Goal: Transaction & Acquisition: Book appointment/travel/reservation

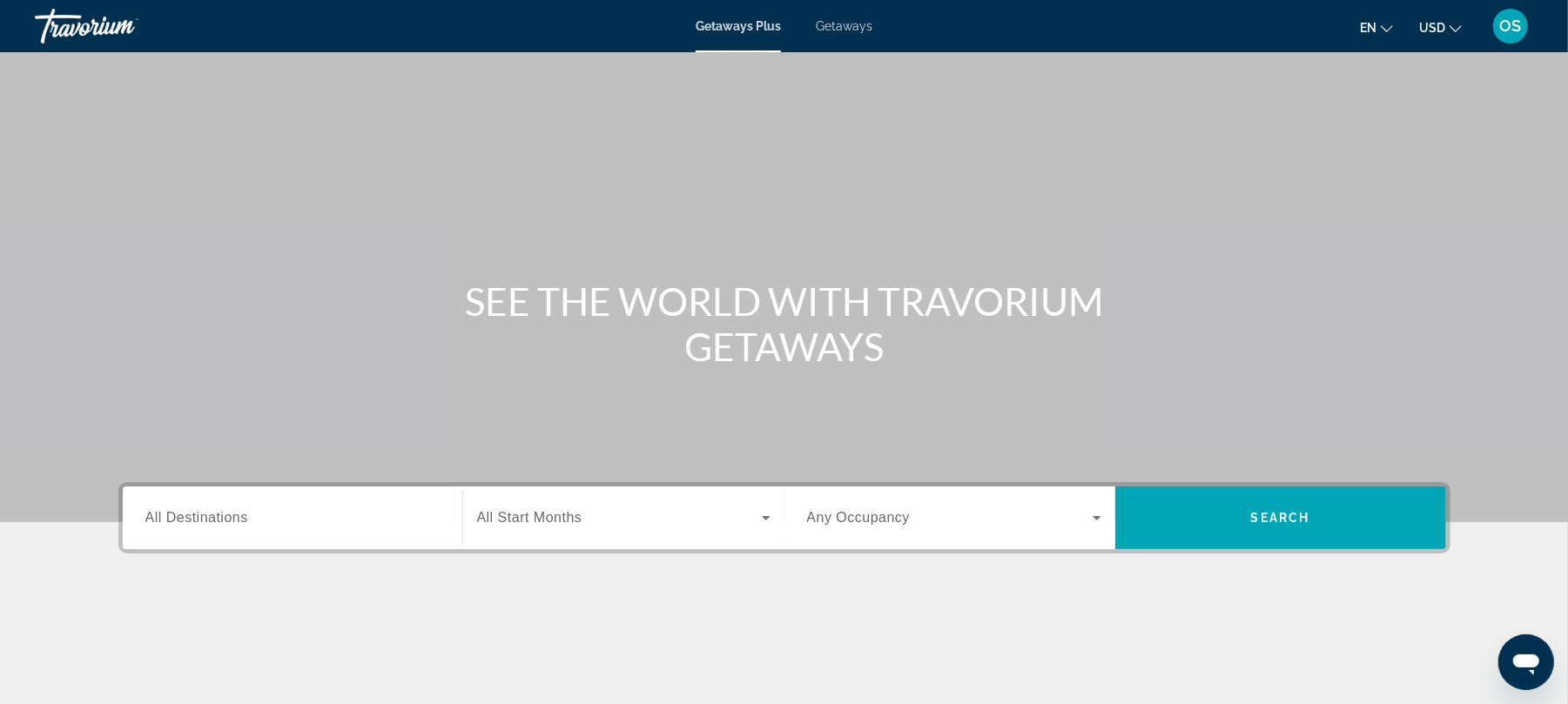
click at [844, 26] on span "Getaways" at bounding box center [843, 26] width 56 height 14
click at [1450, 26] on icon "Change currency" at bounding box center [1455, 28] width 13 height 7
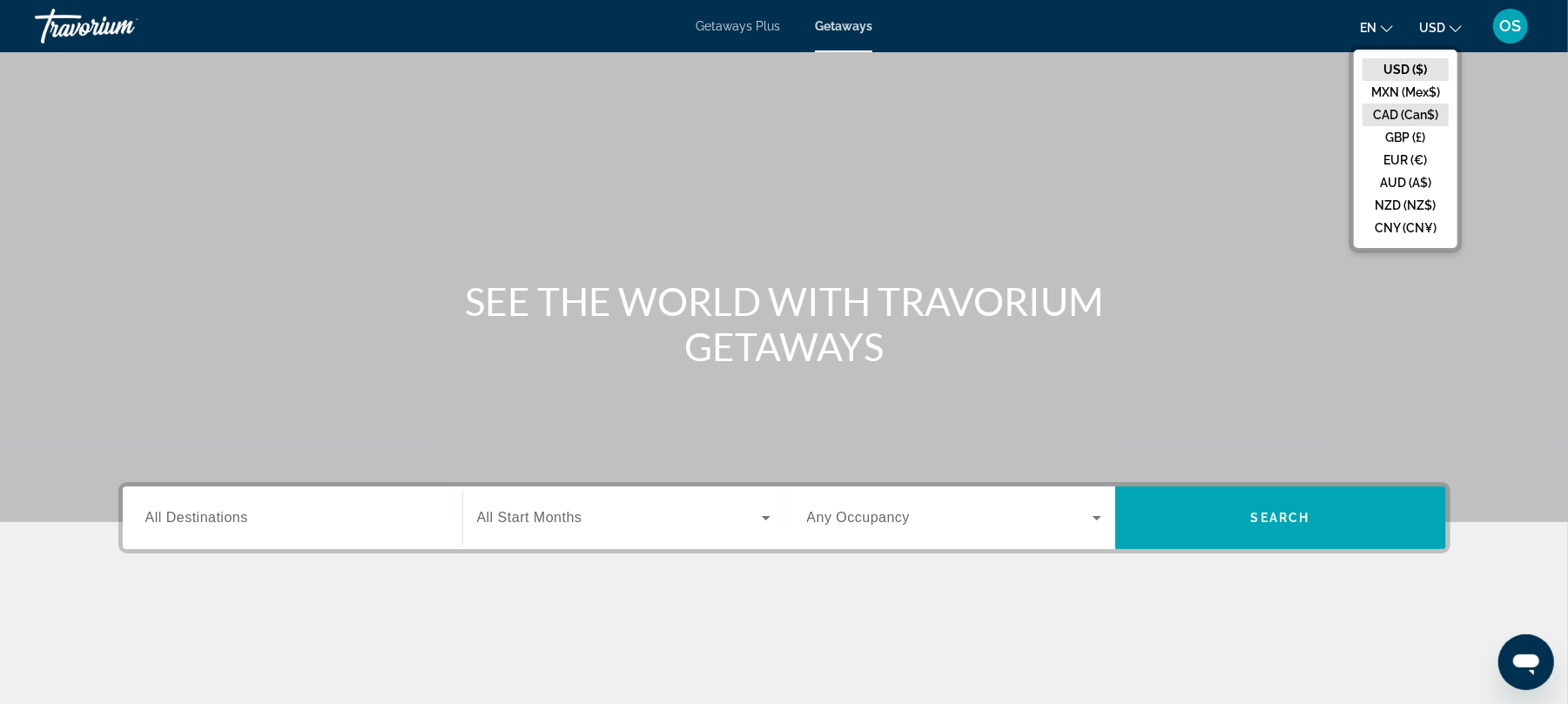
click at [1421, 108] on button "CAD (Can$)" at bounding box center [1405, 114] width 86 height 22
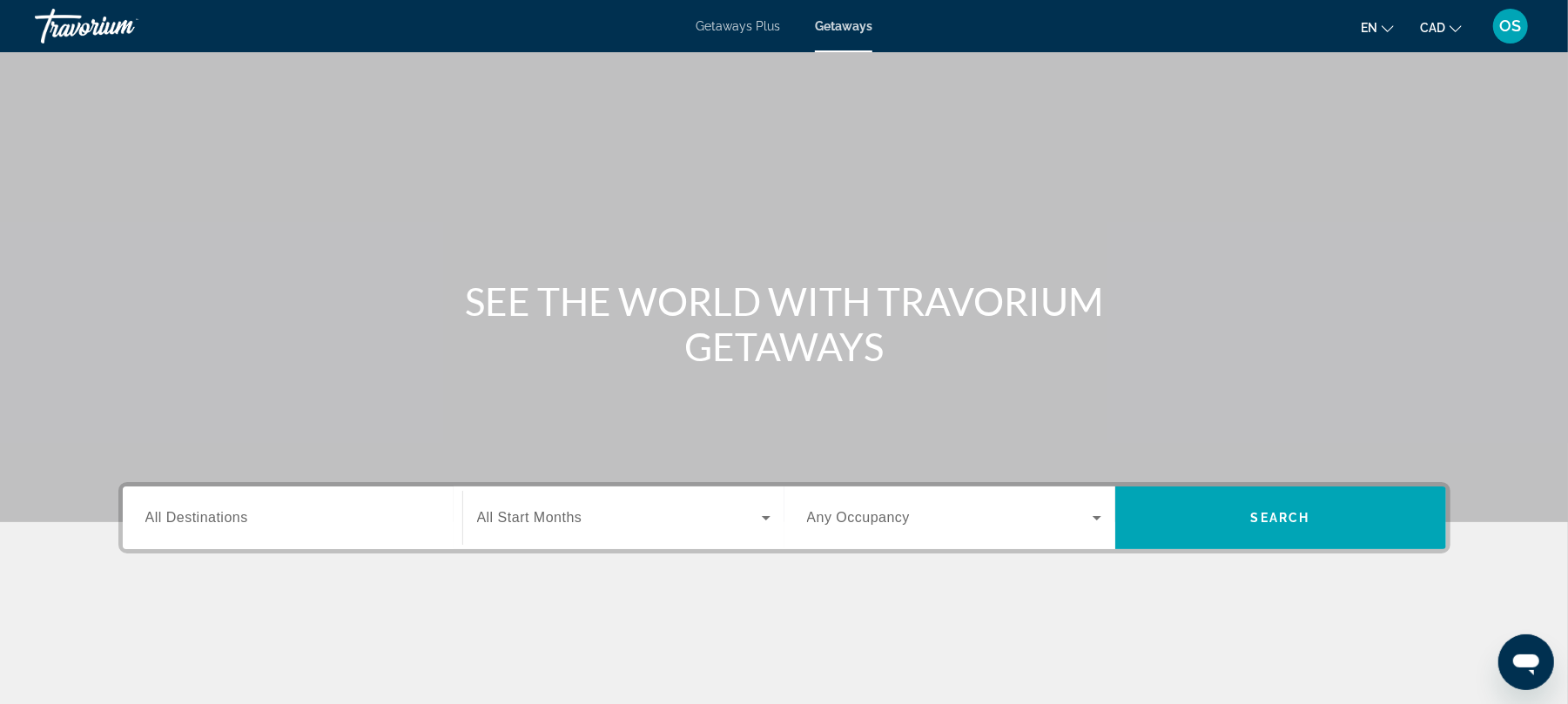
click at [336, 509] on input "Destination All Destinations" at bounding box center [292, 518] width 294 height 21
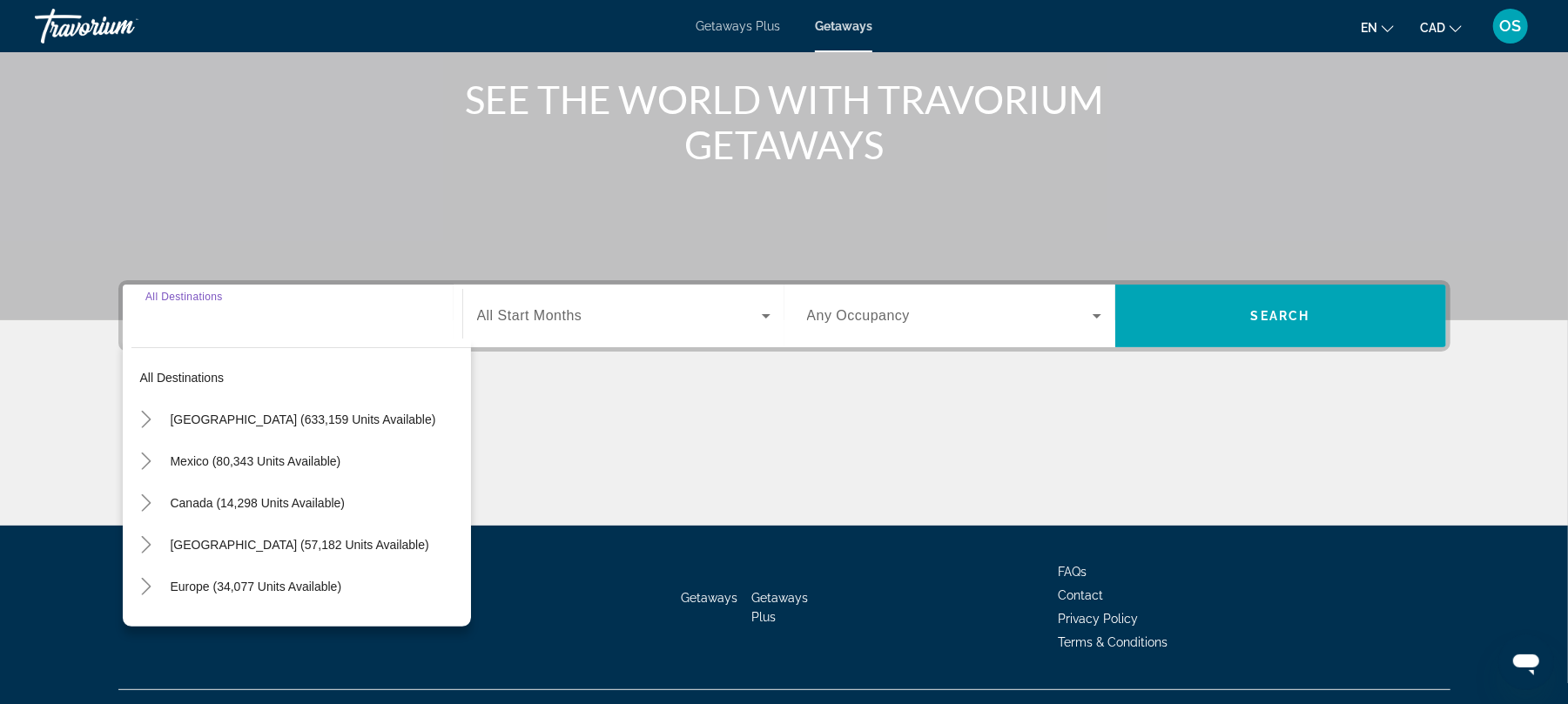
scroll to position [235, 0]
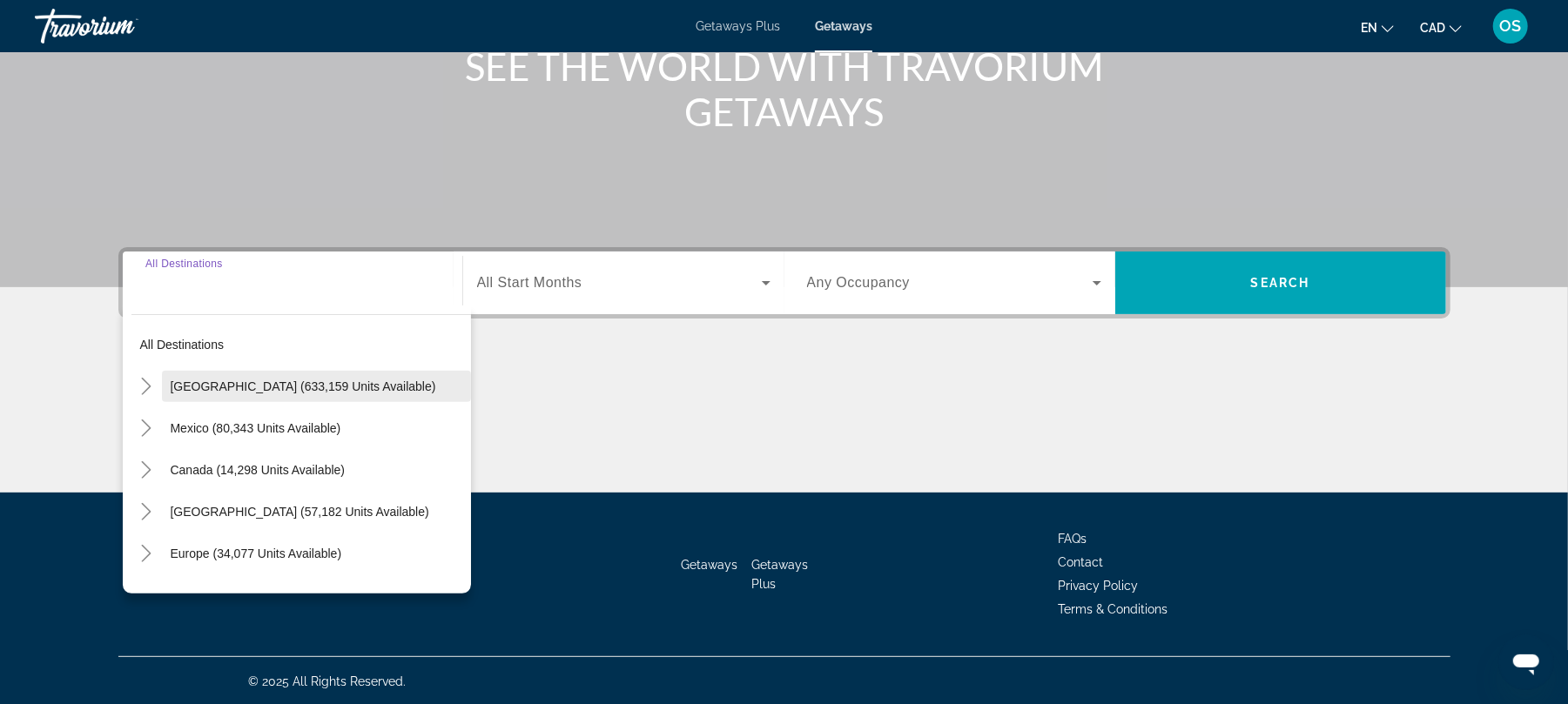
click at [311, 385] on span "[GEOGRAPHIC_DATA] (633,159 units available)" at bounding box center [303, 386] width 265 height 14
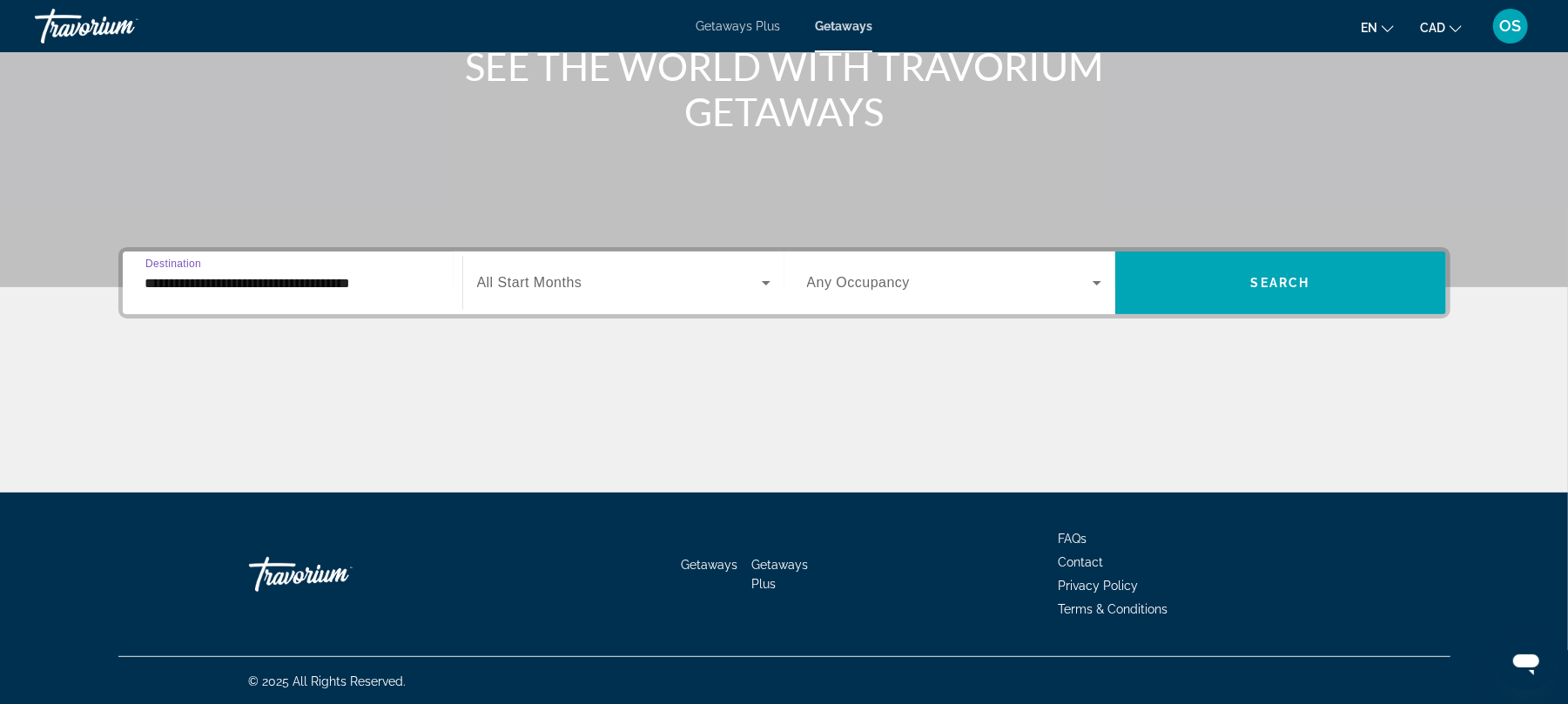
click at [315, 280] on input "**********" at bounding box center [292, 284] width 294 height 21
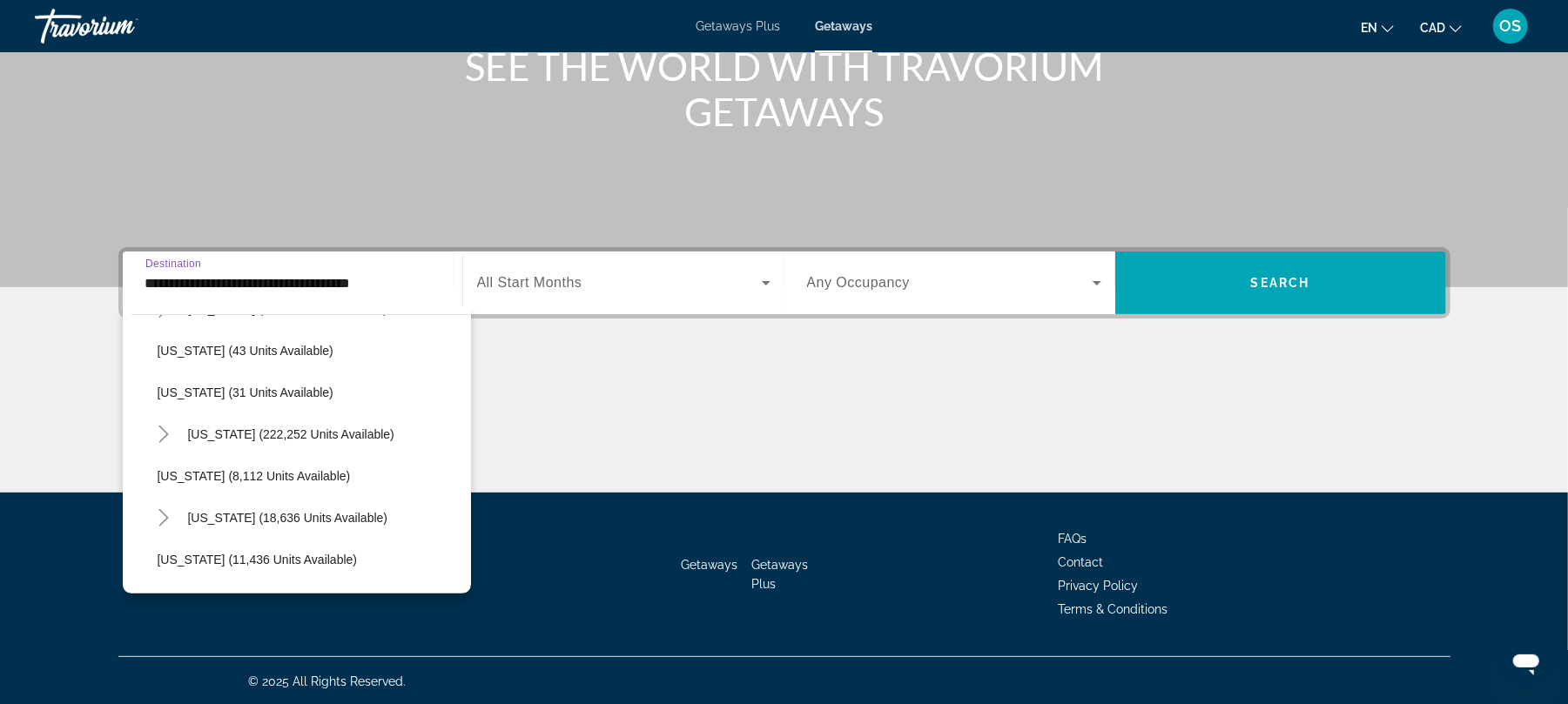
scroll to position [248, 0]
click at [246, 425] on span "[US_STATE] (222,252 units available)" at bounding box center [290, 431] width 206 height 14
type input "**********"
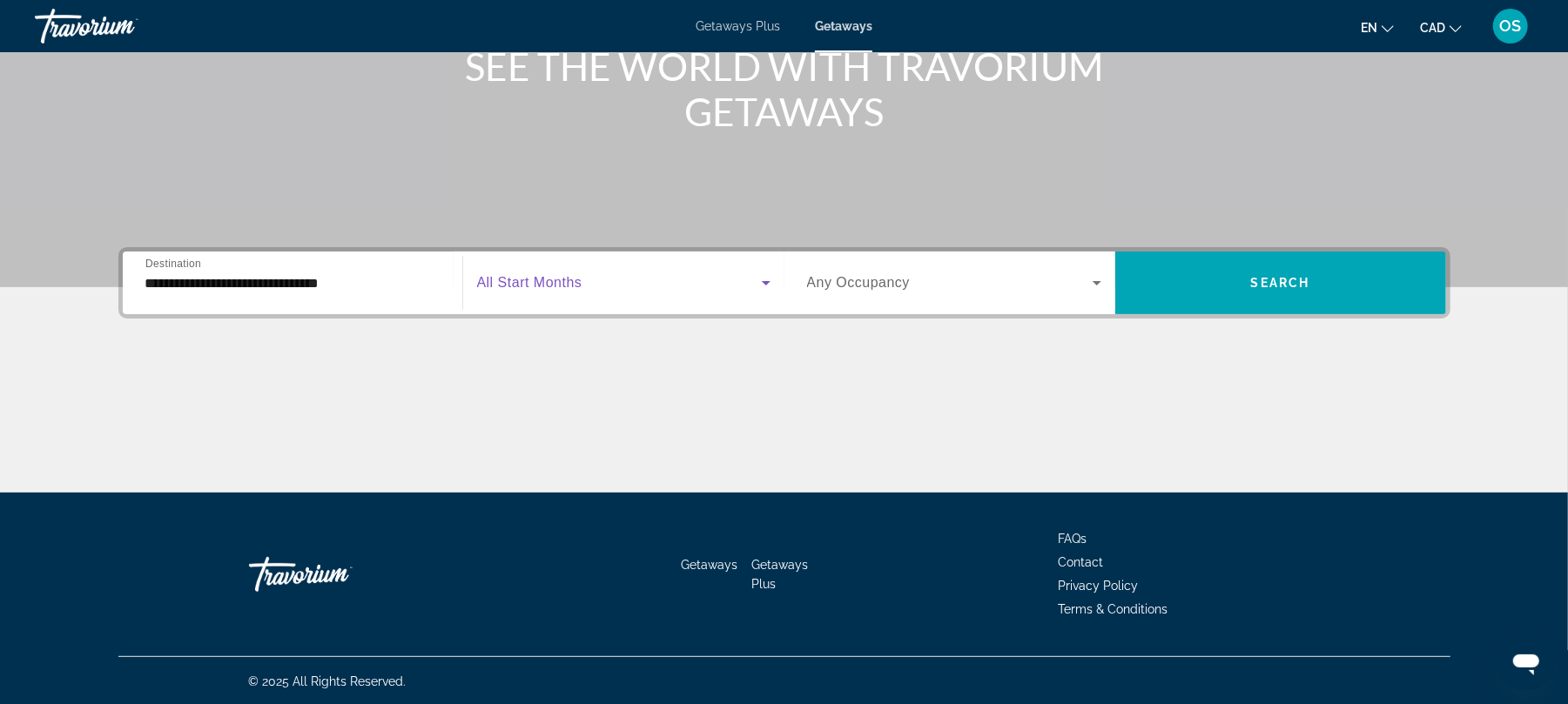
click at [652, 274] on span "Search widget" at bounding box center [619, 283] width 284 height 21
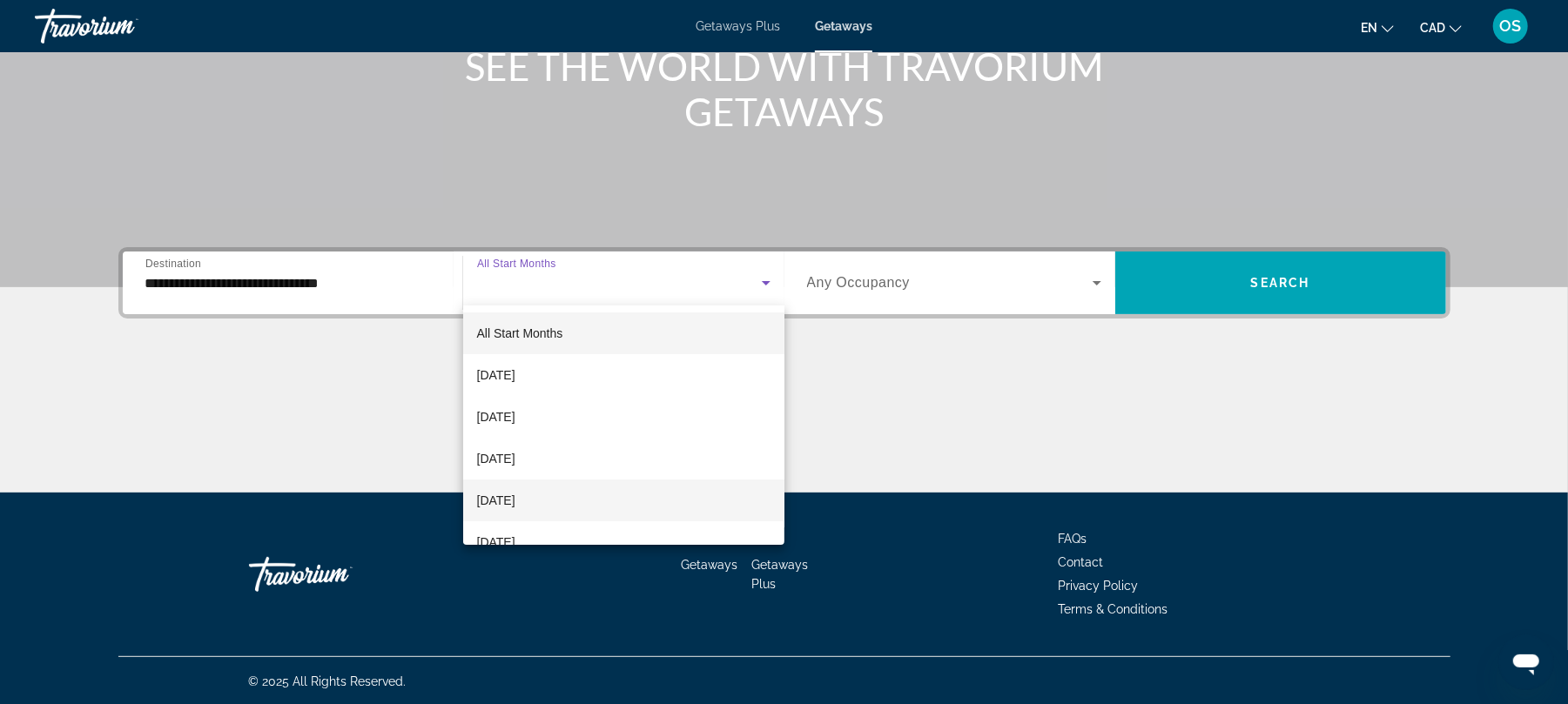
click at [592, 492] on mat-option "[DATE]" at bounding box center [624, 500] width 321 height 42
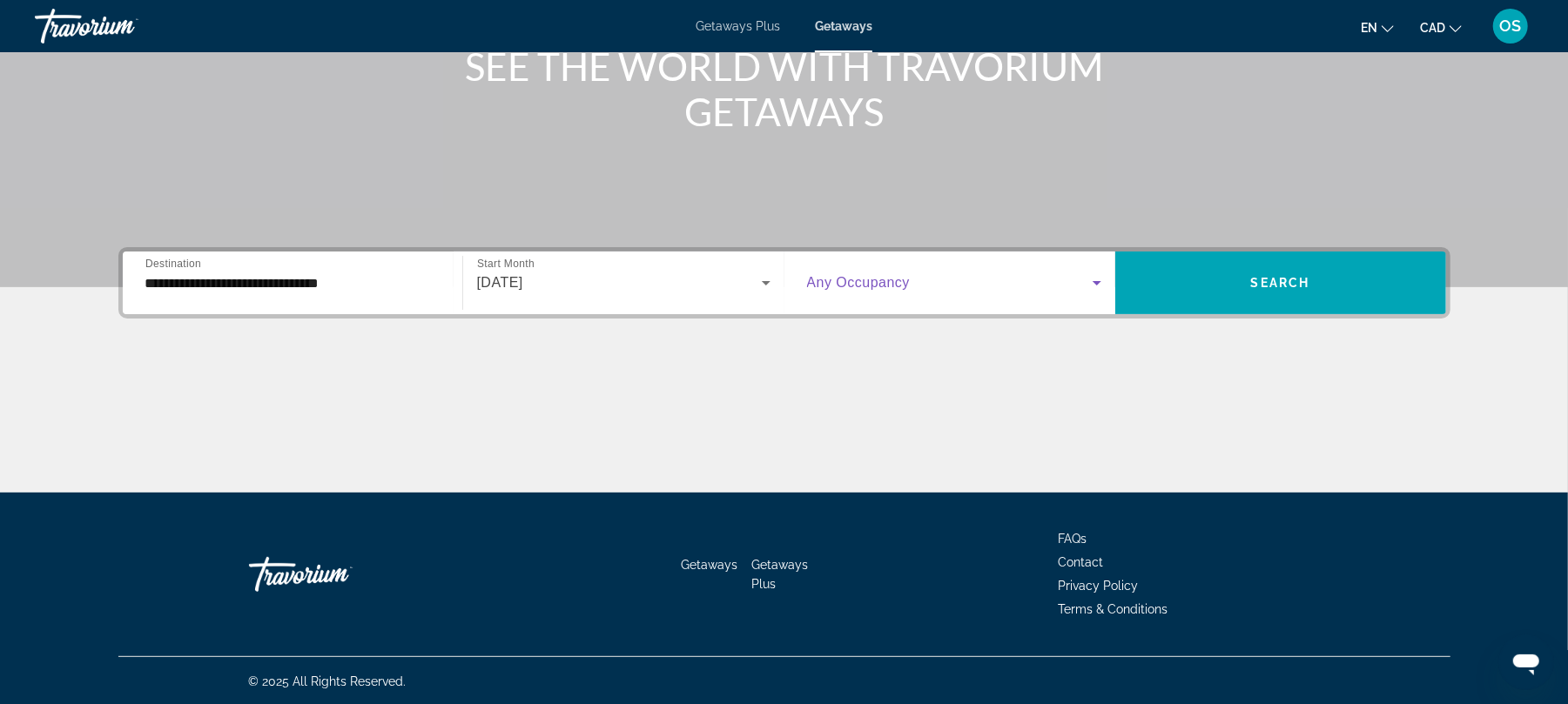
click at [1097, 283] on icon "Search widget" at bounding box center [1097, 283] width 21 height 21
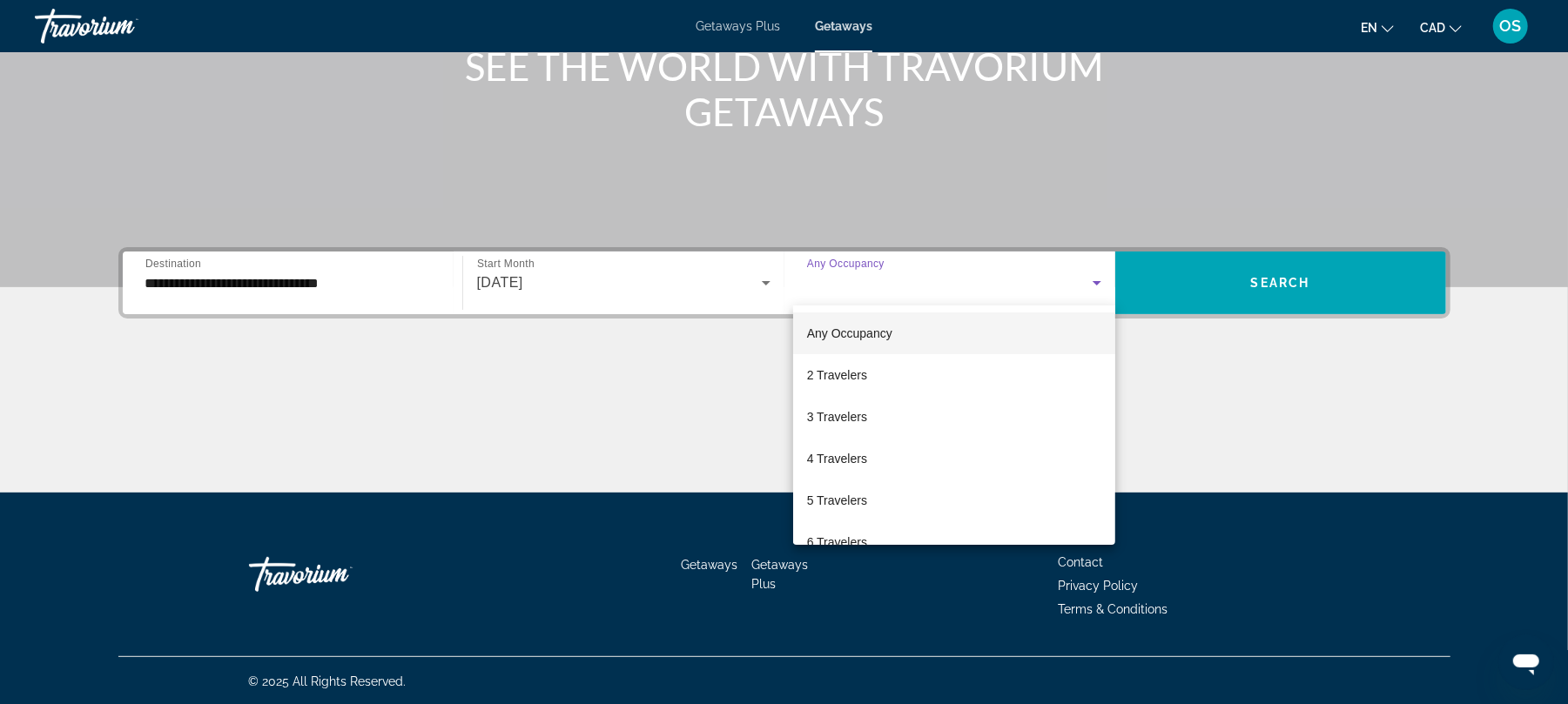
click at [1262, 272] on div at bounding box center [784, 352] width 1568 height 704
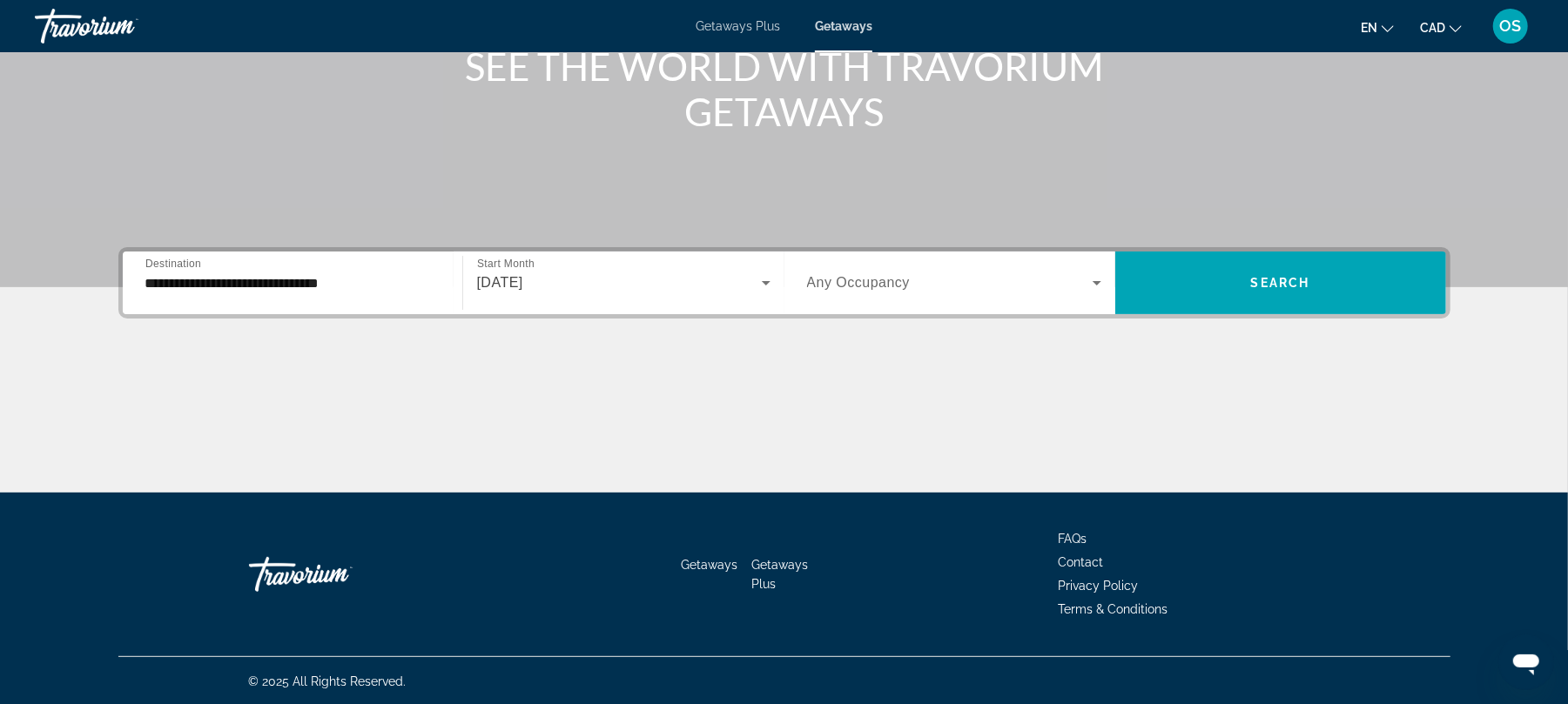
click at [1262, 272] on span "Search widget" at bounding box center [1281, 282] width 331 height 42
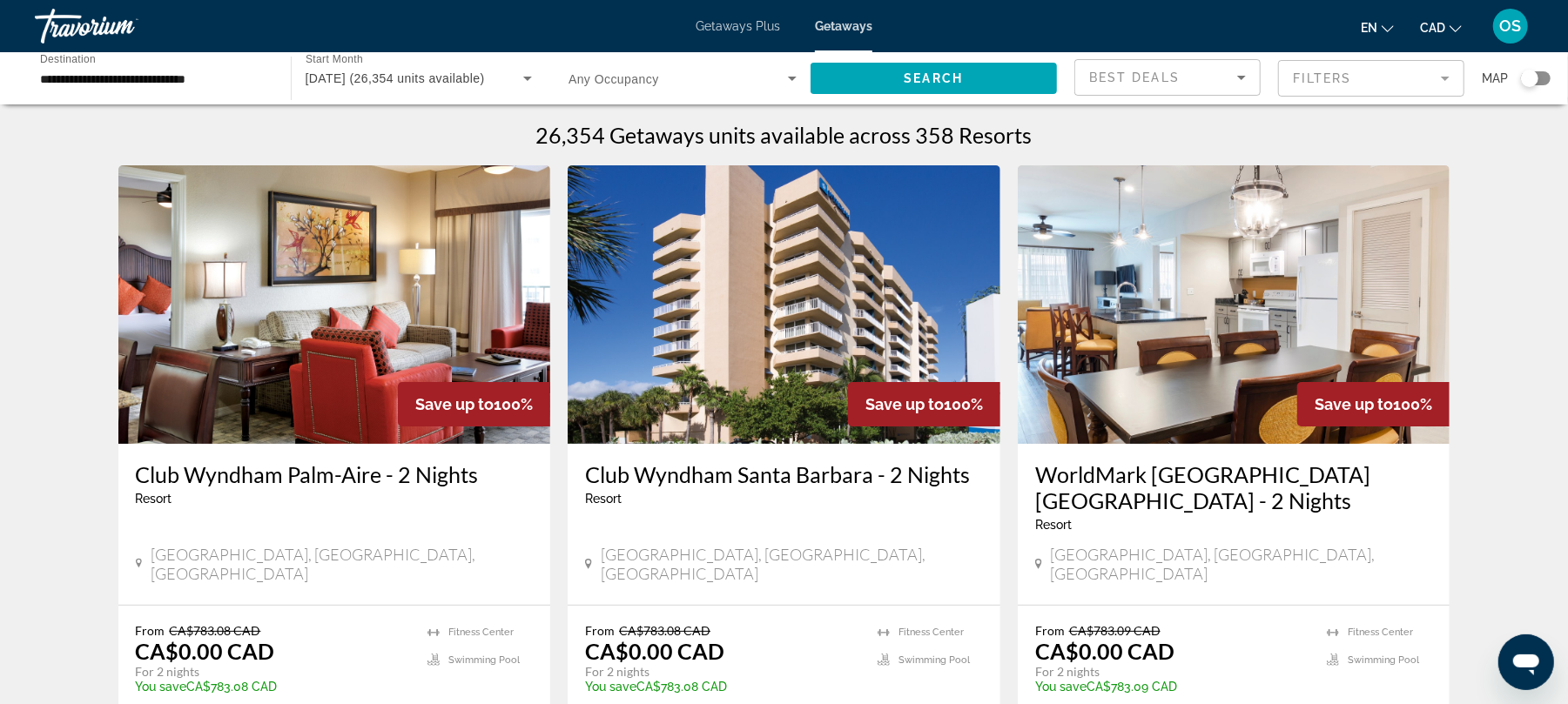
click at [1438, 80] on mat-form-field "Filters" at bounding box center [1371, 78] width 187 height 37
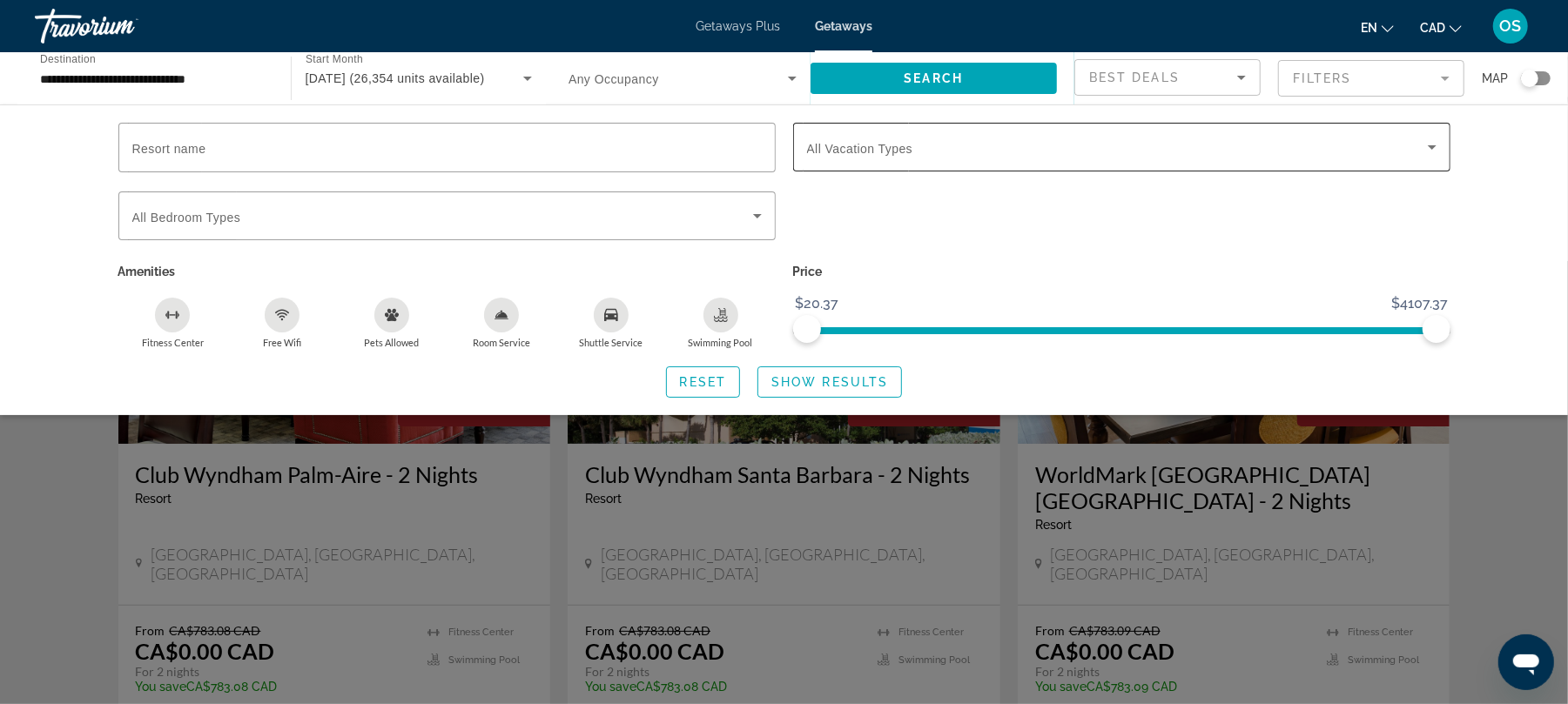
click at [1432, 148] on icon "Search widget" at bounding box center [1432, 147] width 9 height 4
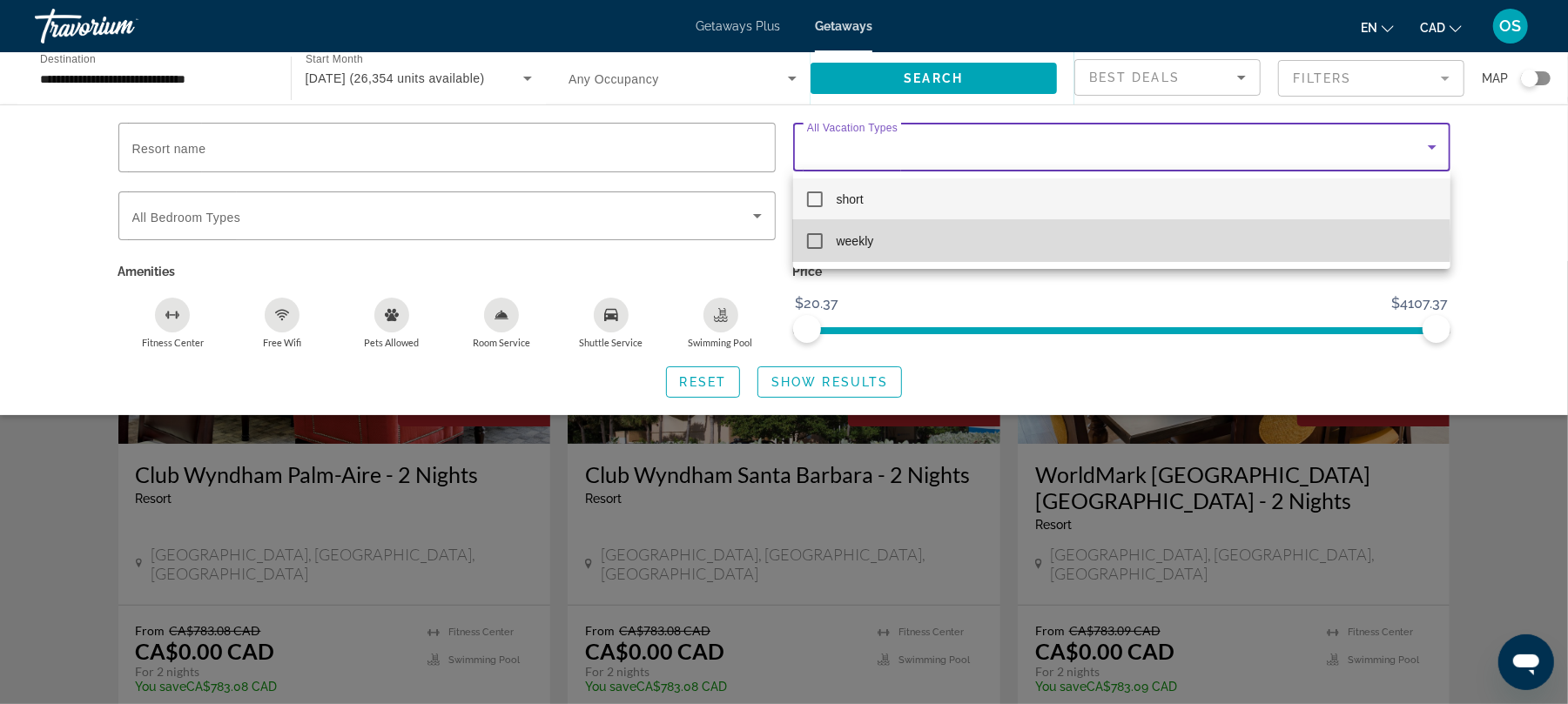
click at [813, 239] on mat-pseudo-checkbox at bounding box center [814, 241] width 15 height 15
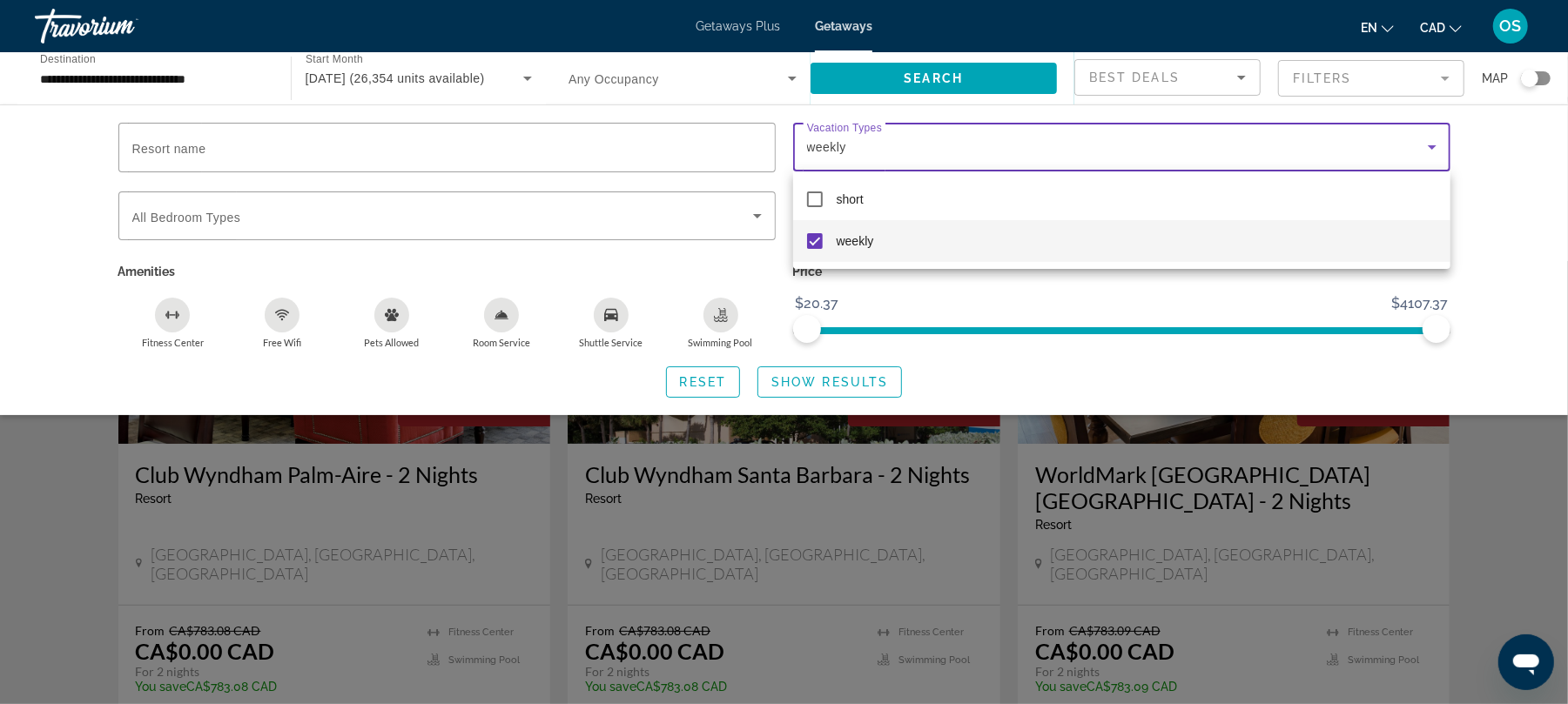
click at [211, 139] on div at bounding box center [784, 352] width 1568 height 704
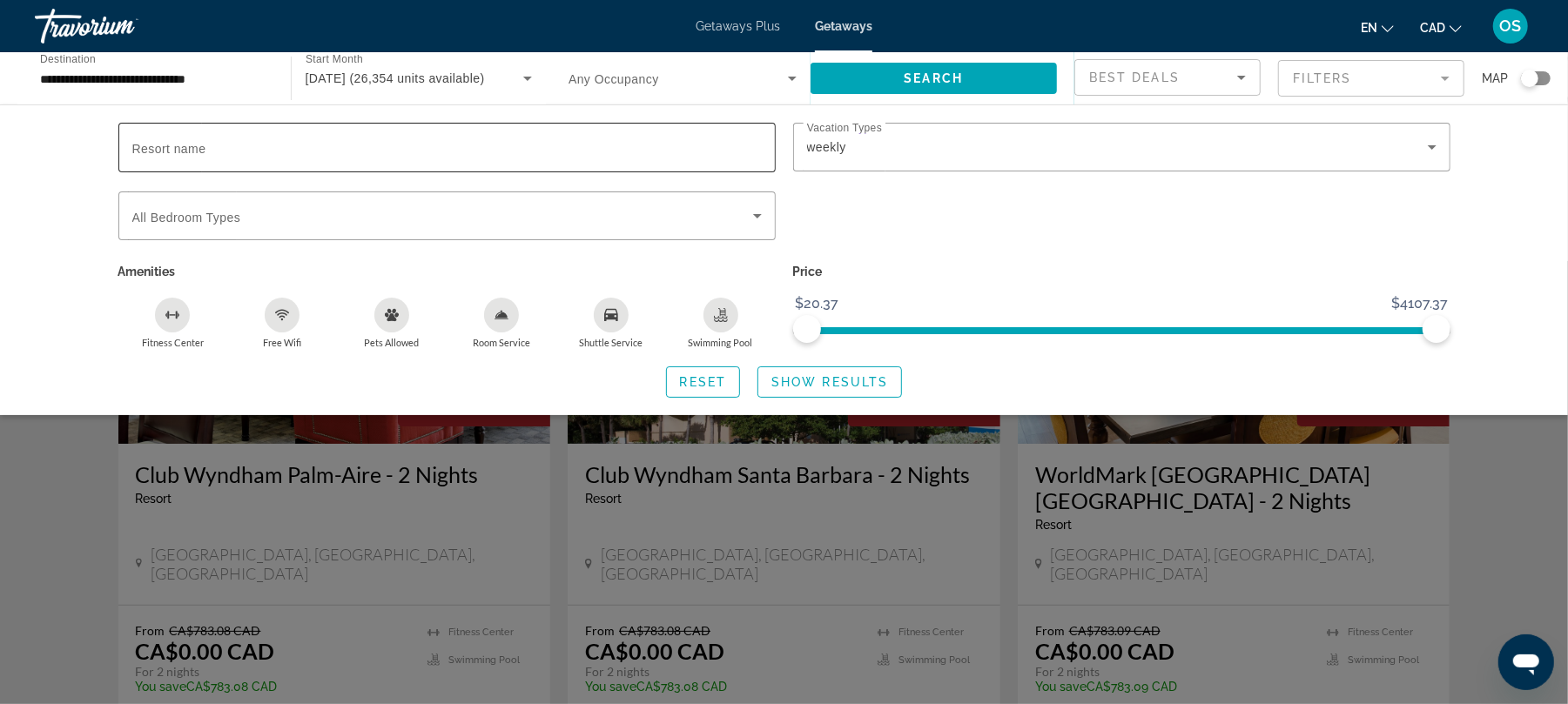
click at [134, 143] on span "Resort name" at bounding box center [169, 149] width 74 height 14
click at [134, 143] on input "Resort name" at bounding box center [447, 148] width 630 height 21
type input "**********"
click at [847, 381] on span "Show Results" at bounding box center [829, 382] width 117 height 14
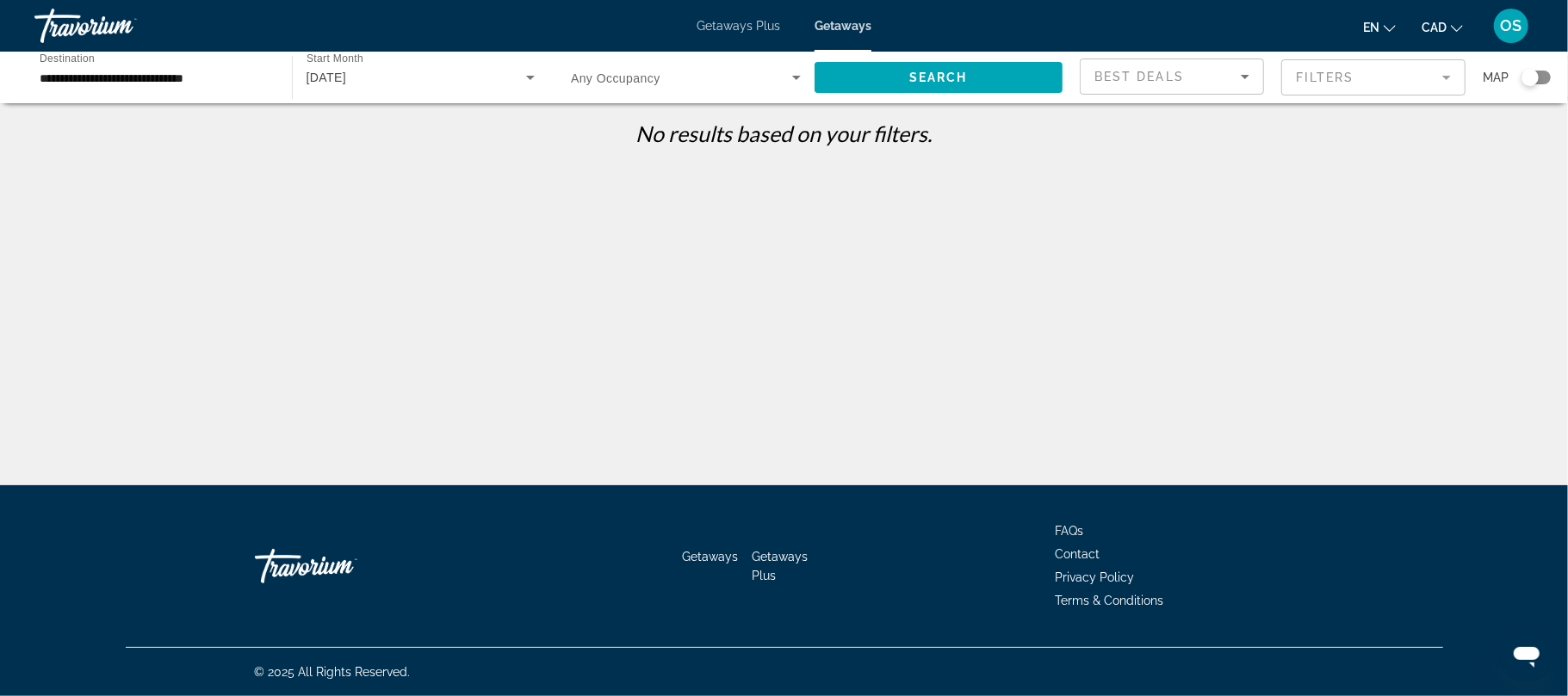
click at [1248, 70] on icon "Sort by" at bounding box center [1245, 76] width 21 height 21
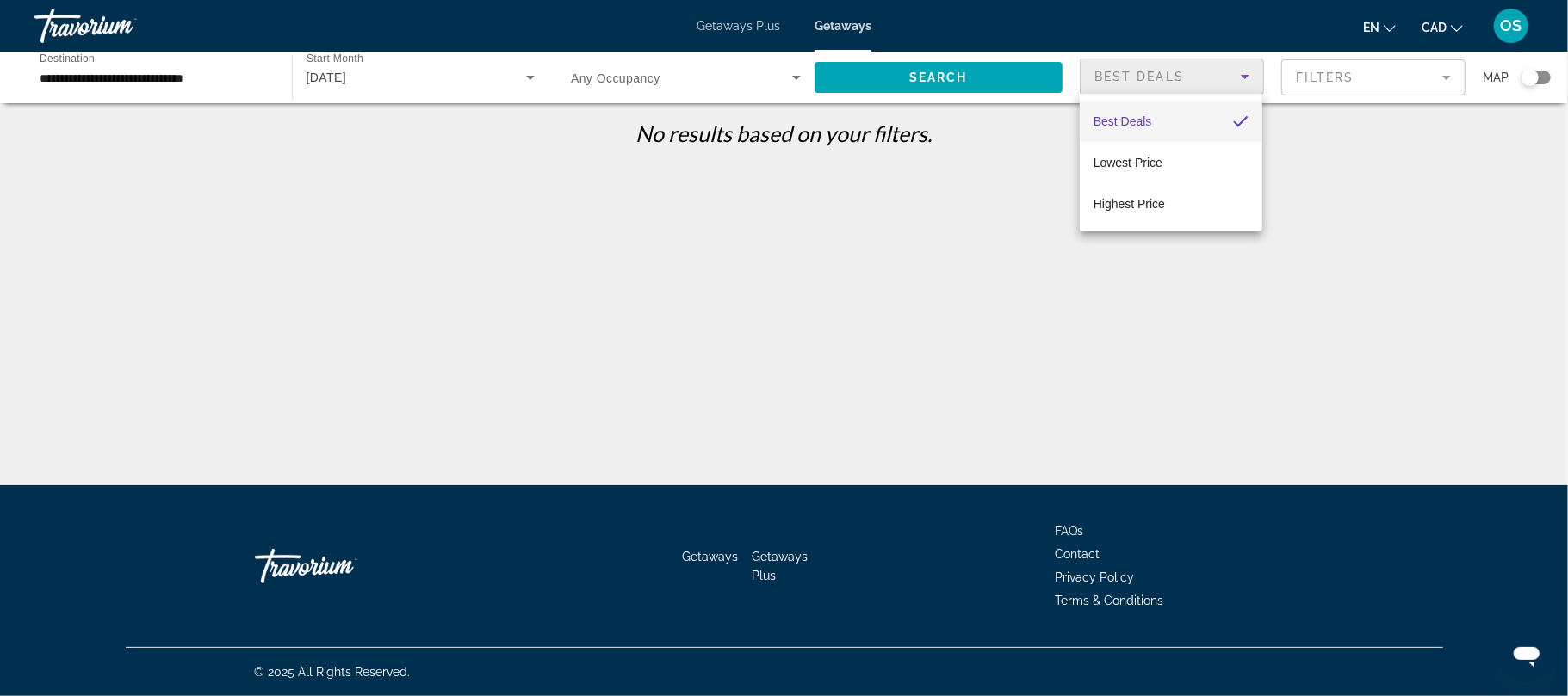
click at [1443, 76] on div at bounding box center [784, 348] width 1568 height 696
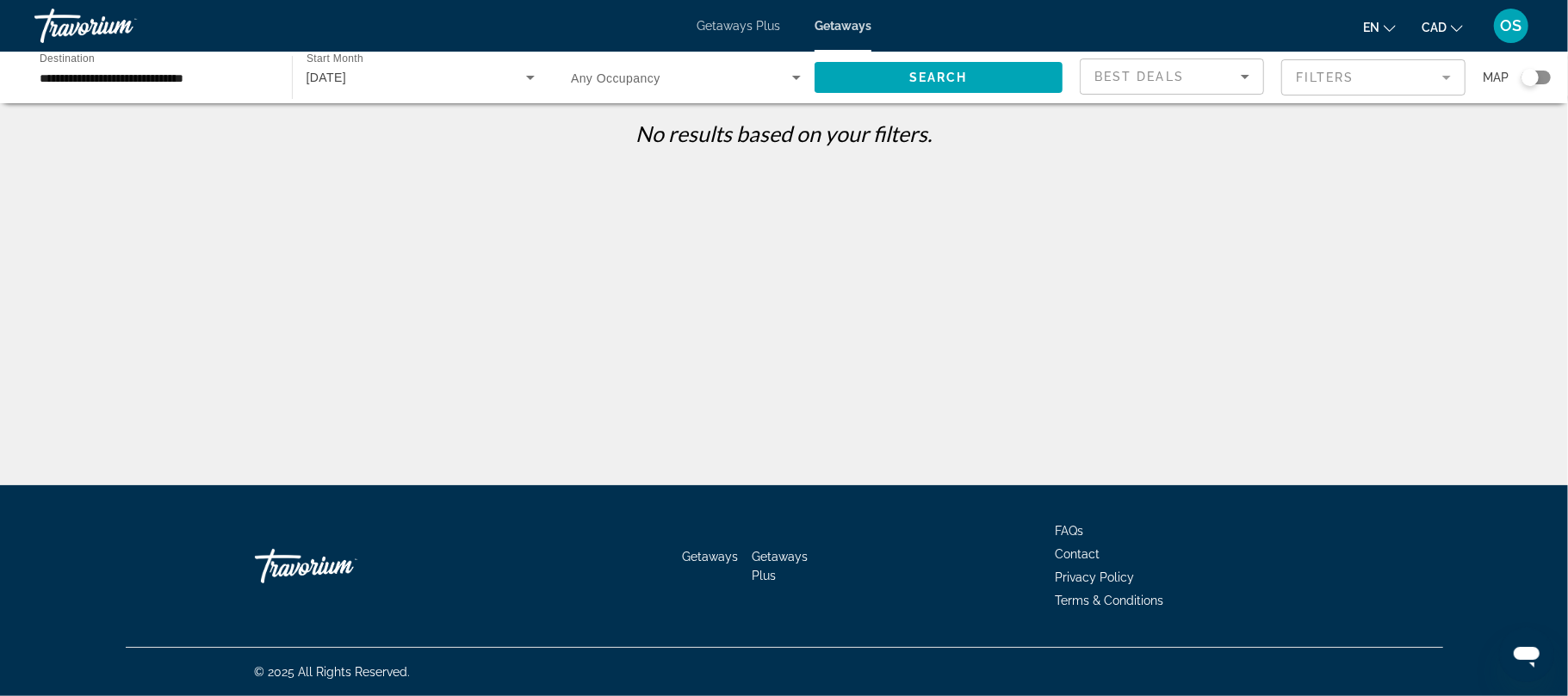
click at [1443, 76] on mat-form-field "Filters" at bounding box center [1373, 77] width 185 height 36
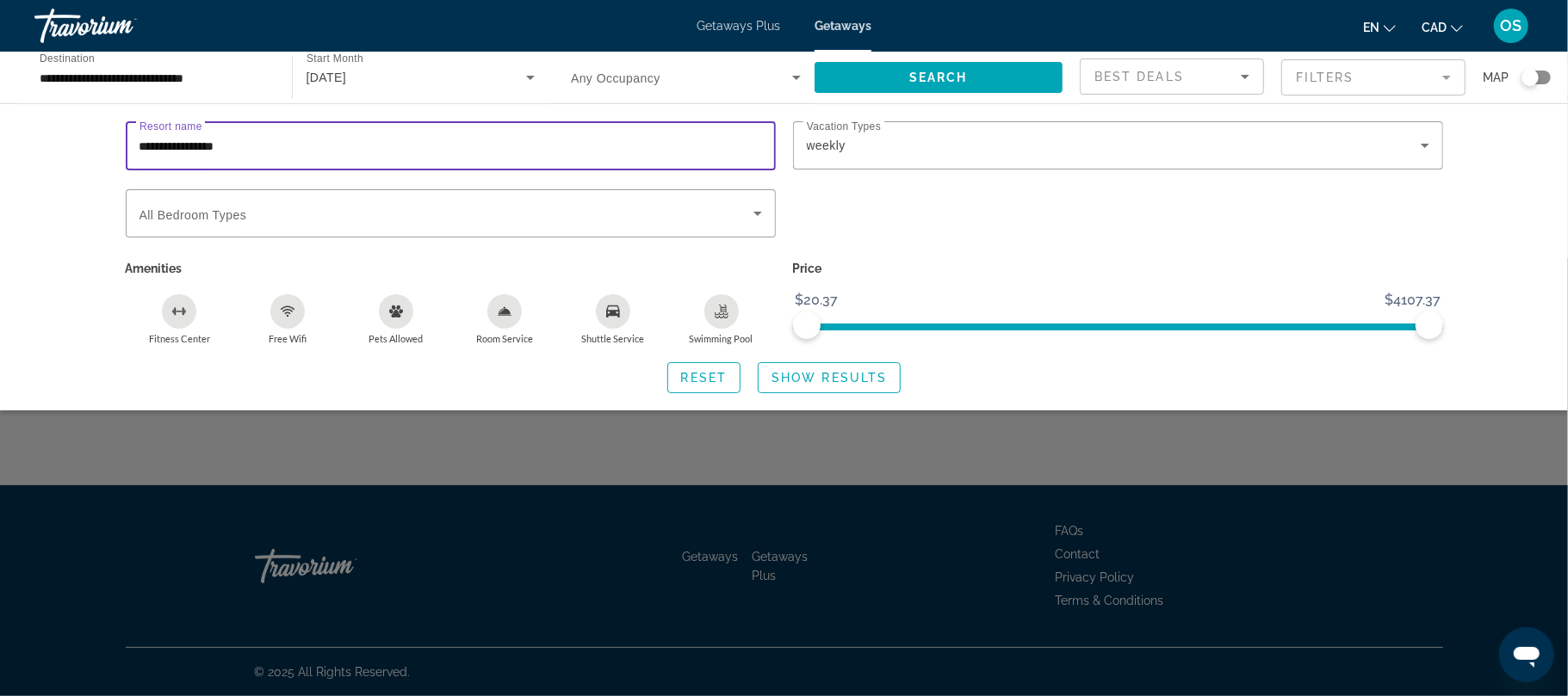
click at [535, 149] on input "**********" at bounding box center [451, 146] width 623 height 21
type input "*"
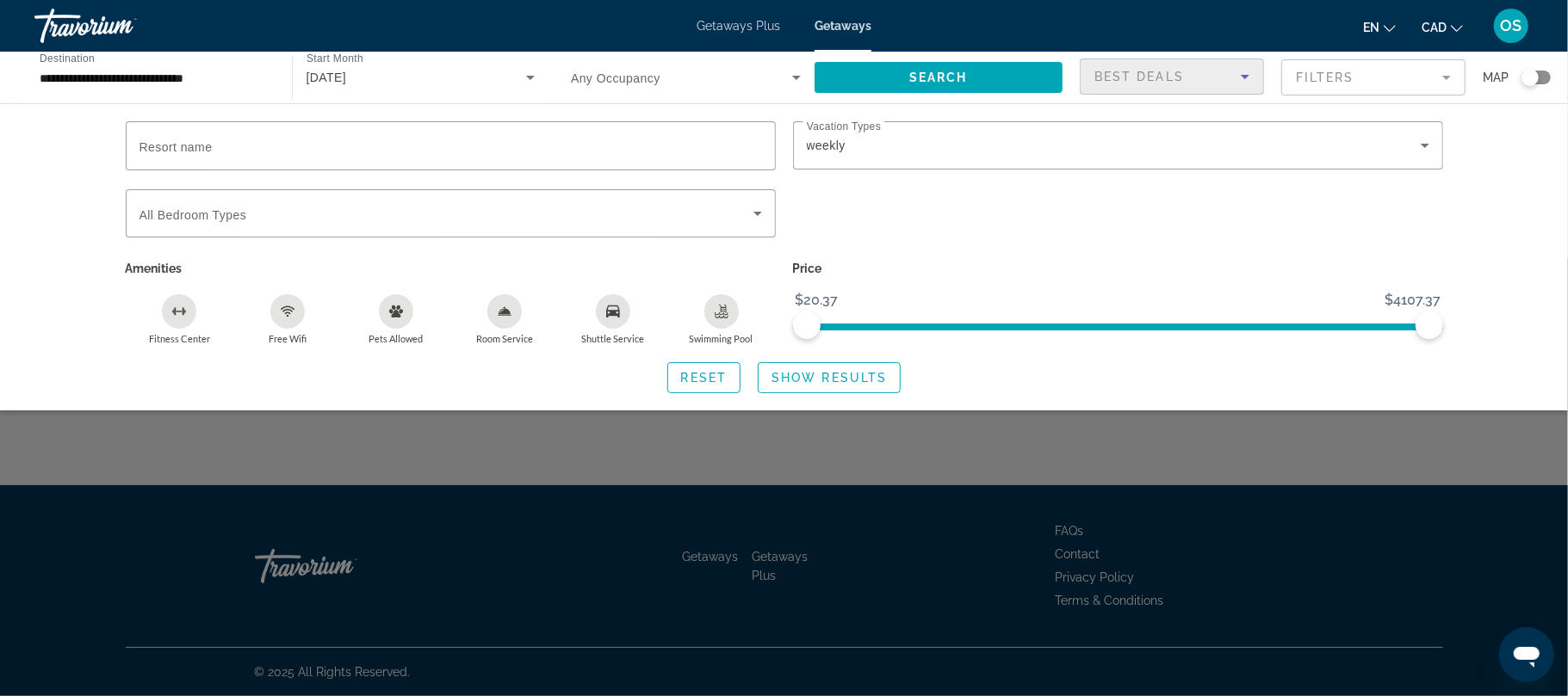
click at [1237, 76] on icon "Sort by" at bounding box center [1245, 76] width 21 height 21
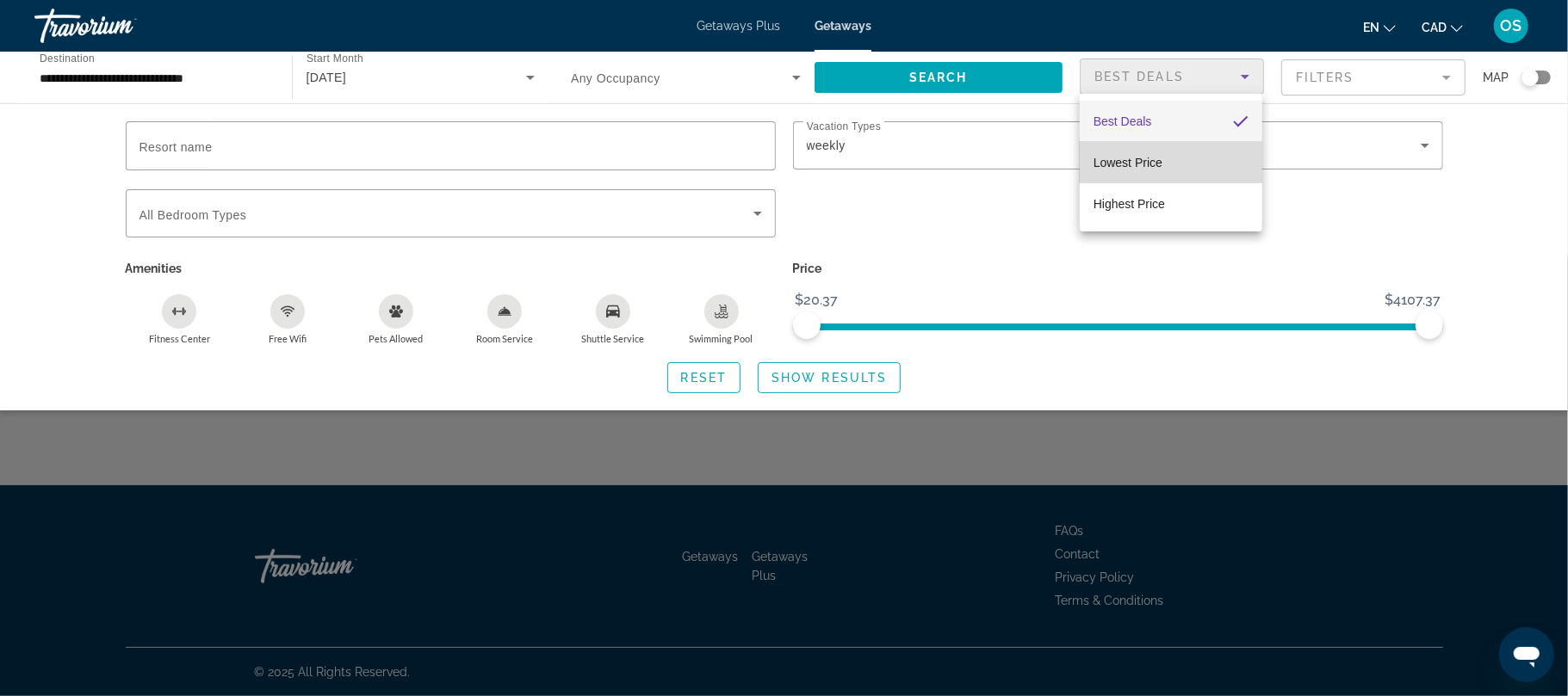
click at [1162, 159] on mat-option "Lowest Price" at bounding box center [1170, 162] width 183 height 41
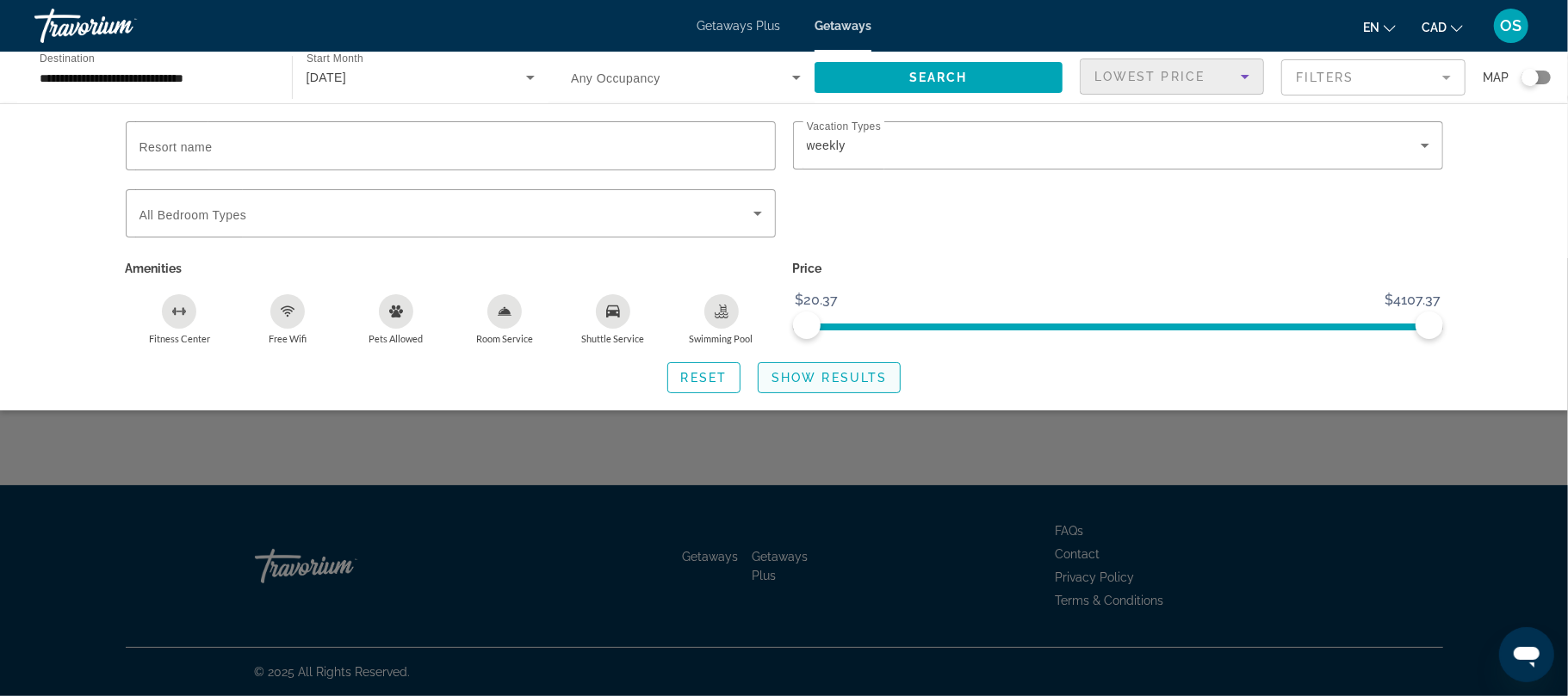
click at [816, 382] on span "Show Results" at bounding box center [828, 378] width 116 height 13
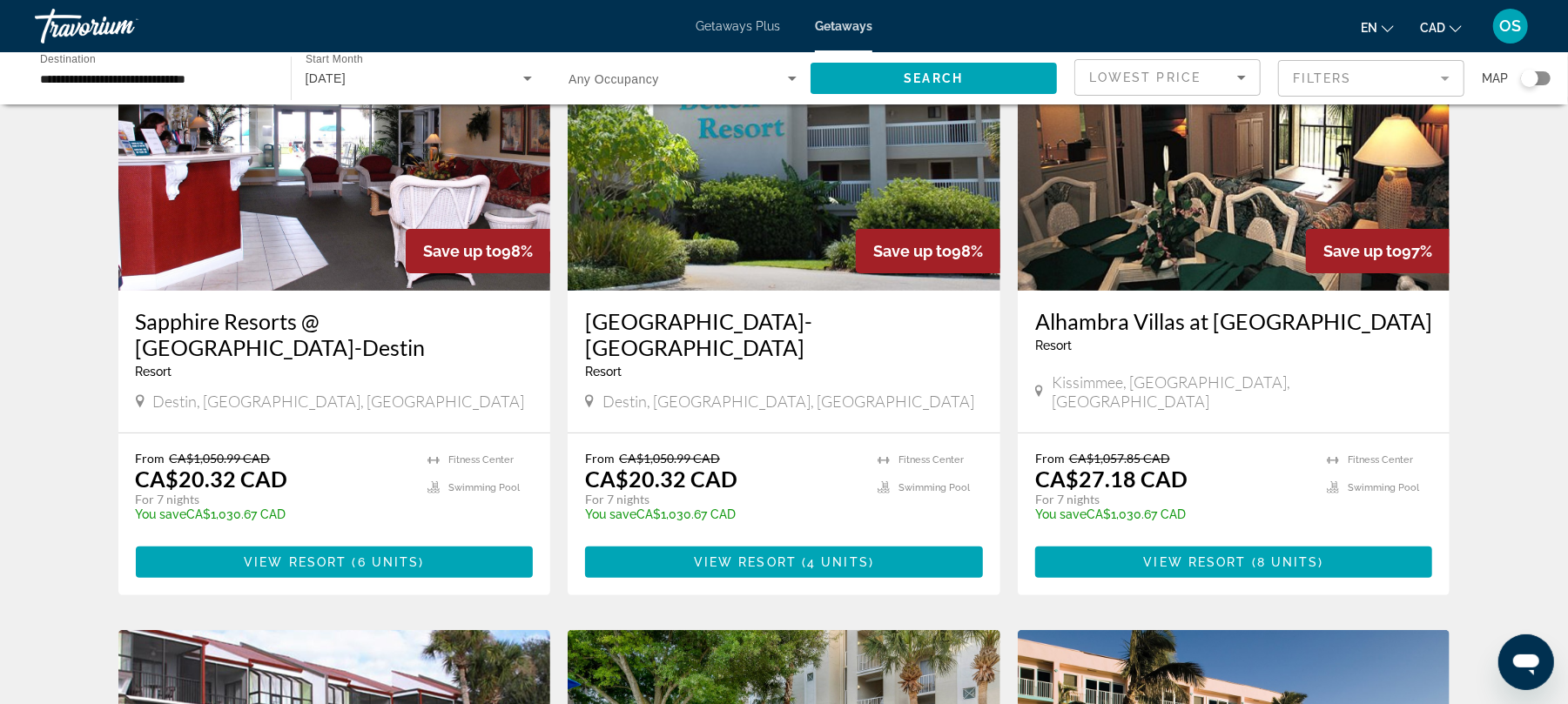
scroll to position [154, 0]
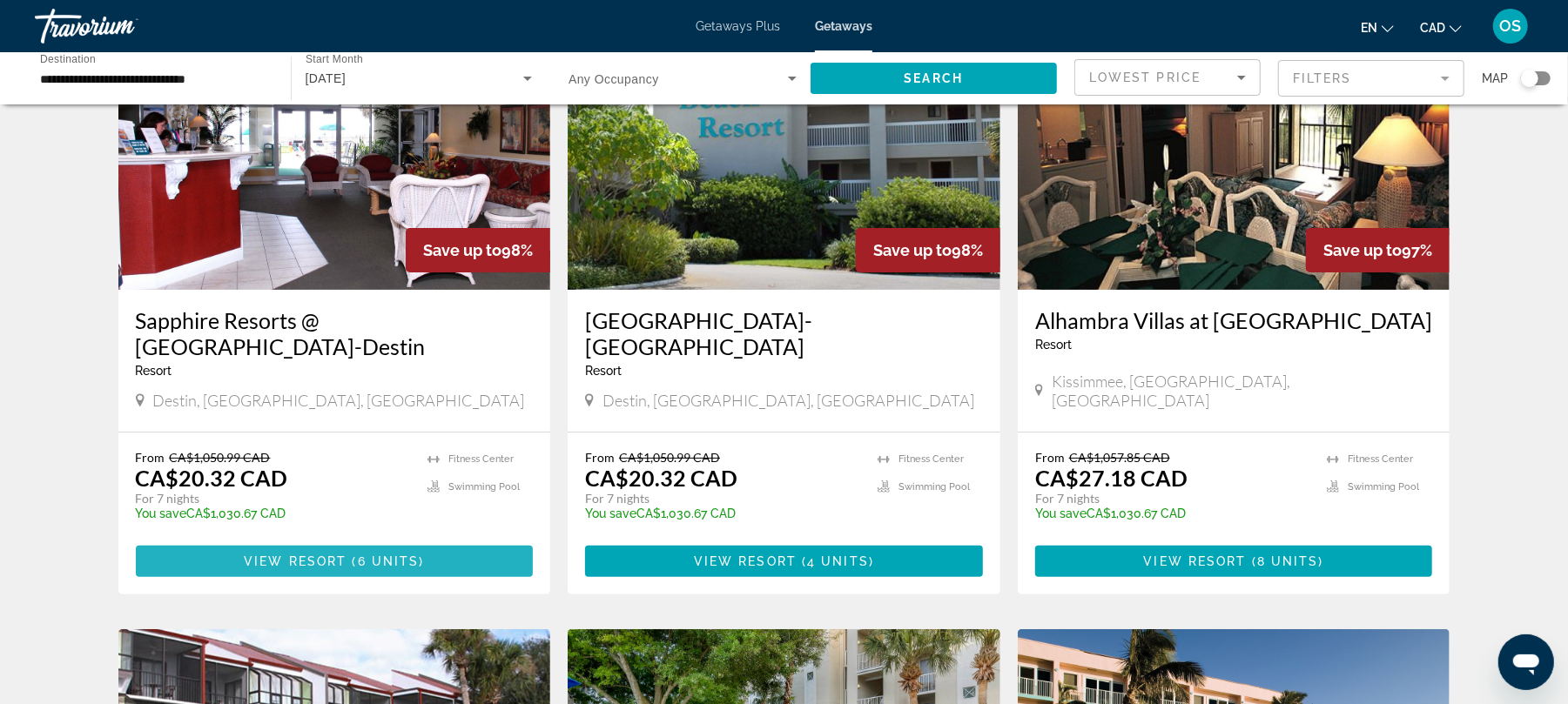
click at [376, 560] on span "6 units" at bounding box center [389, 561] width 62 height 14
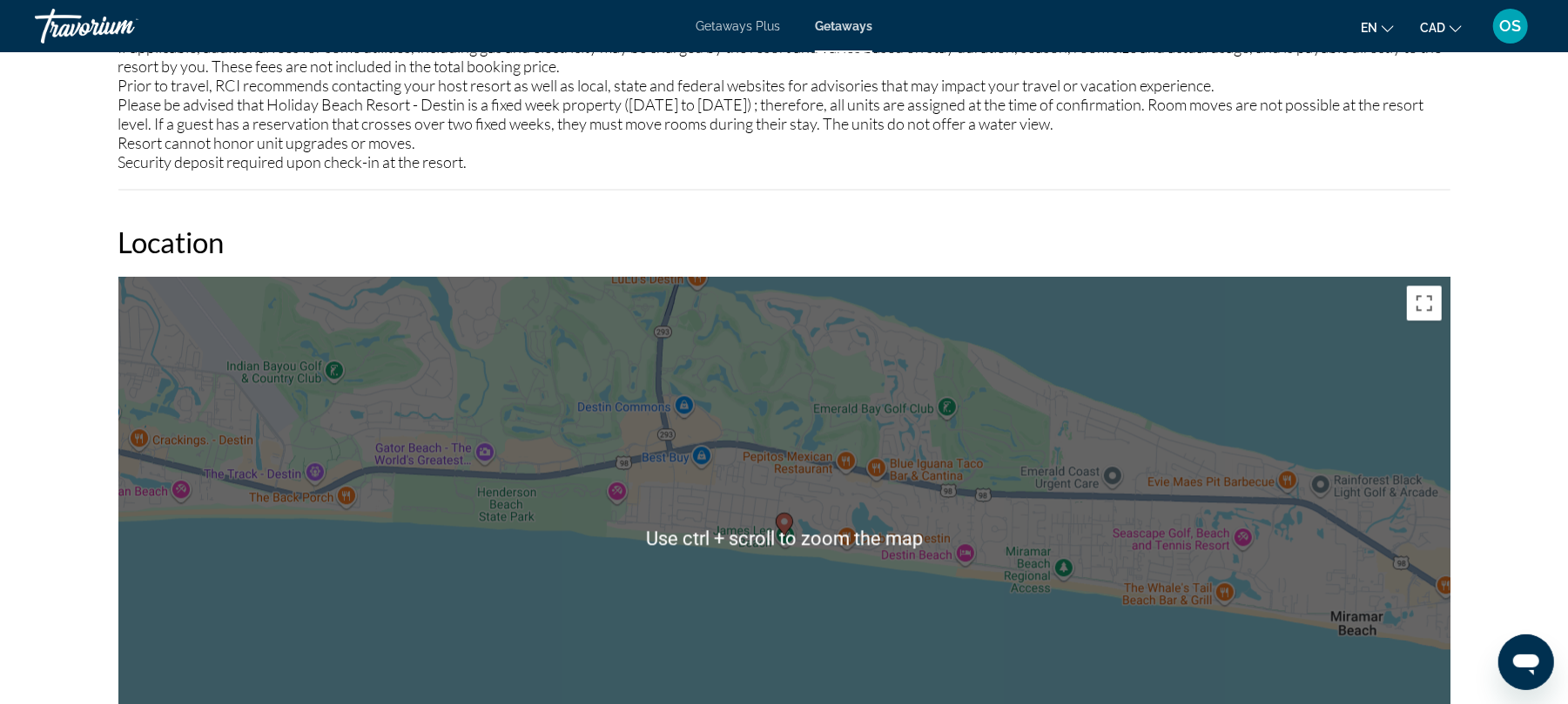
scroll to position [2364, 0]
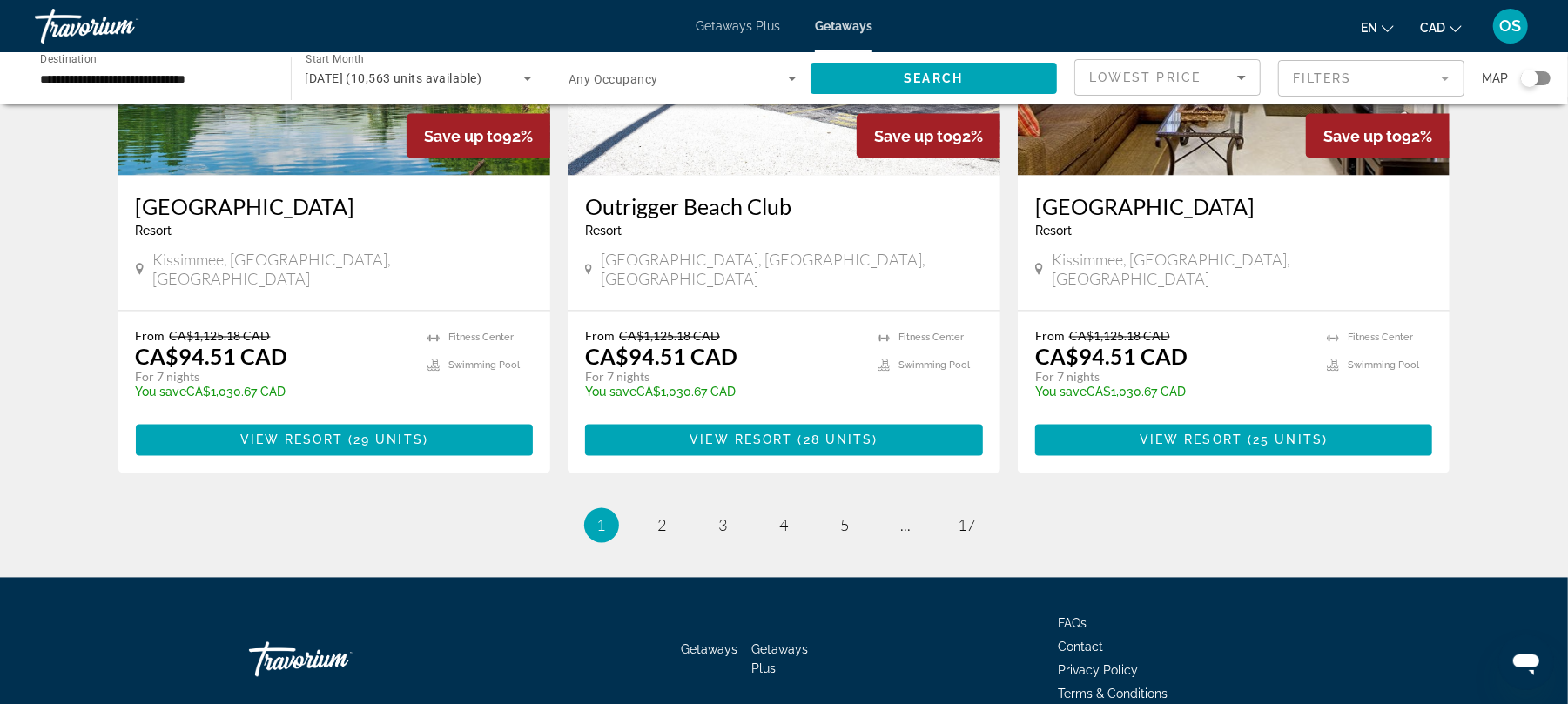
scroll to position [2138, 0]
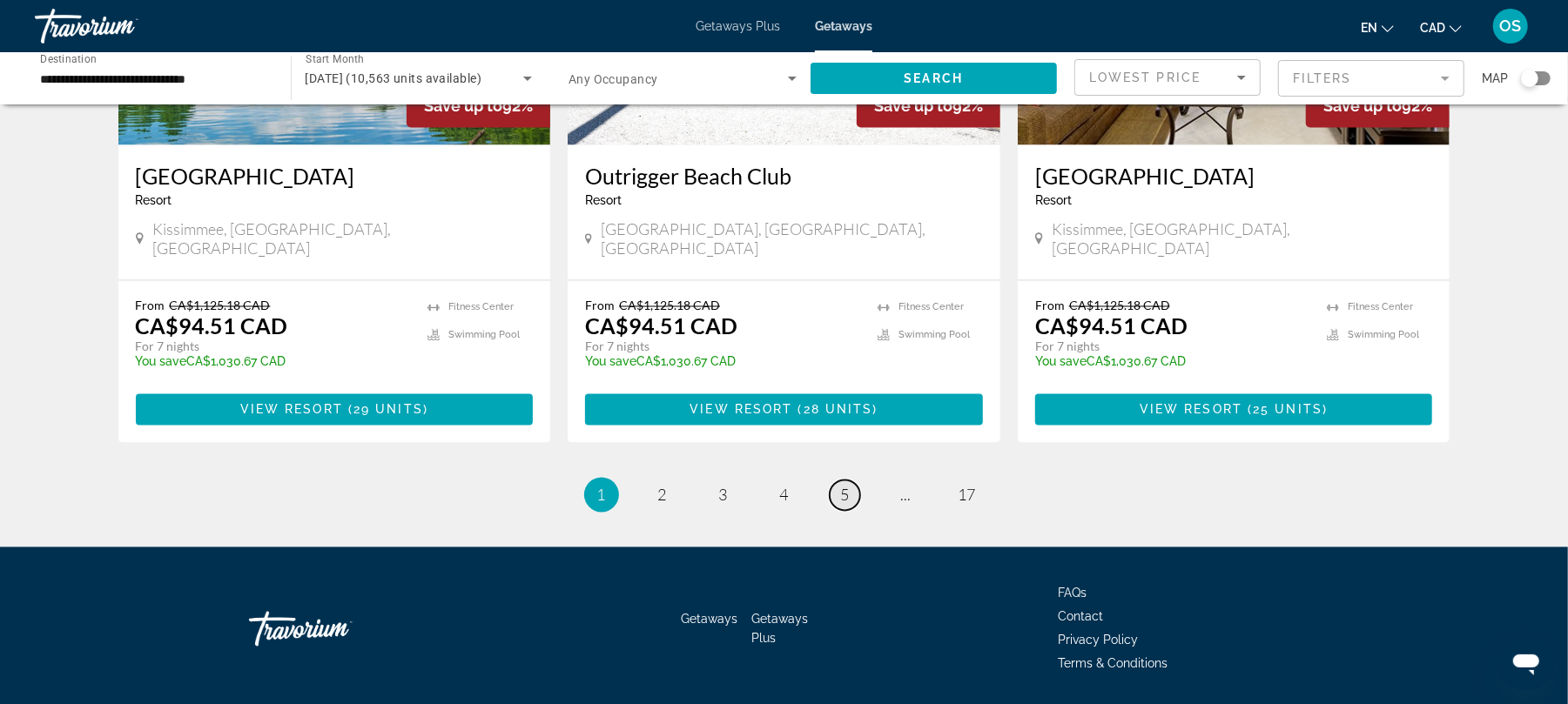
click at [841, 485] on span "5" at bounding box center [844, 495] width 9 height 19
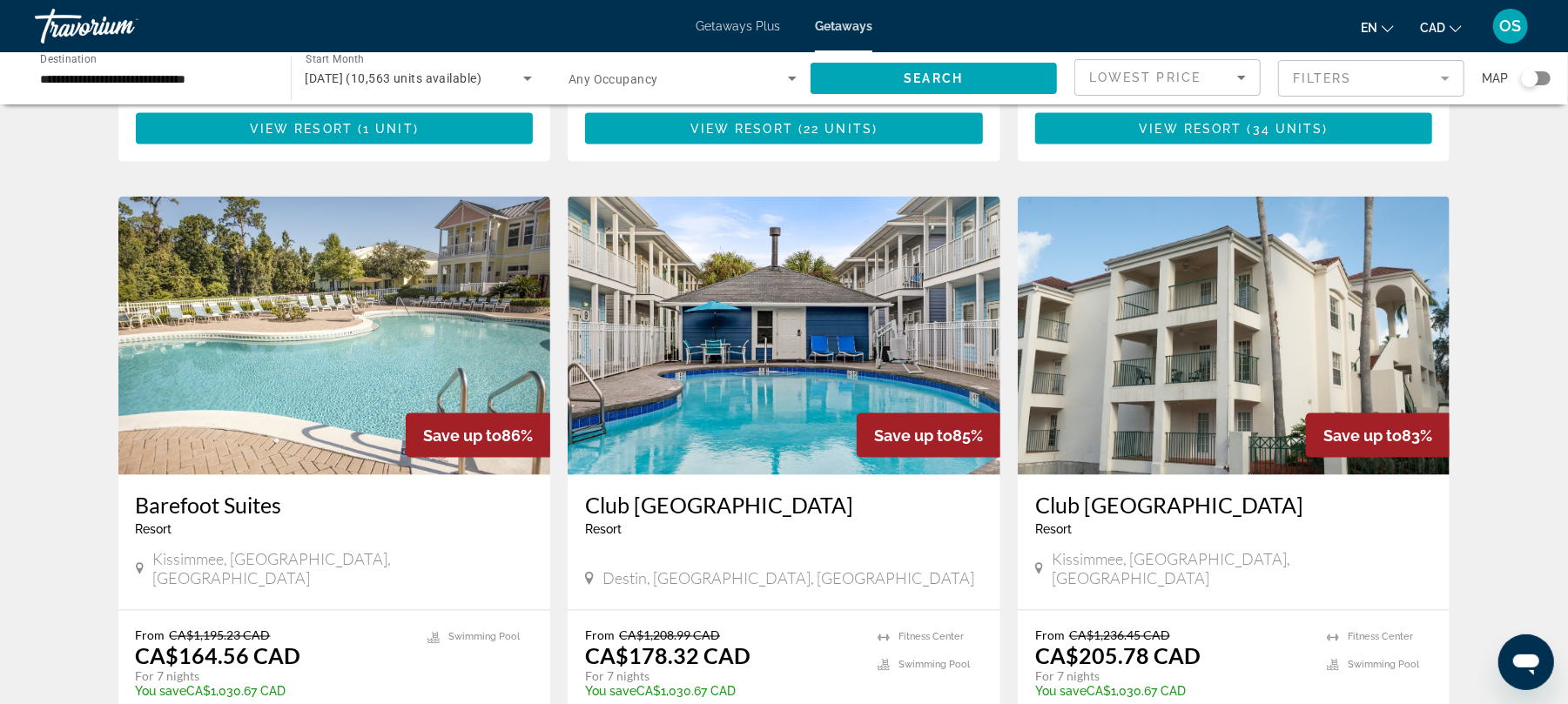
scroll to position [2113, 0]
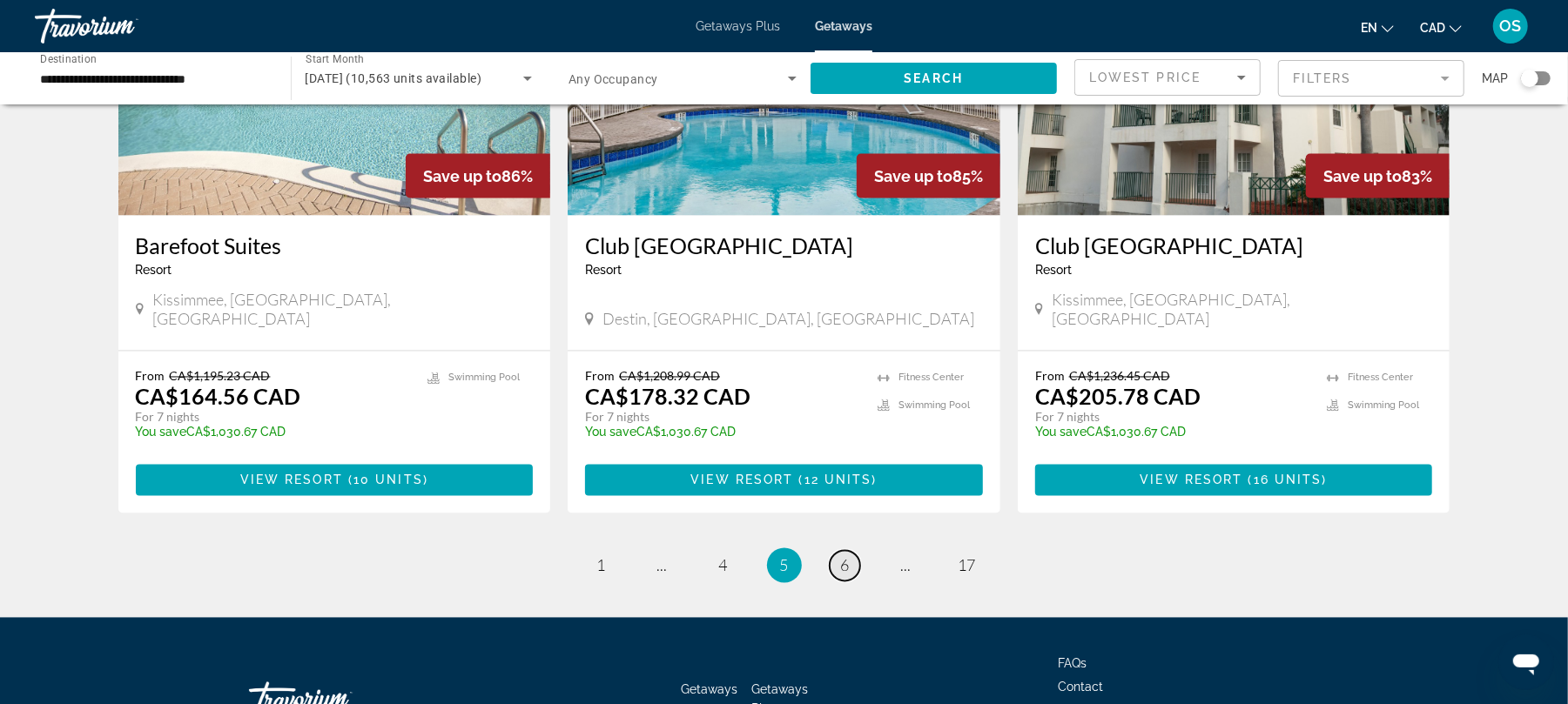
click at [841, 556] on span "6" at bounding box center [844, 566] width 9 height 19
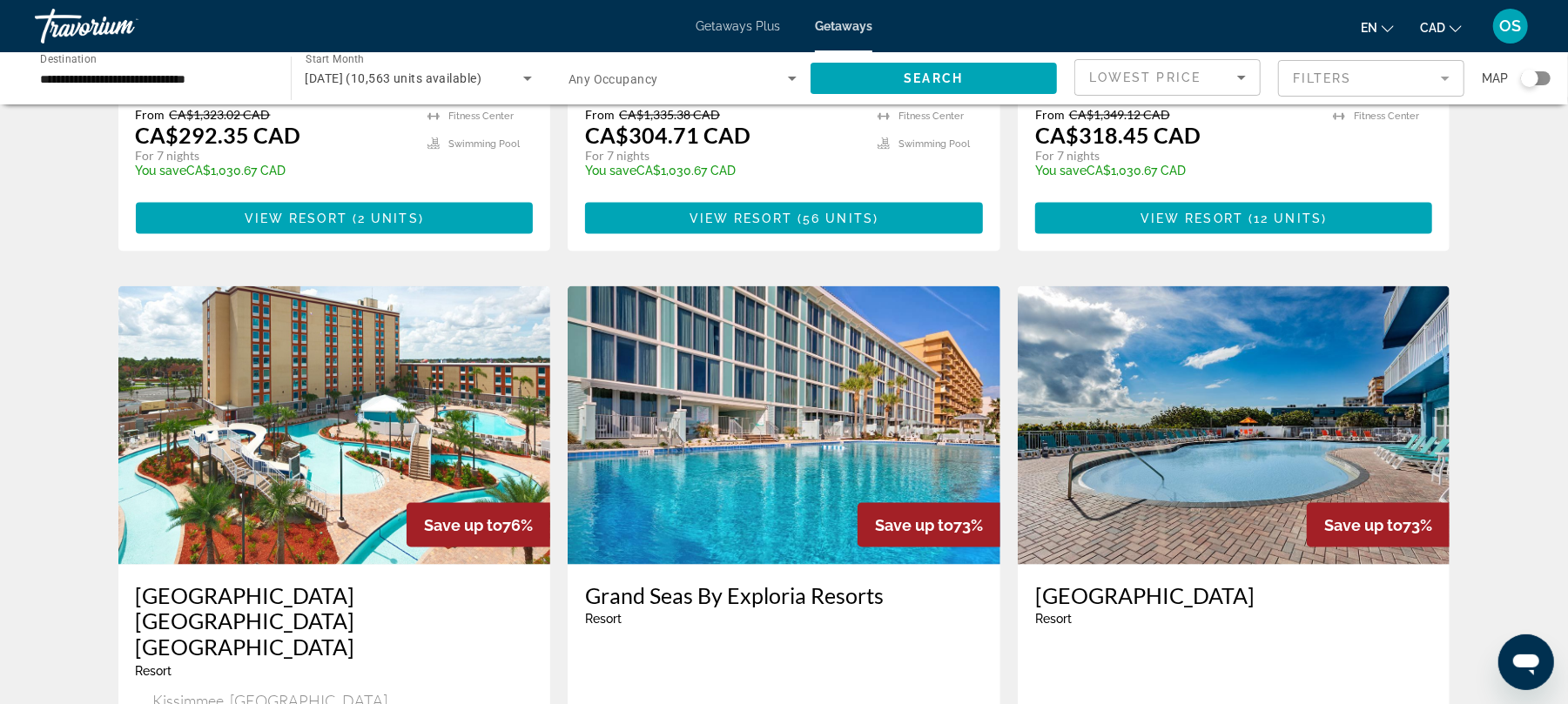
scroll to position [1739, 0]
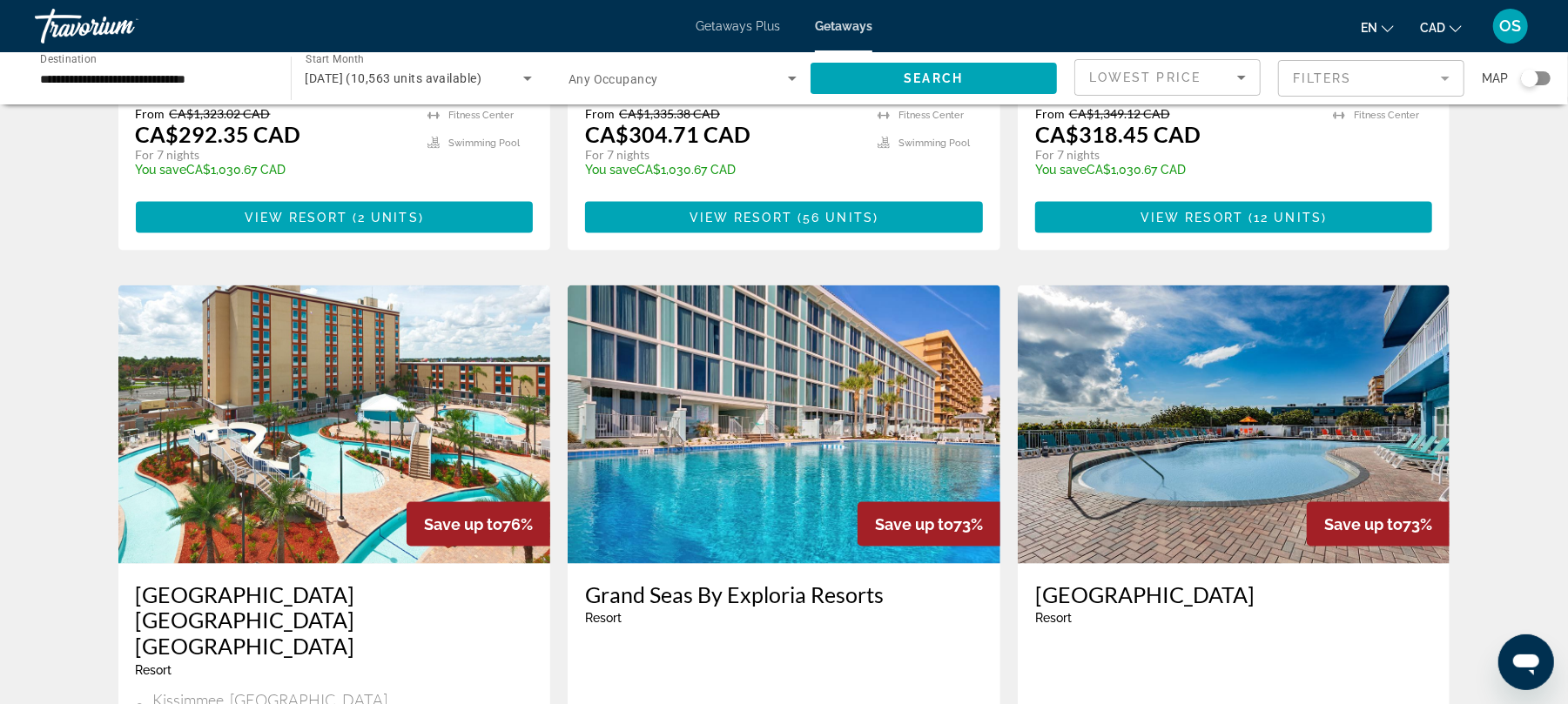
click at [841, 440] on img "Main content" at bounding box center [784, 425] width 432 height 279
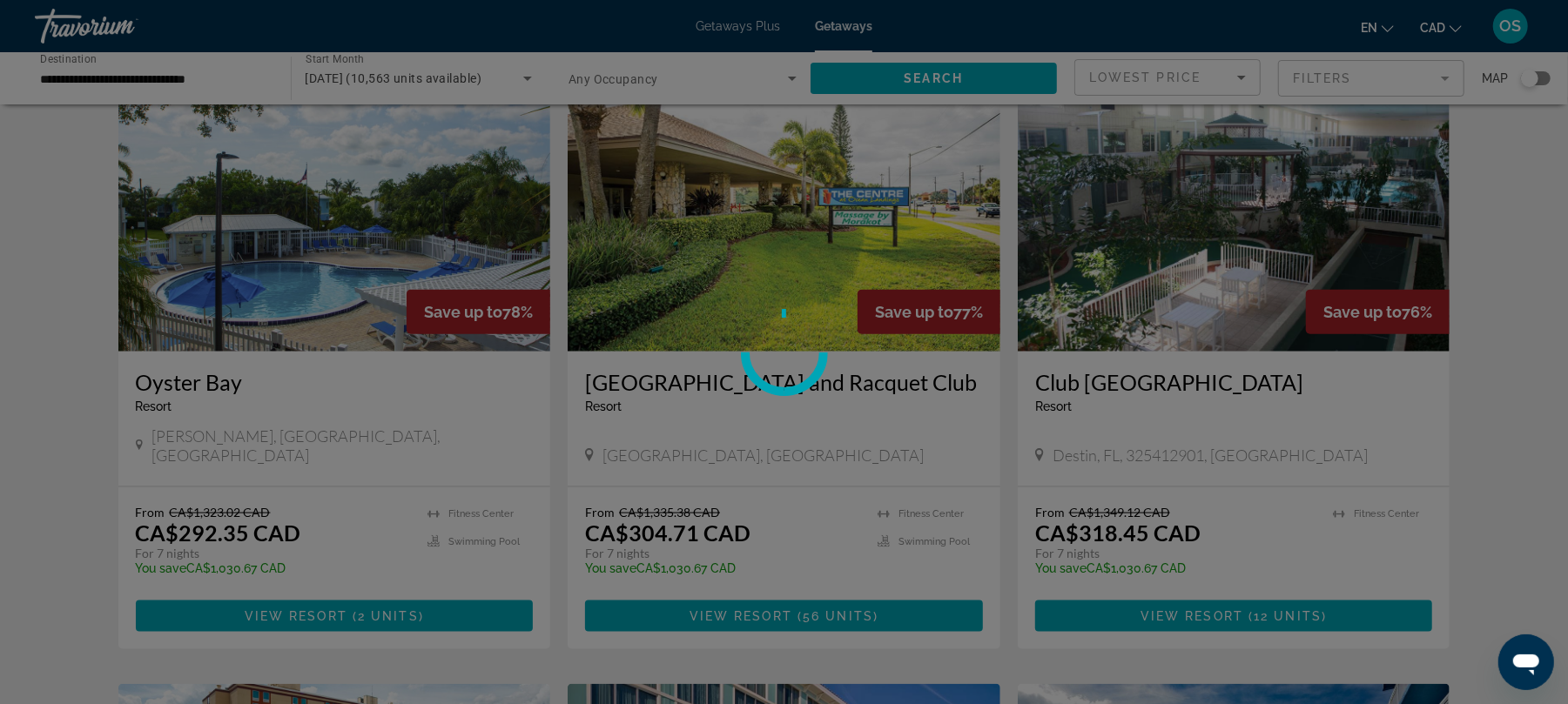
scroll to position [1337, 0]
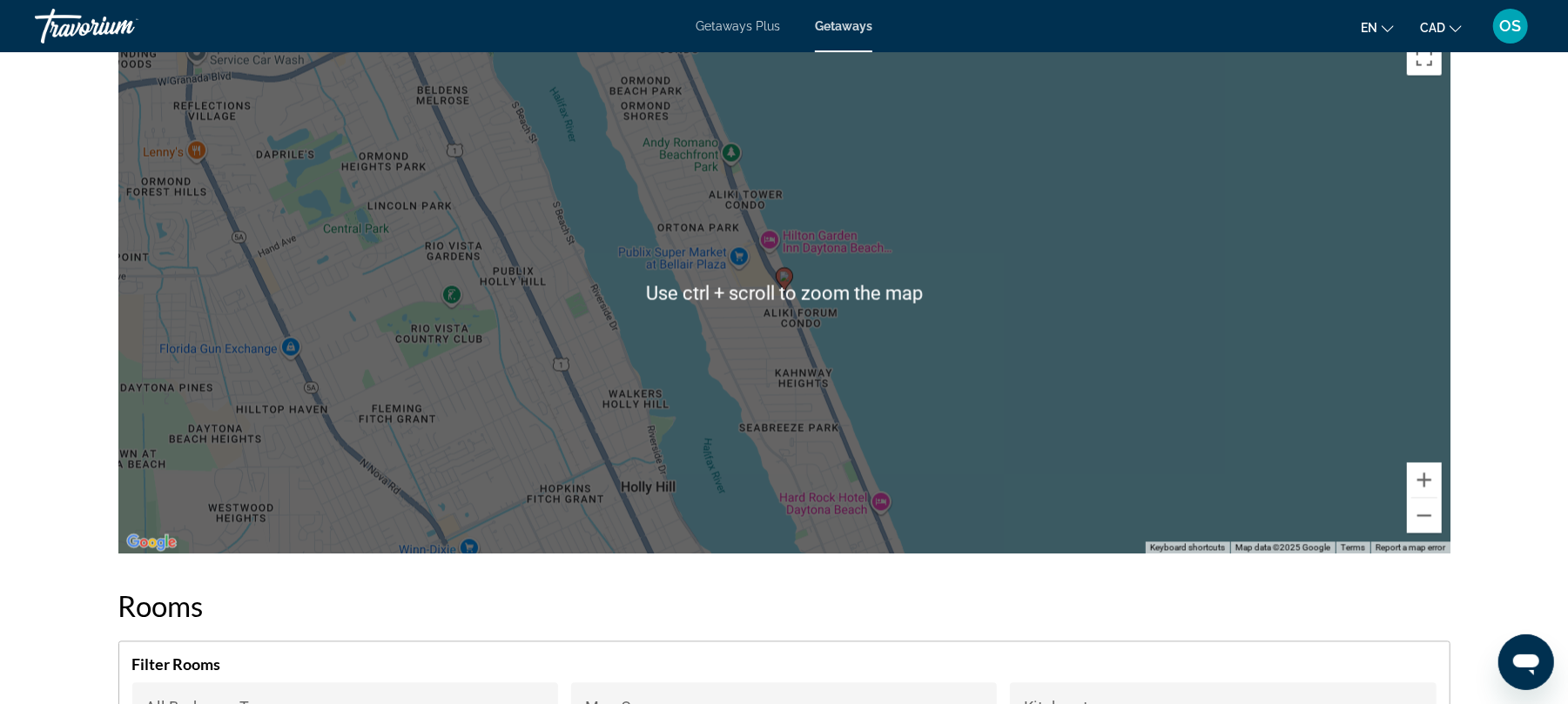
scroll to position [2259, 0]
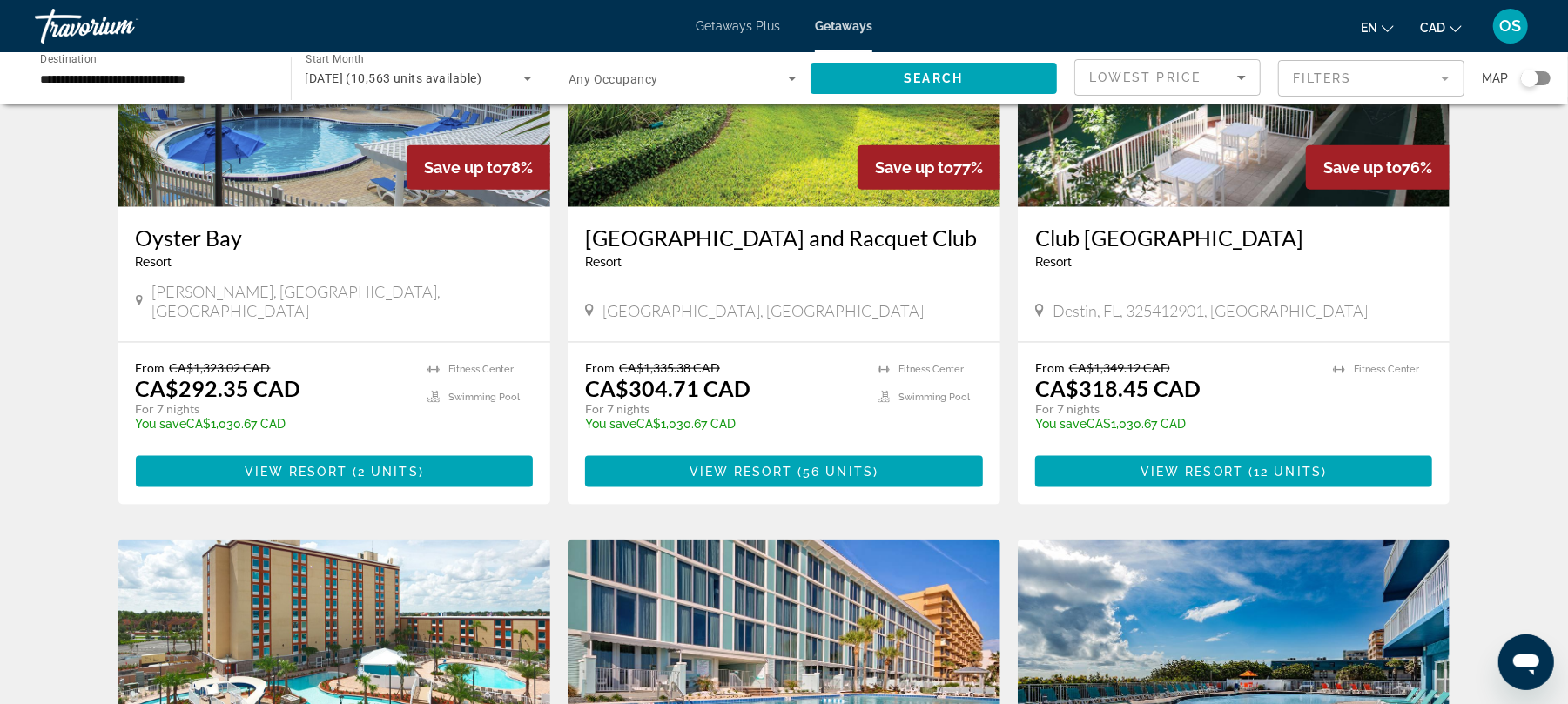
scroll to position [1486, 0]
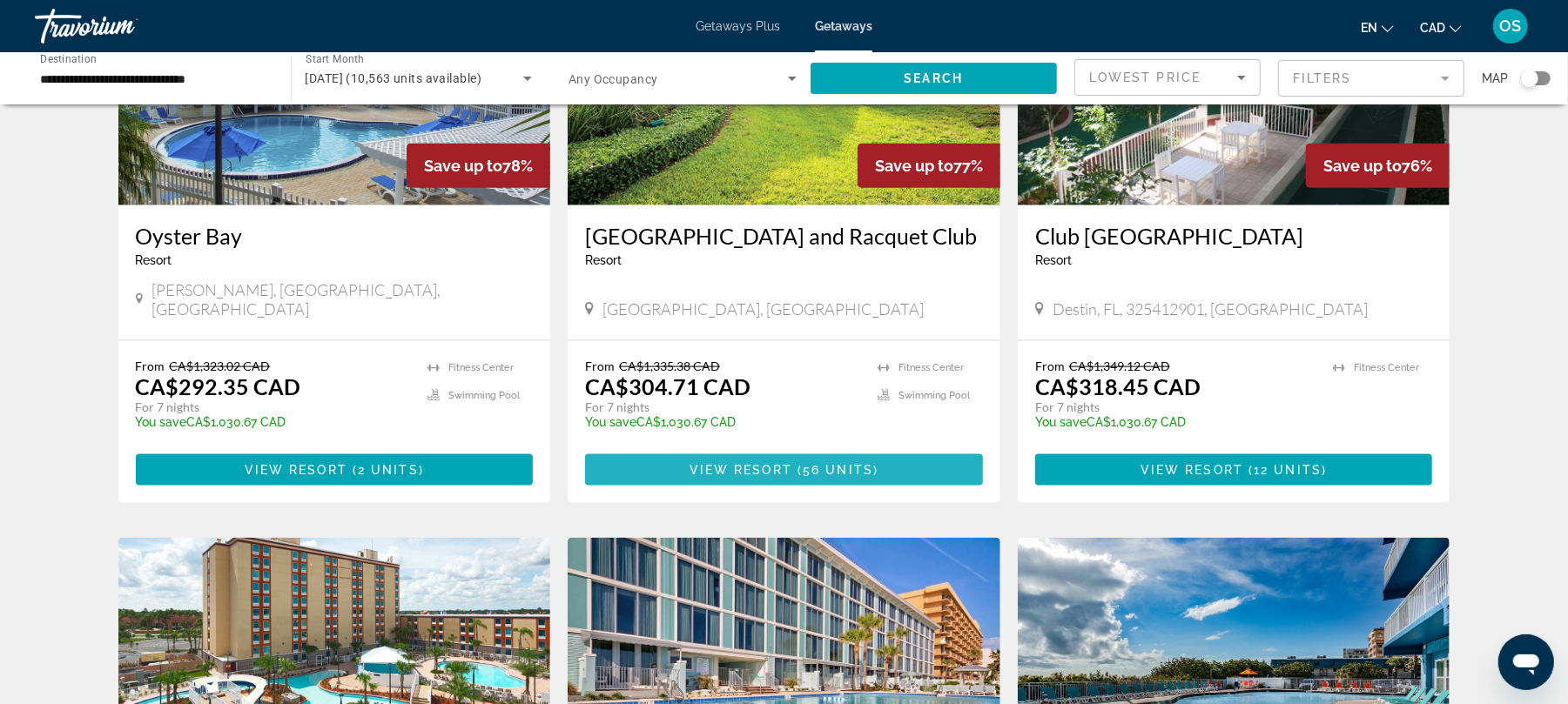
click at [910, 449] on span "Main content" at bounding box center [784, 469] width 398 height 42
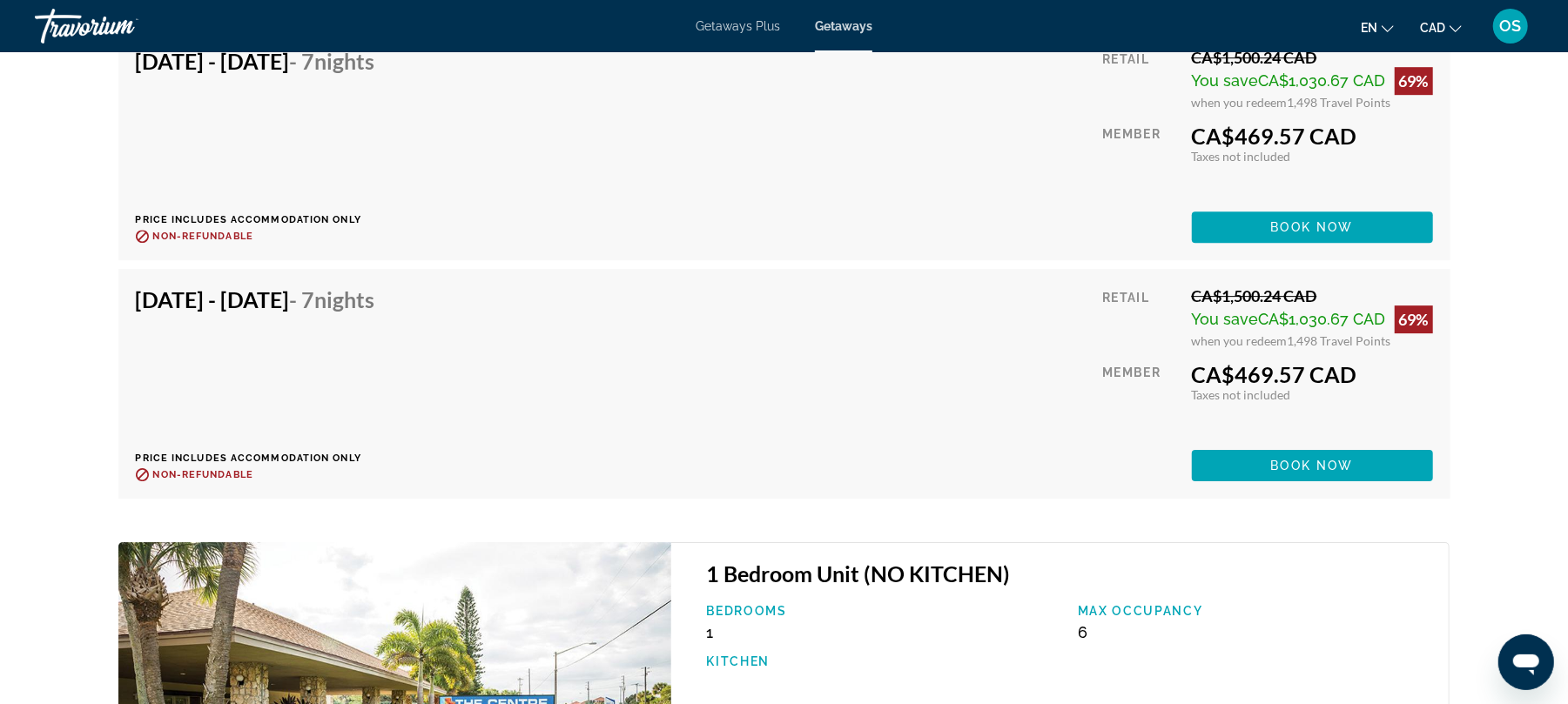
scroll to position [3784, 0]
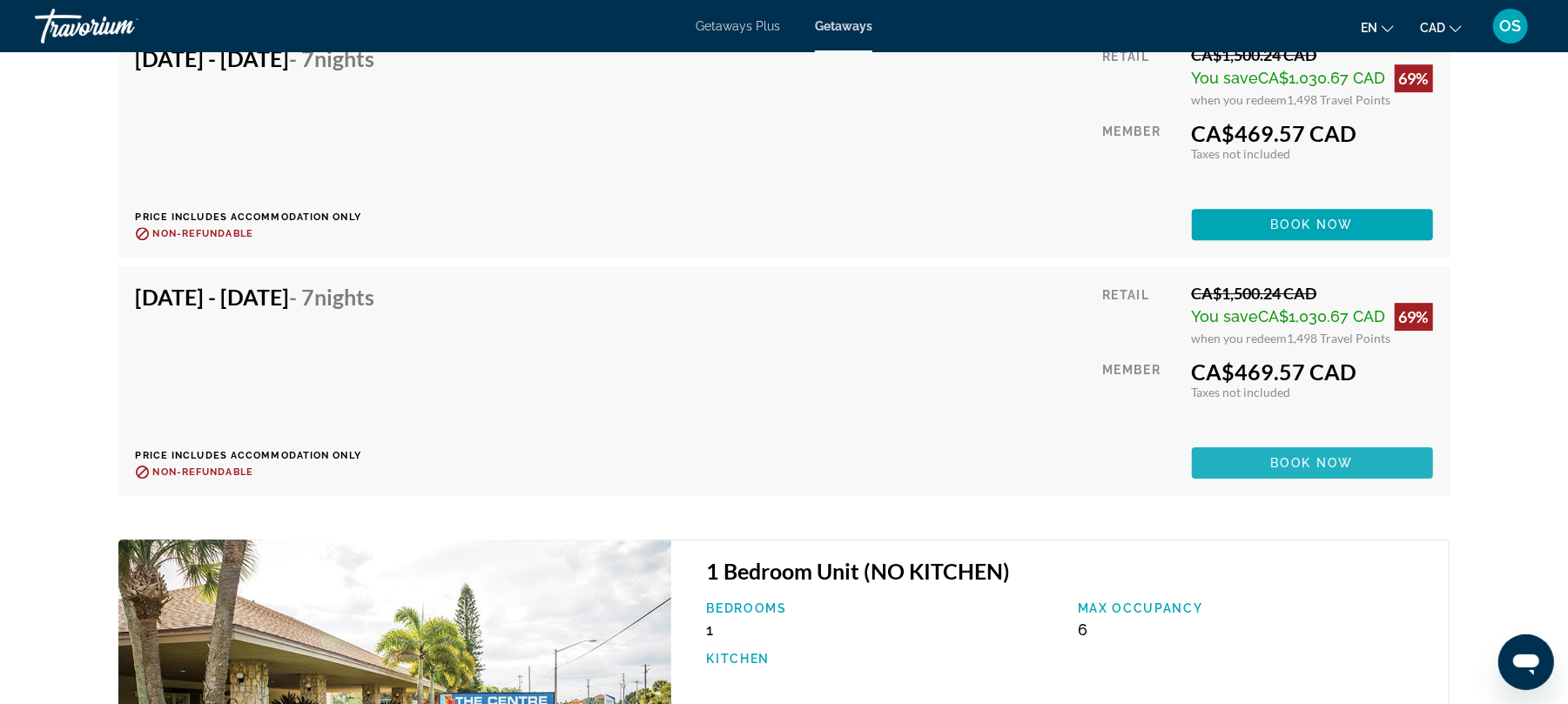
click at [1311, 456] on span "Book now" at bounding box center [1312, 462] width 82 height 14
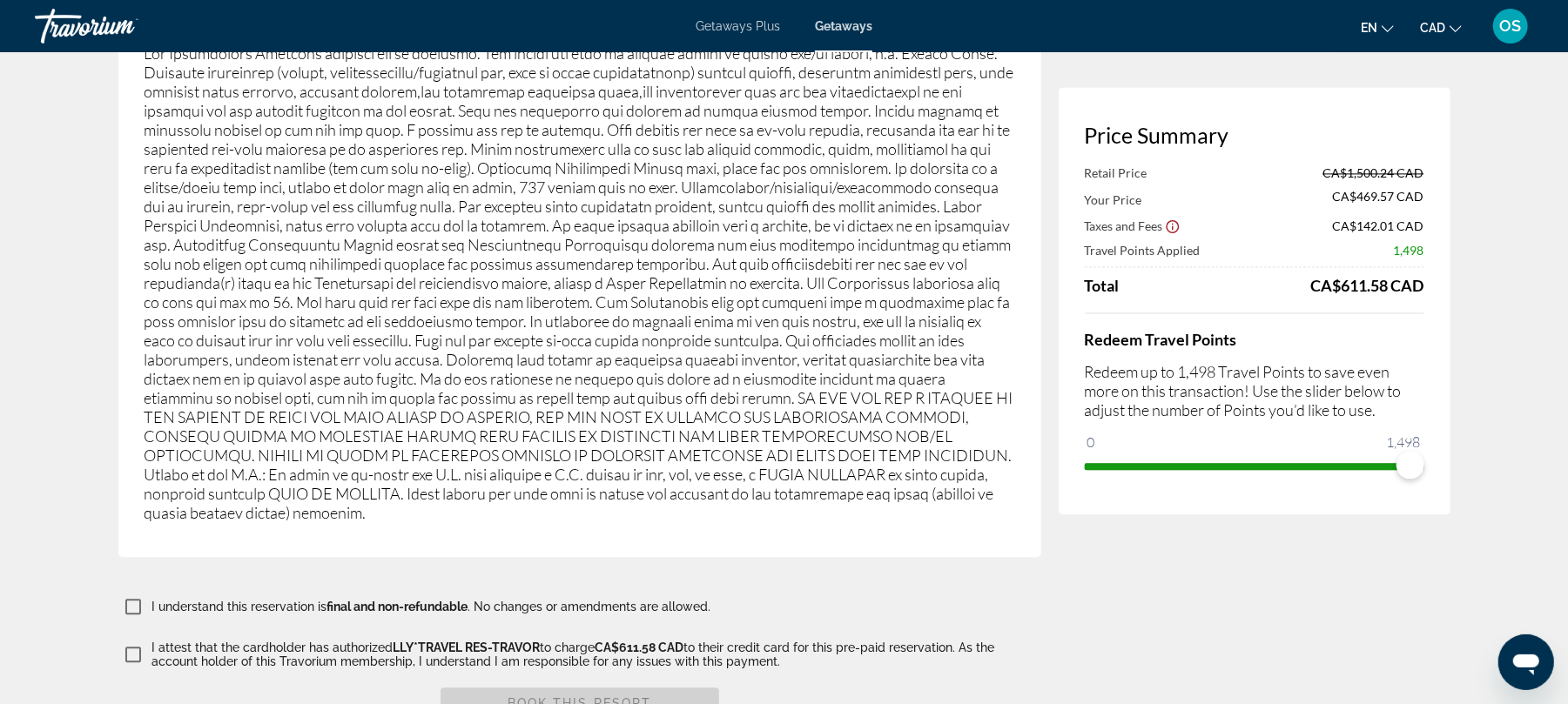
scroll to position [2614, 0]
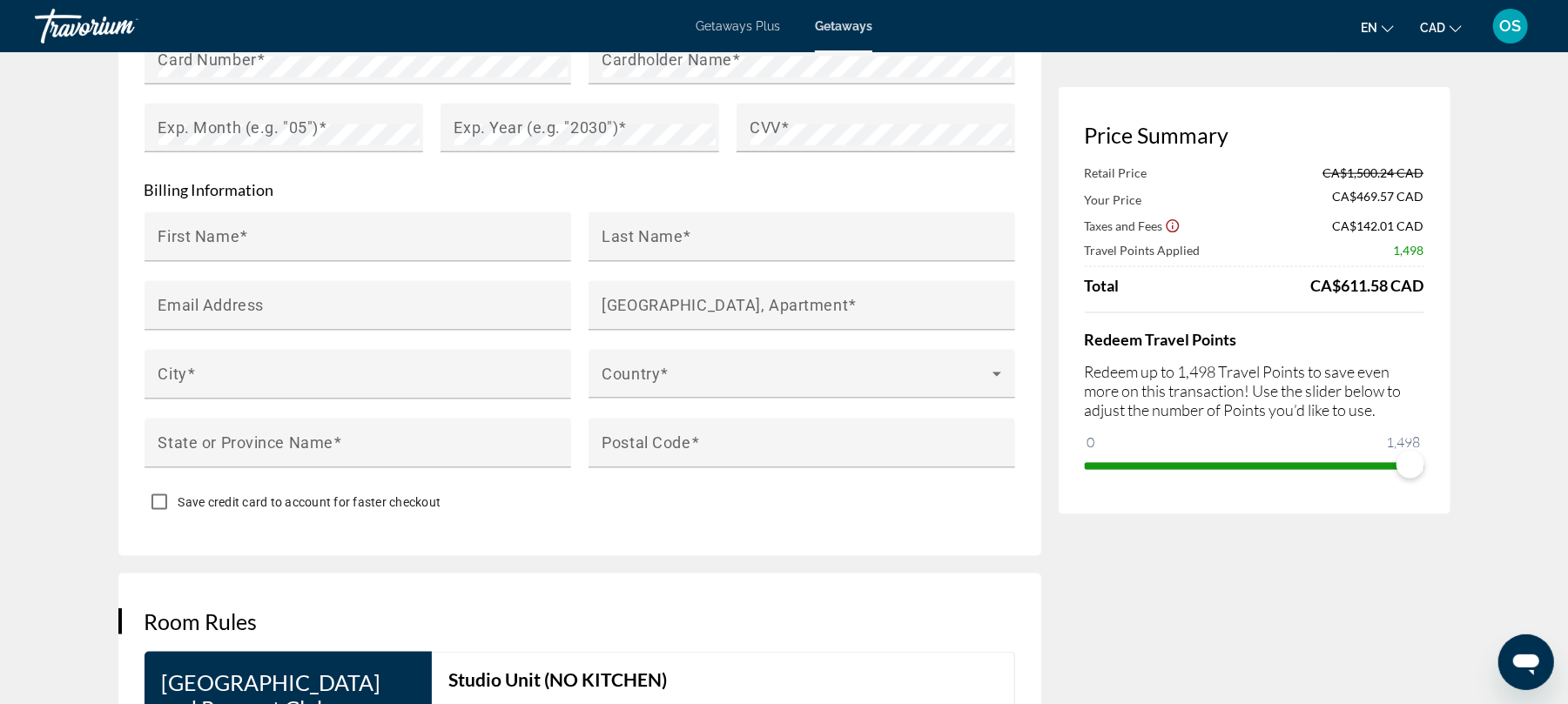
click at [948, 554] on div "**********" at bounding box center [588, 148] width 940 height 3226
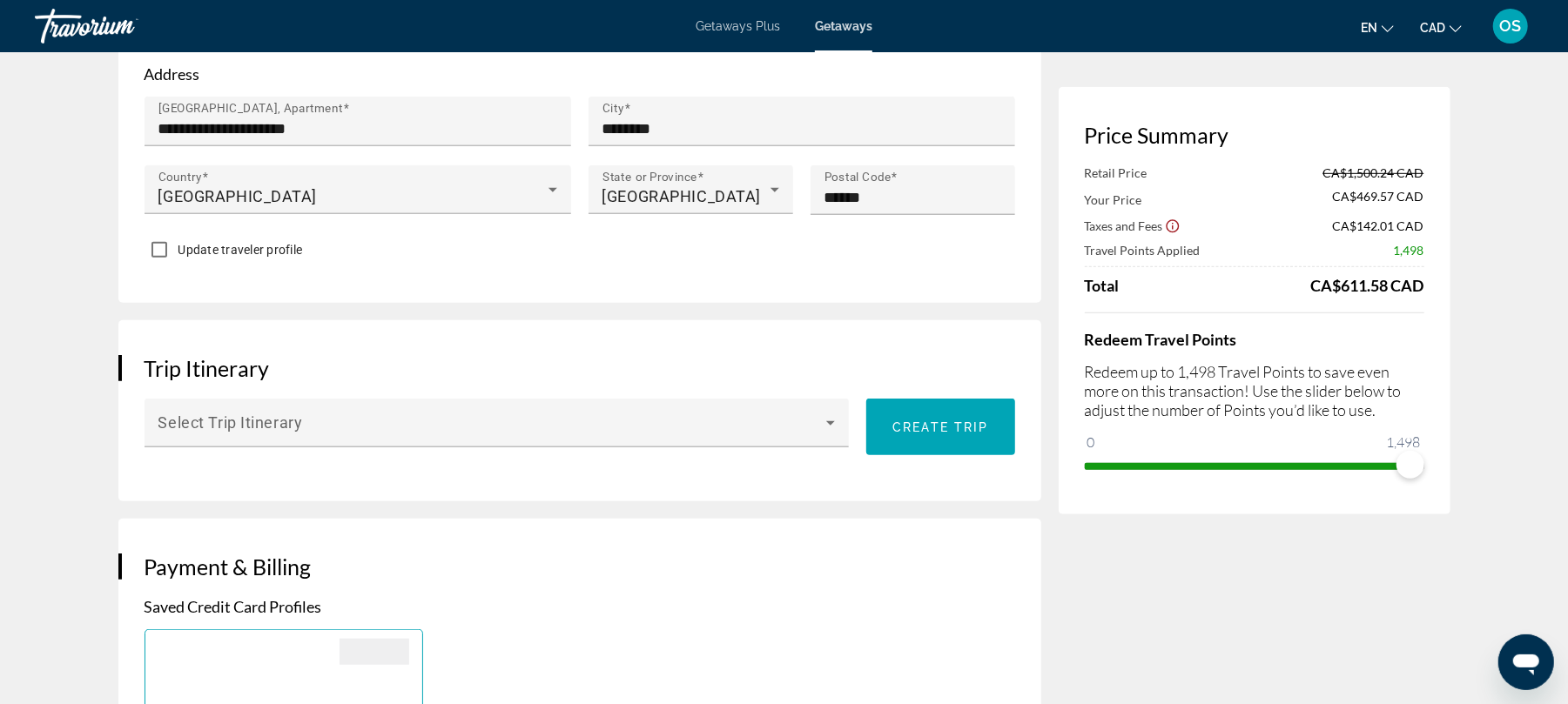
scroll to position [728, 0]
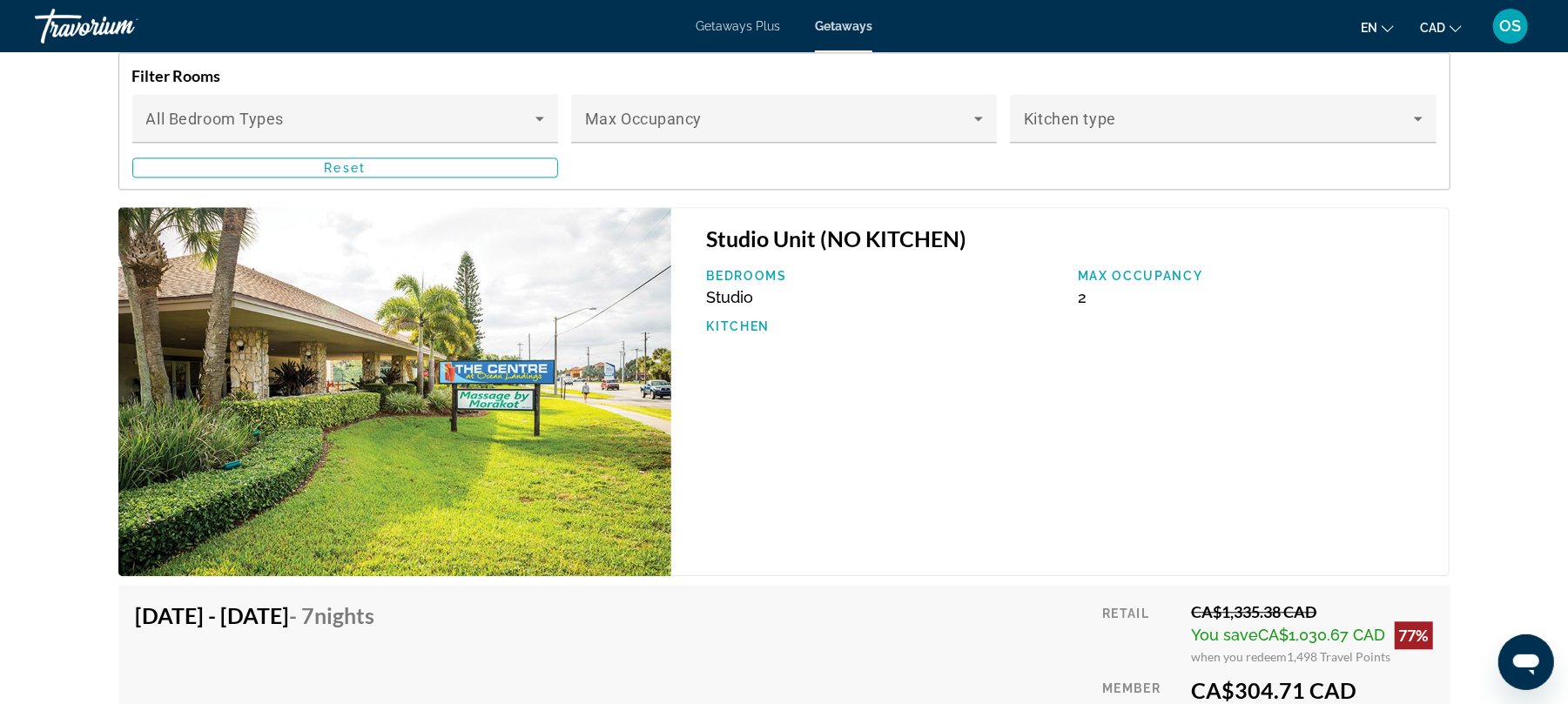
scroll to position [2751, 0]
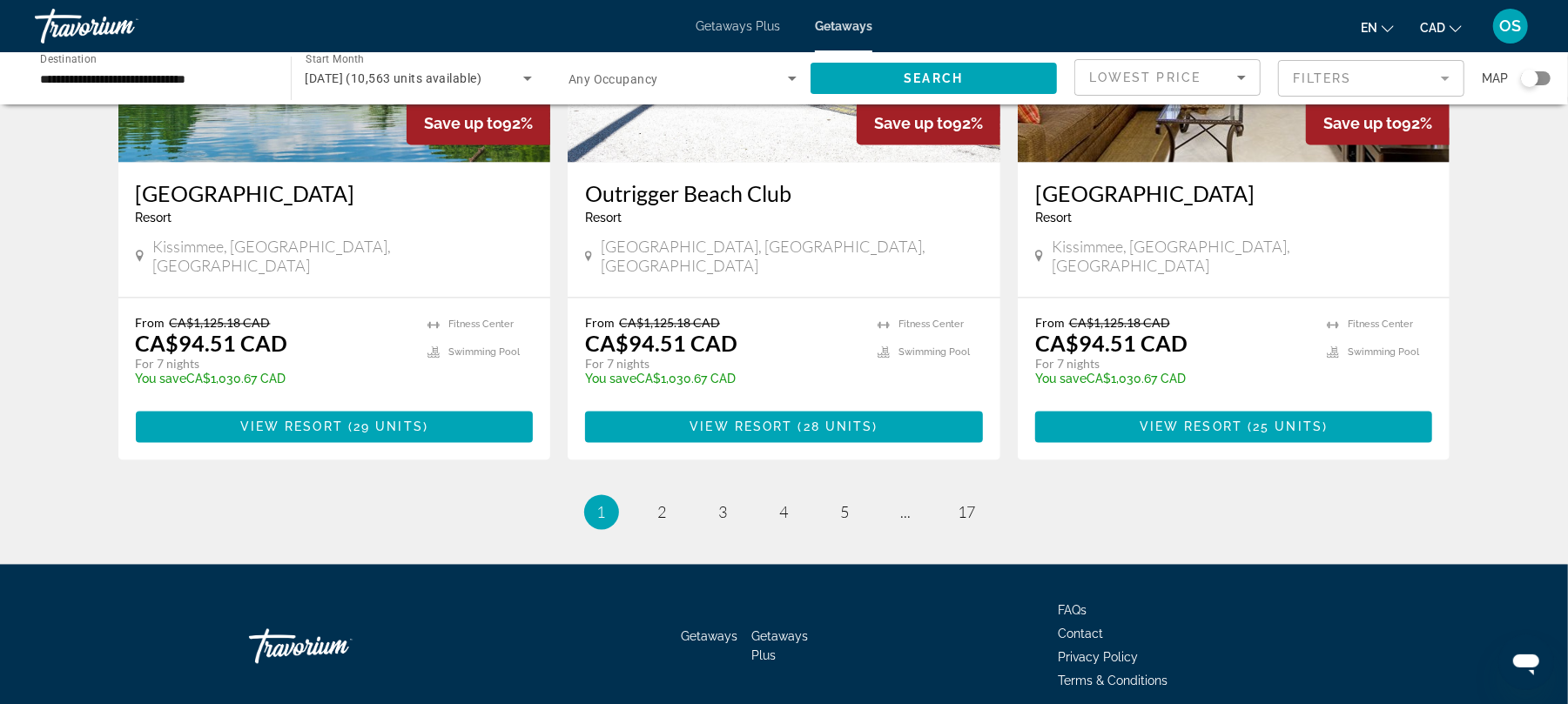
scroll to position [2138, 0]
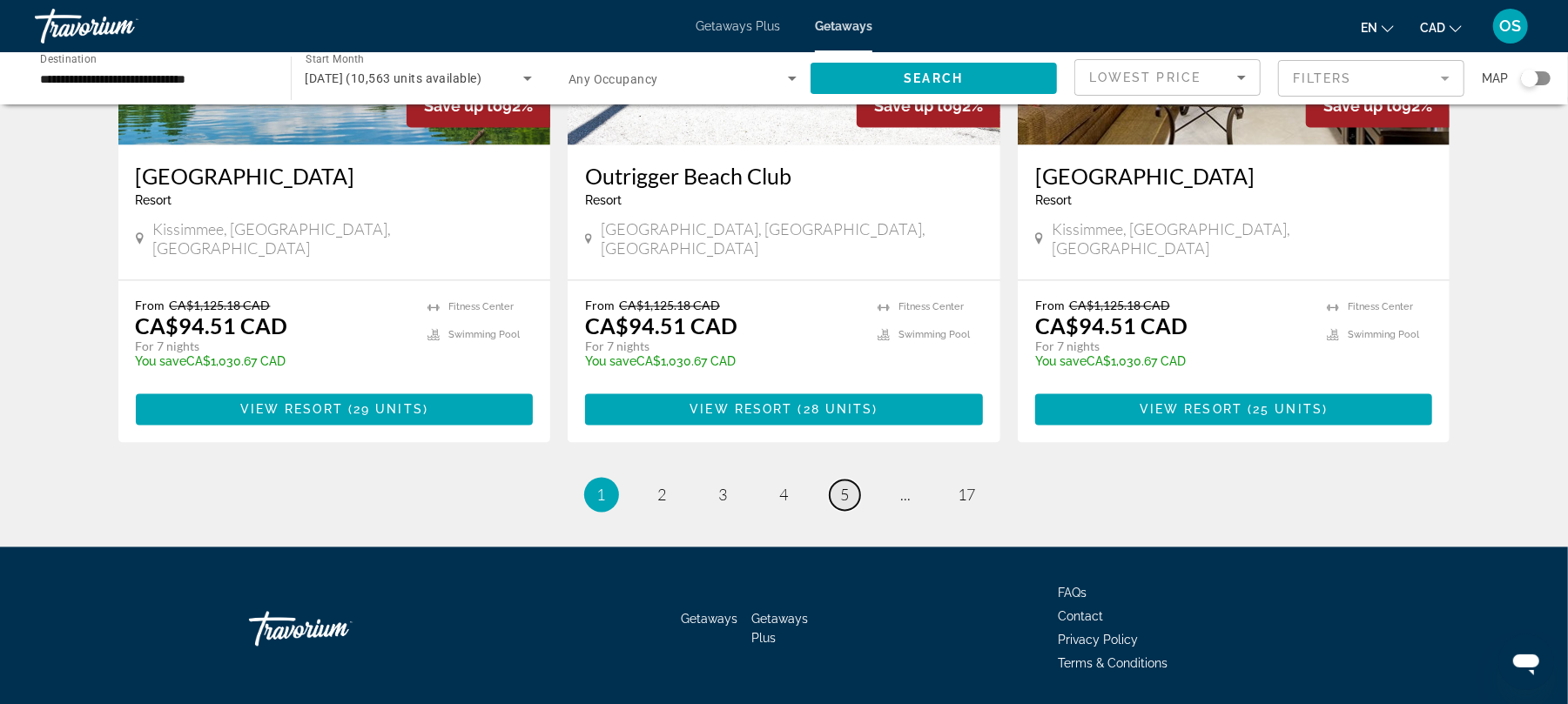
click at [846, 485] on span "5" at bounding box center [844, 495] width 9 height 19
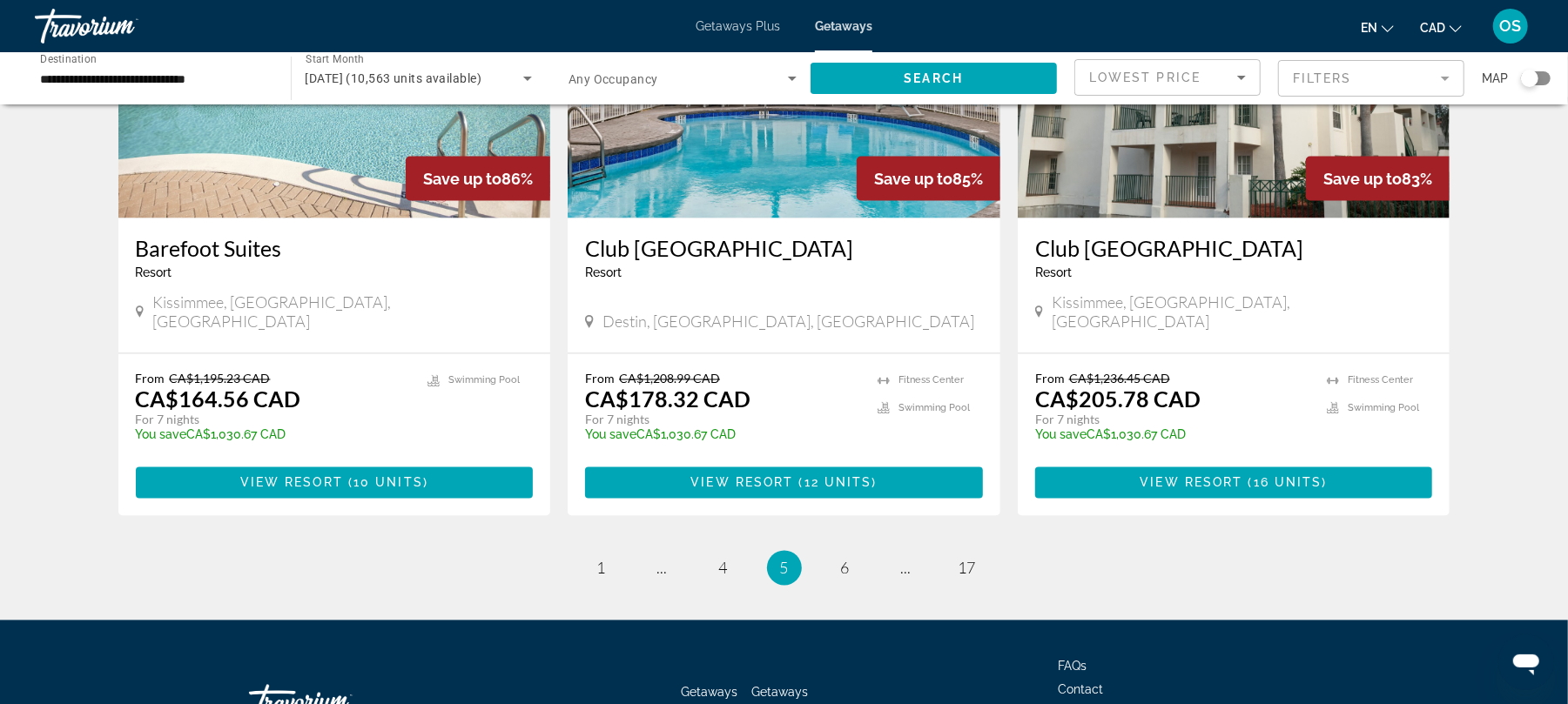
scroll to position [2113, 0]
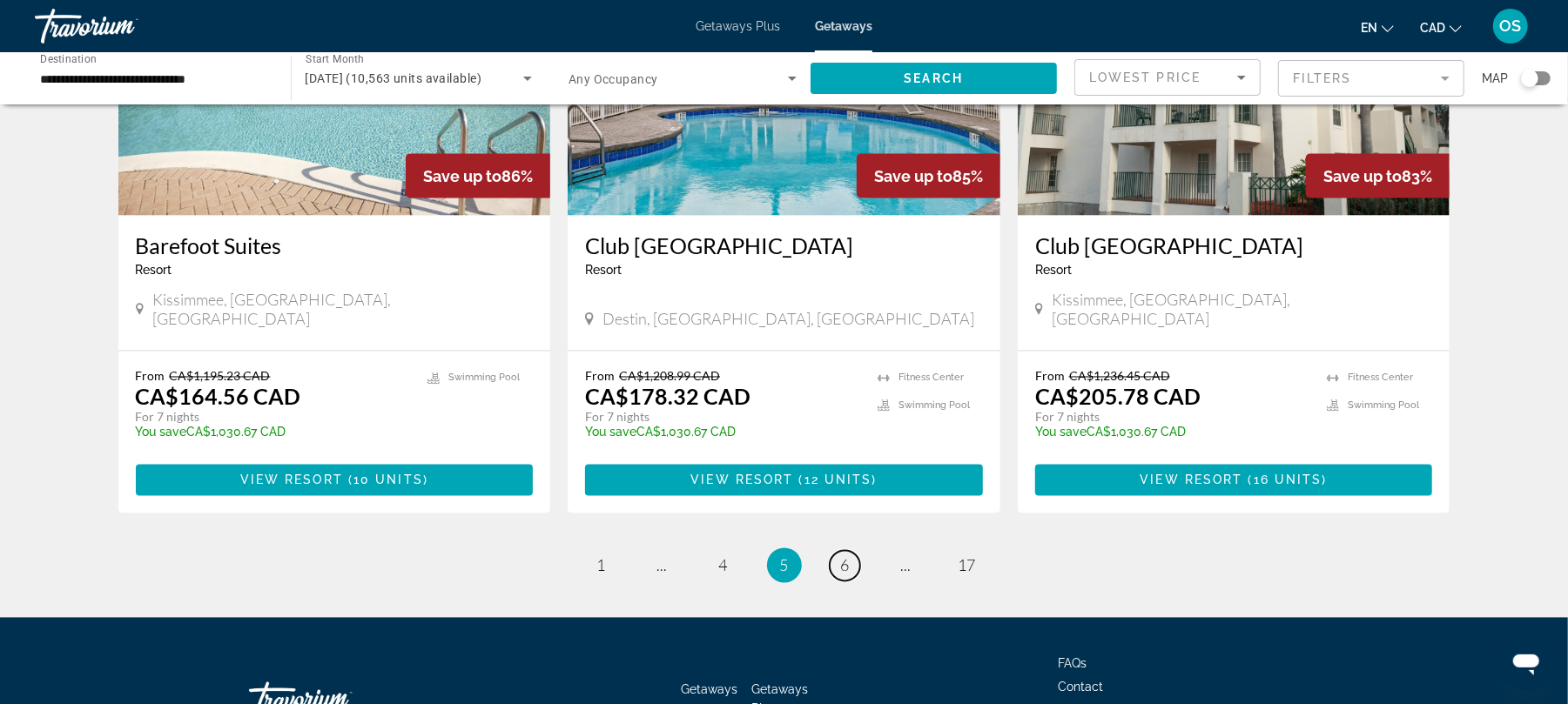
click at [846, 556] on span "6" at bounding box center [844, 566] width 9 height 19
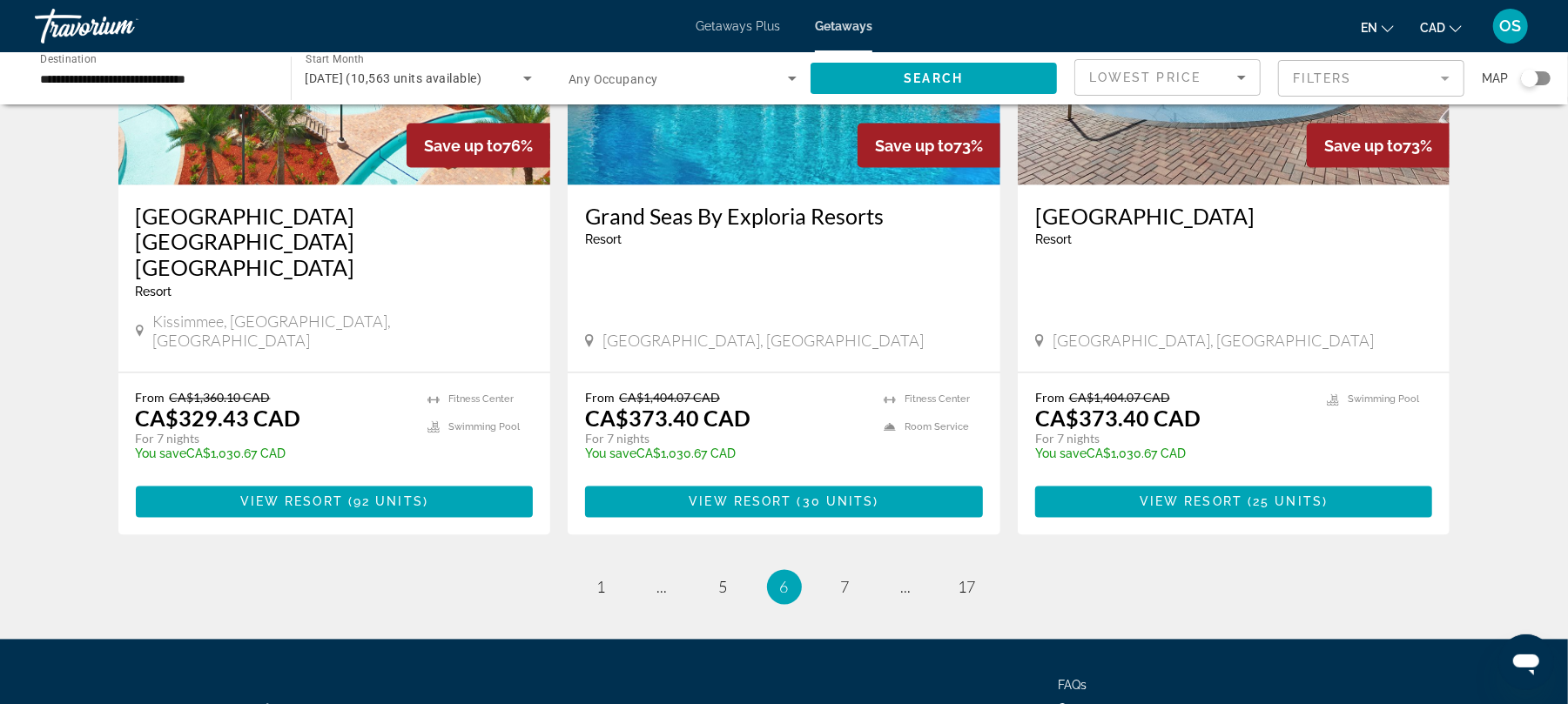
scroll to position [2118, 0]
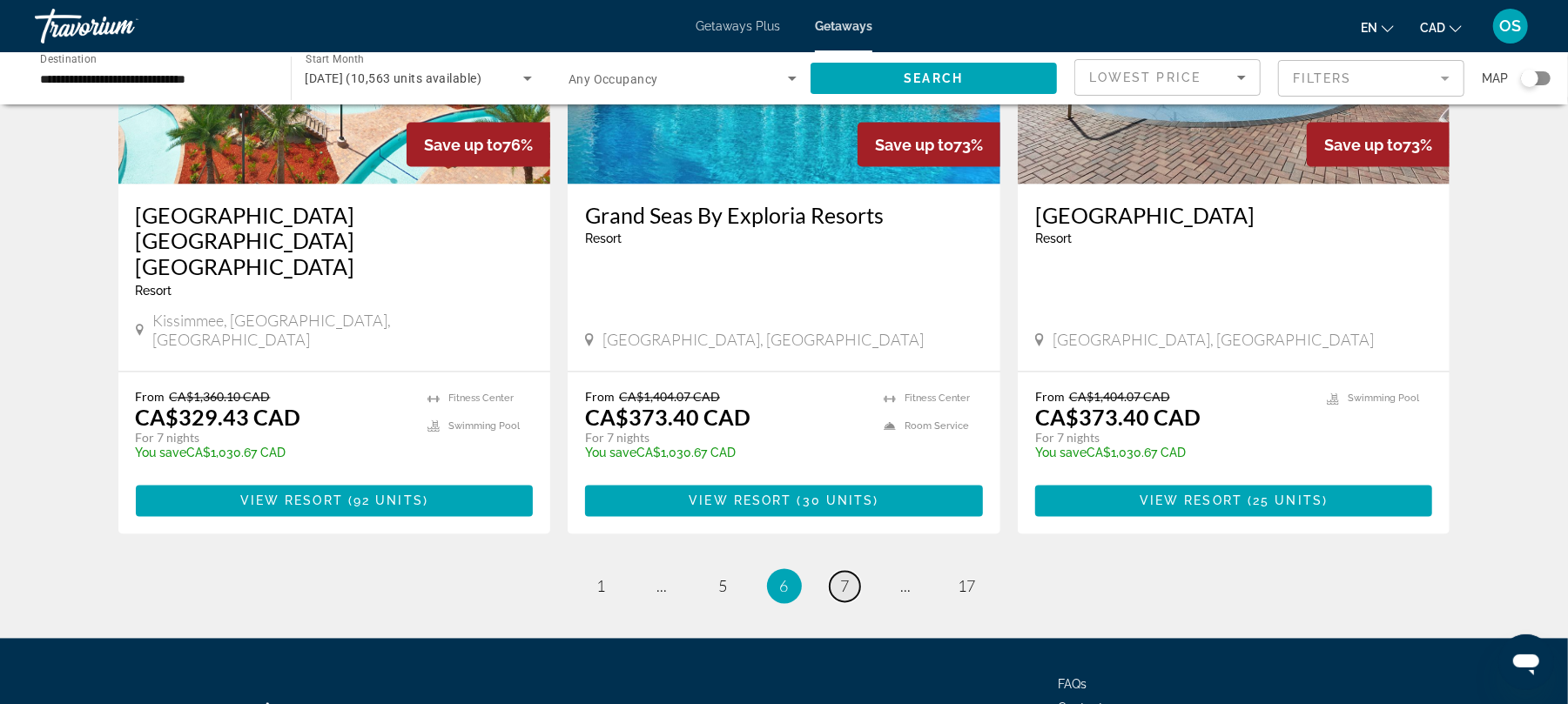
click at [843, 577] on span "7" at bounding box center [844, 587] width 9 height 19
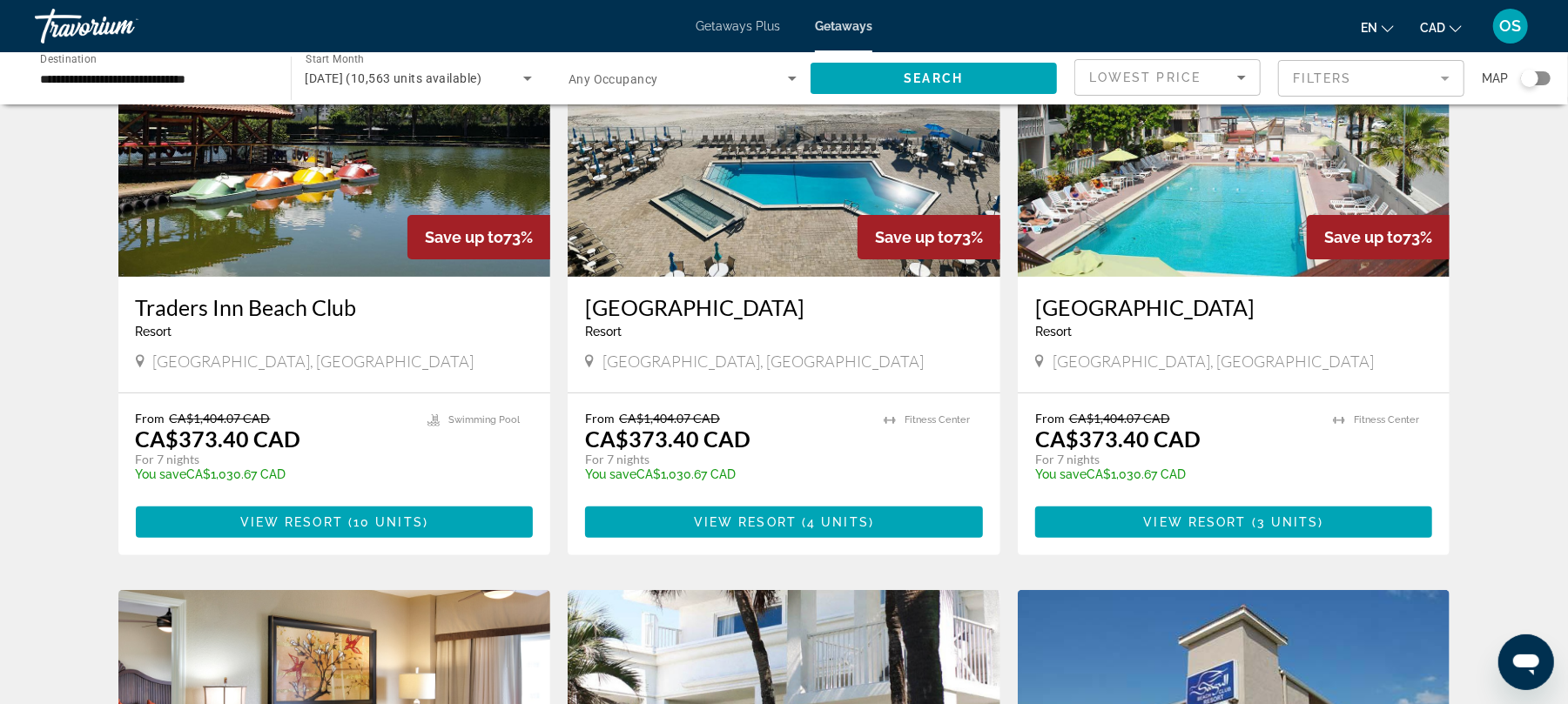
scroll to position [168, 0]
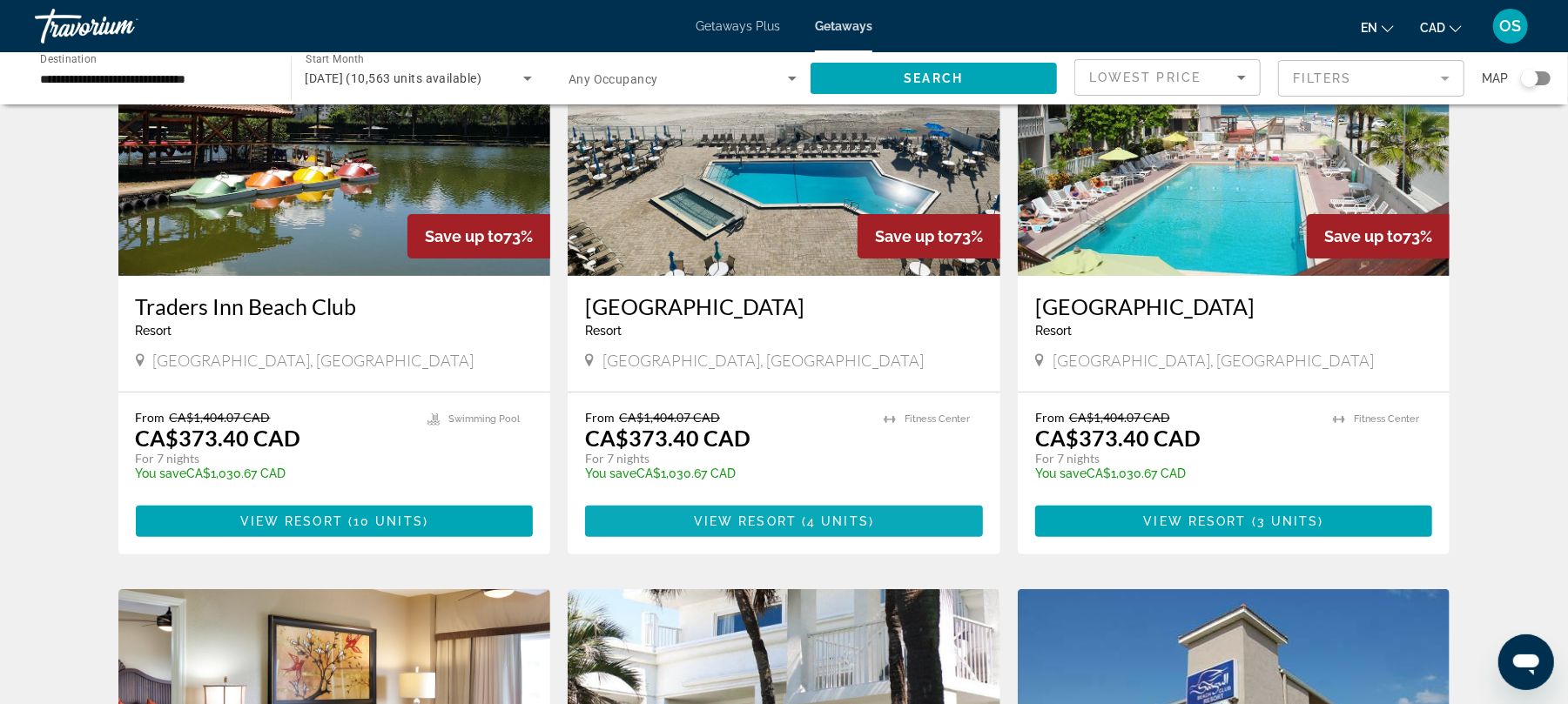
click at [804, 519] on span "( 4 units )" at bounding box center [835, 521] width 77 height 14
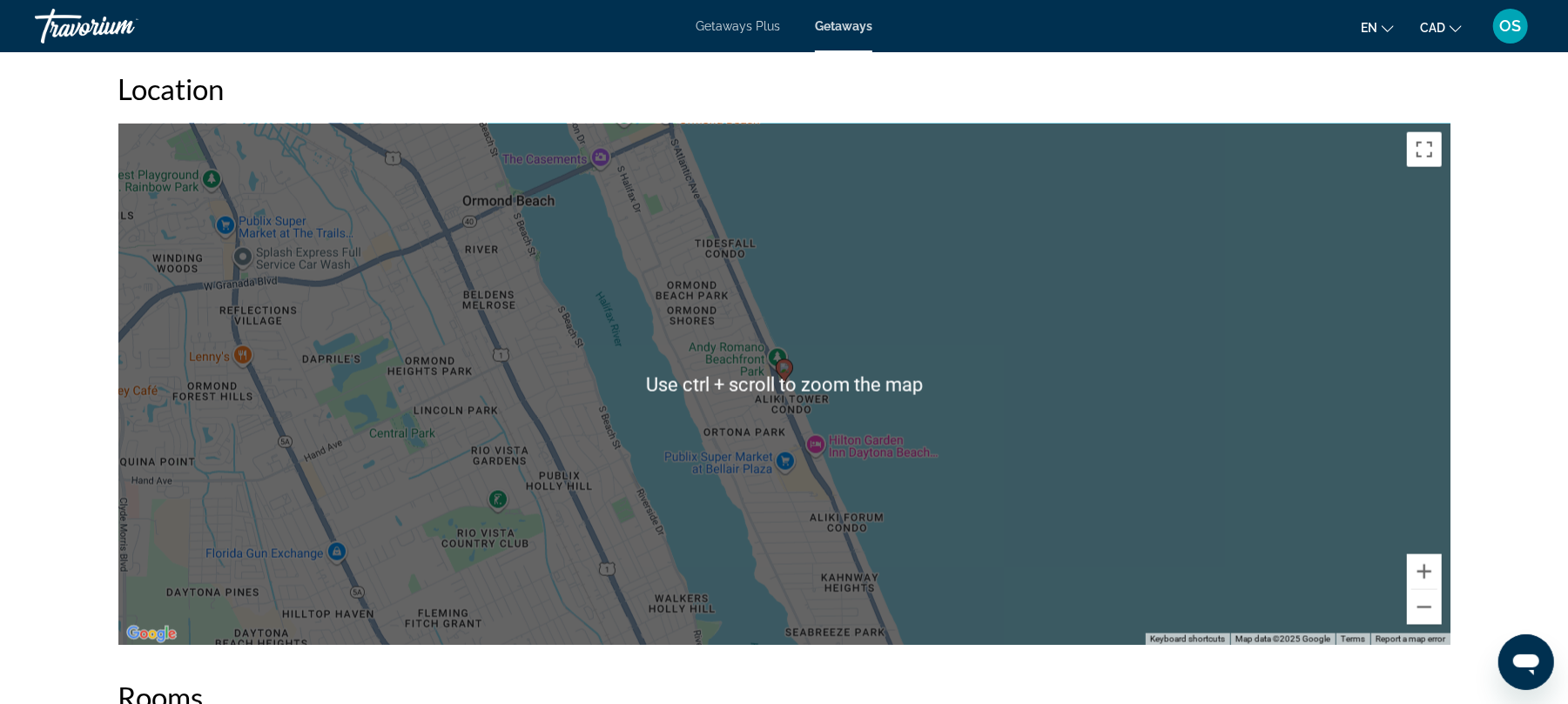
scroll to position [1730, 0]
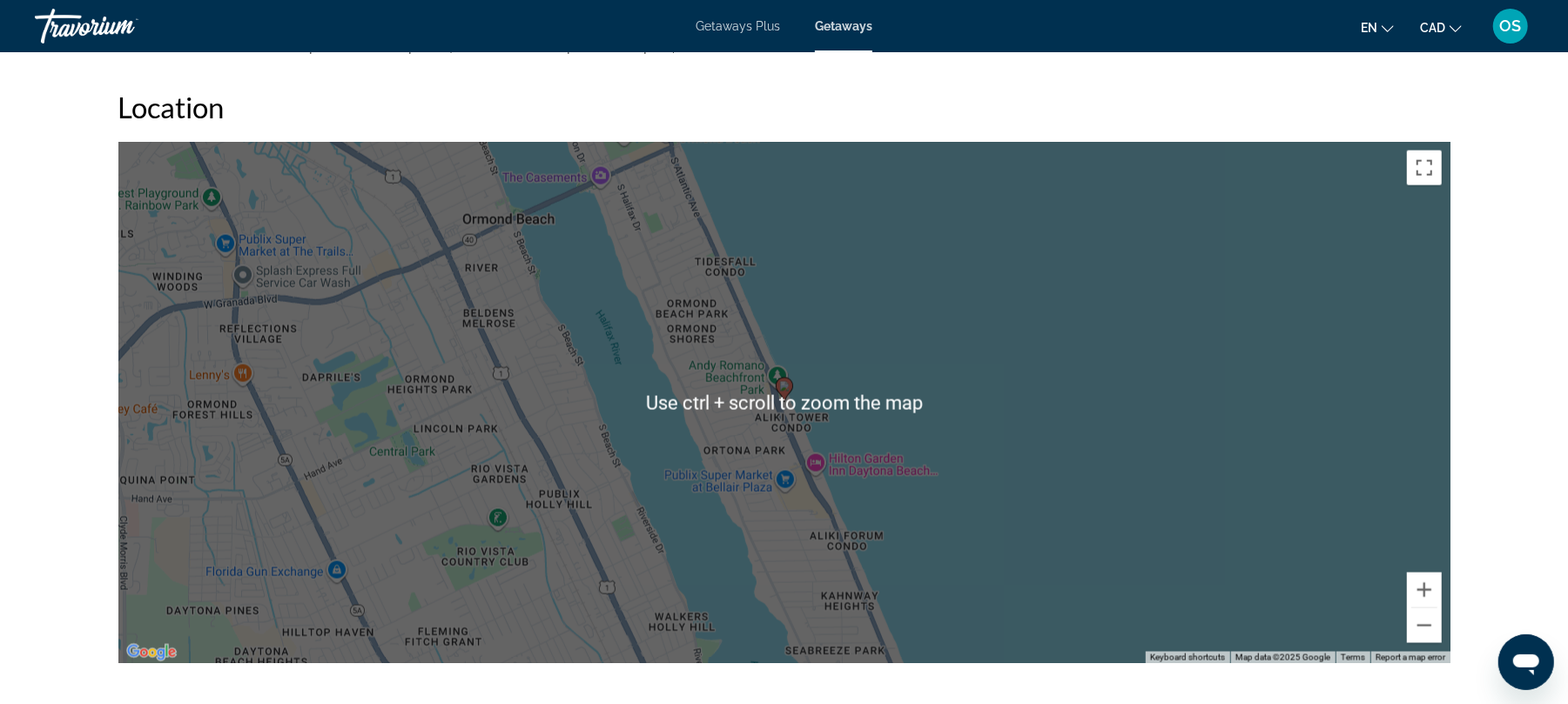
click at [795, 456] on div "To activate drag with keyboard, press Alt + Enter. Once in keyboard drag state,…" at bounding box center [784, 403] width 1332 height 522
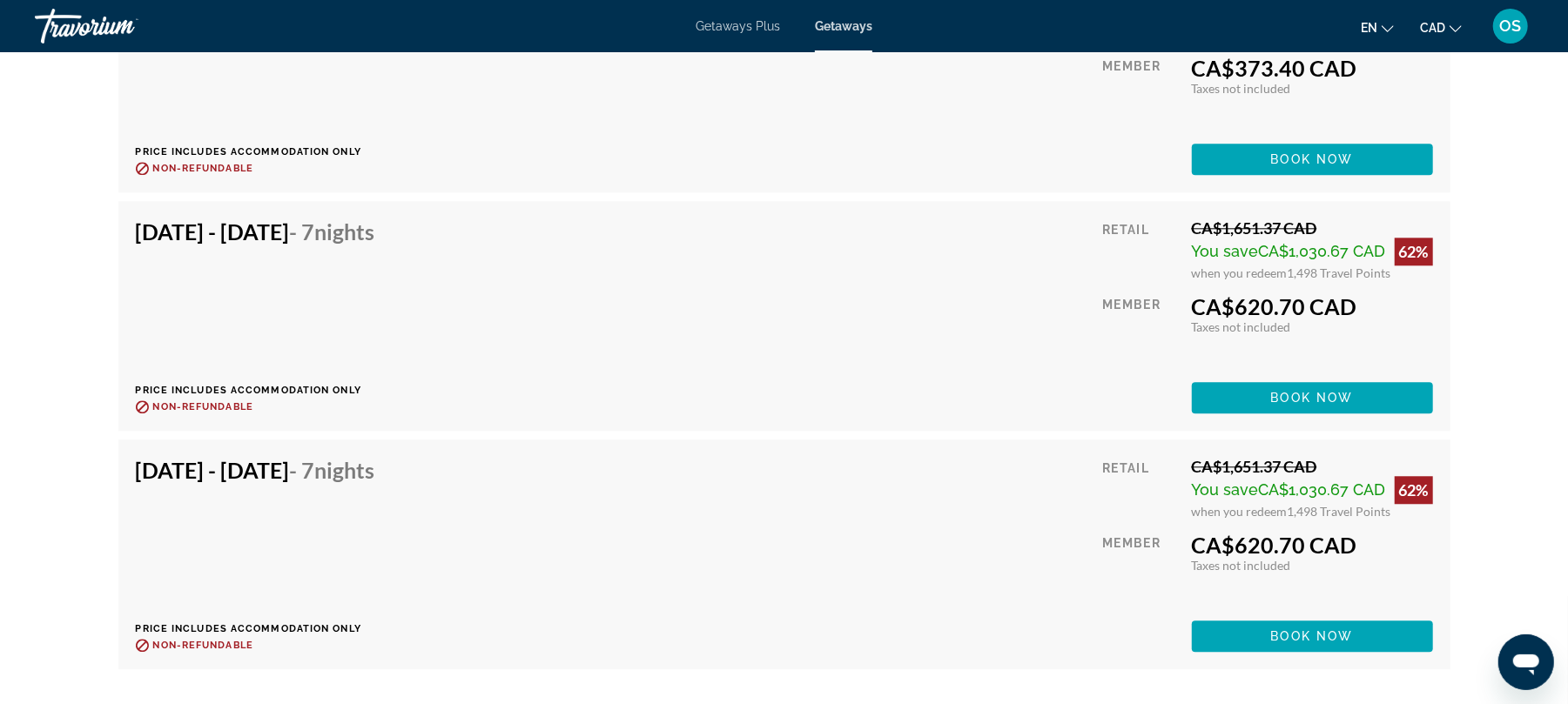
scroll to position [2859, 0]
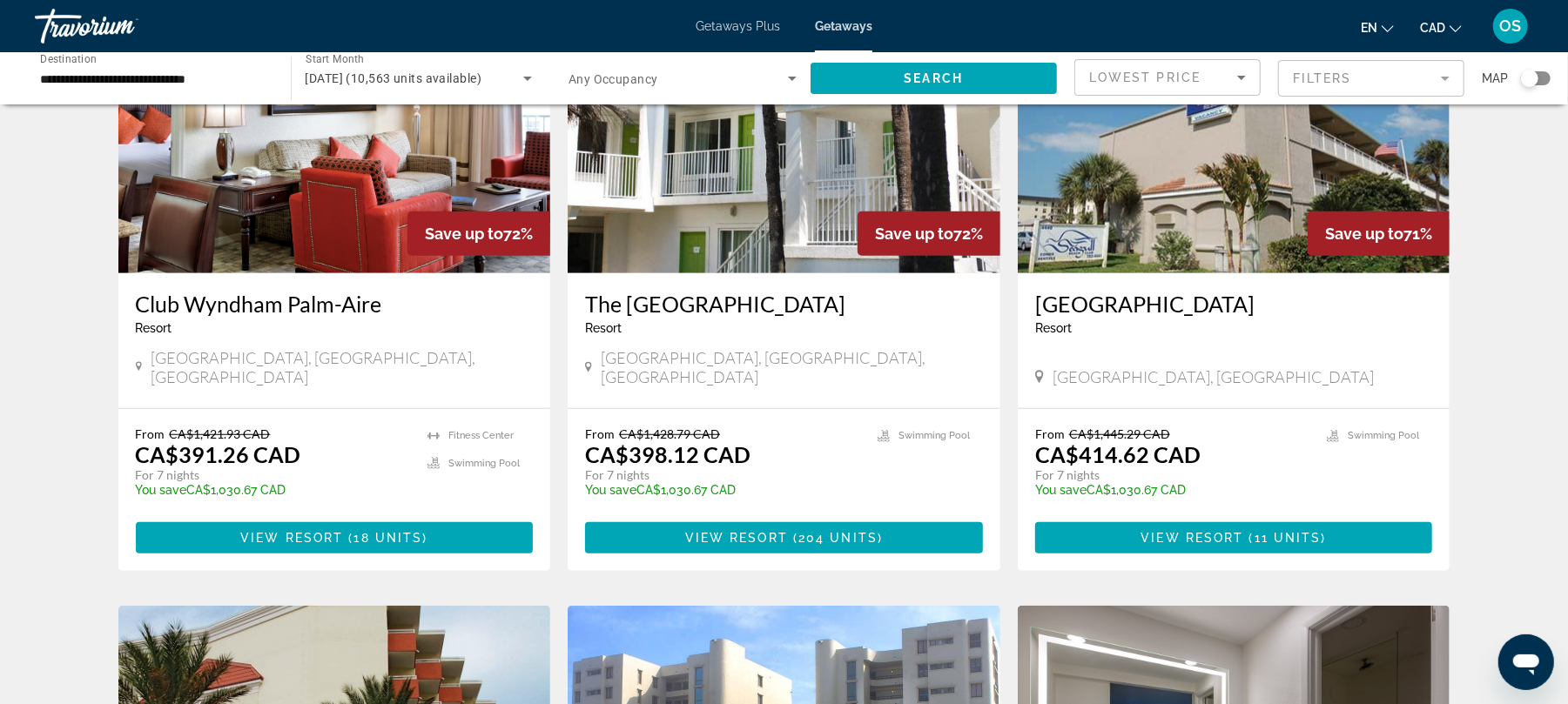
scroll to position [763, 0]
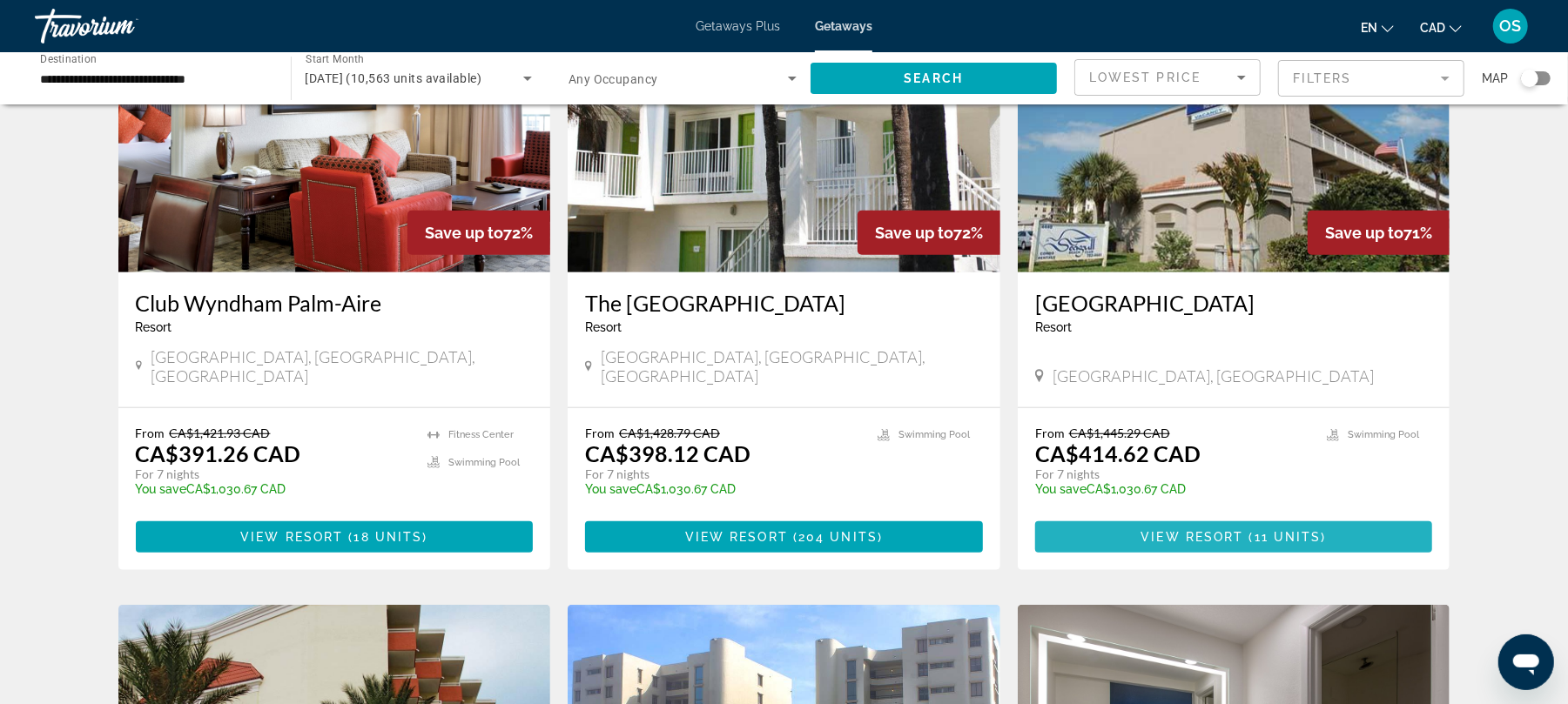
click at [1251, 530] on span "( 11 units )" at bounding box center [1285, 537] width 82 height 14
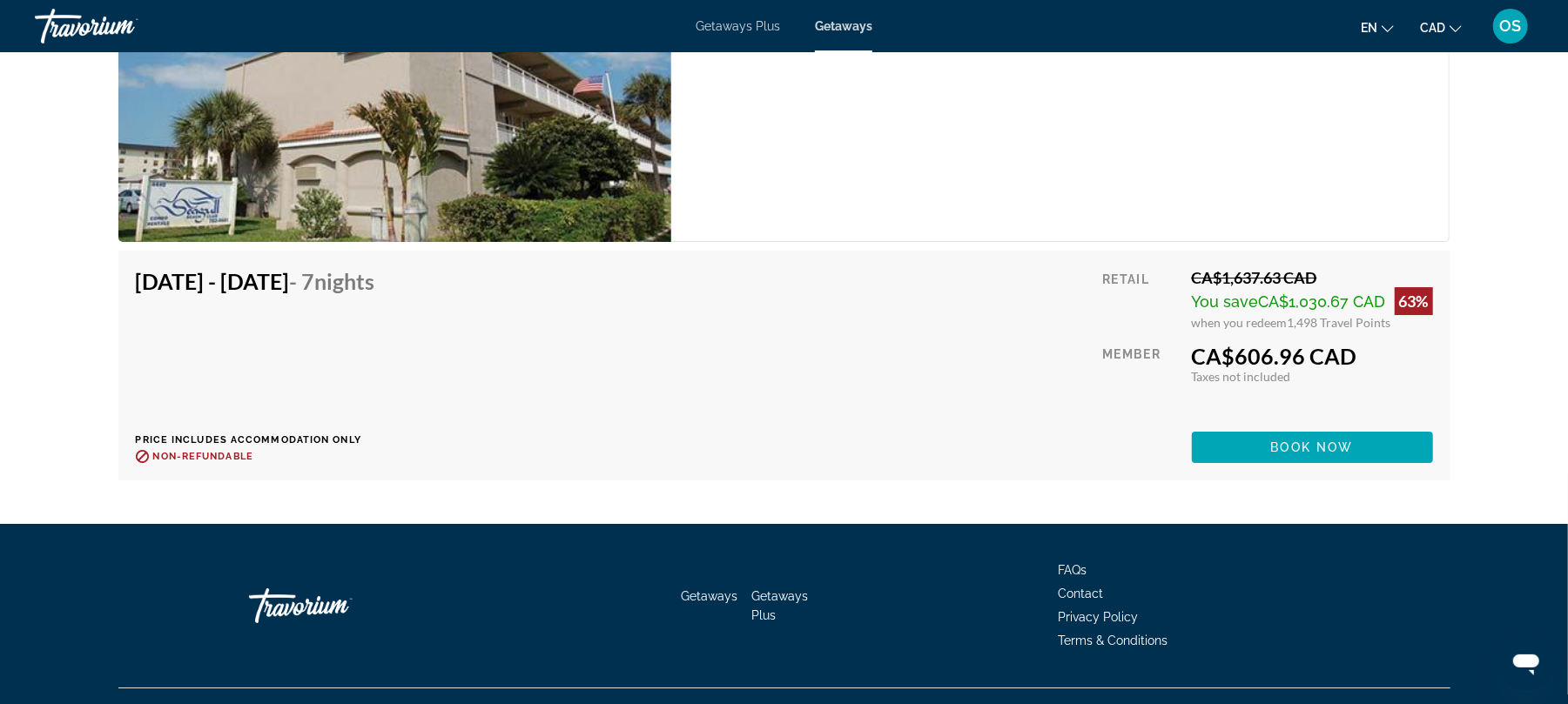
scroll to position [4175, 0]
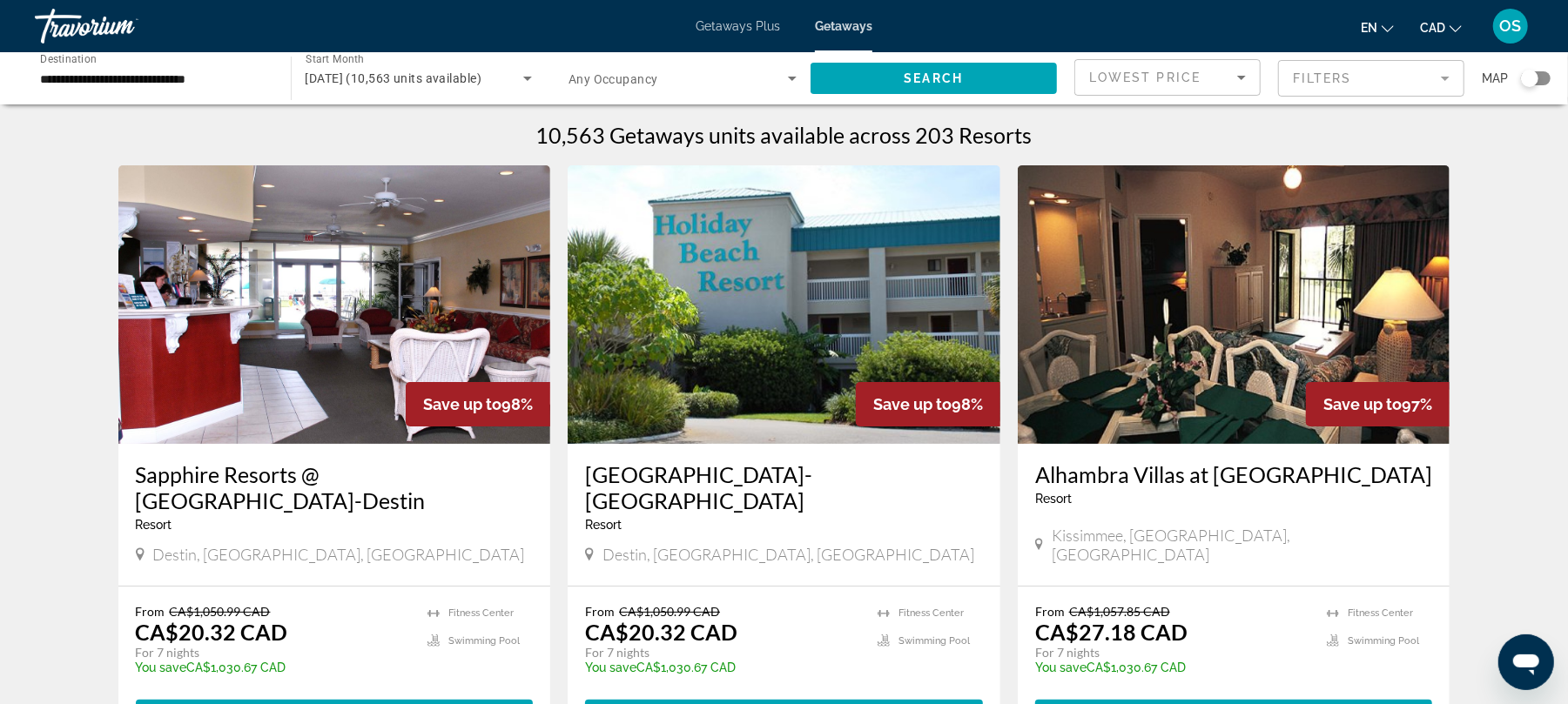
click at [860, 566] on div "Destin, [GEOGRAPHIC_DATA], [GEOGRAPHIC_DATA]" at bounding box center [784, 556] width 398 height 23
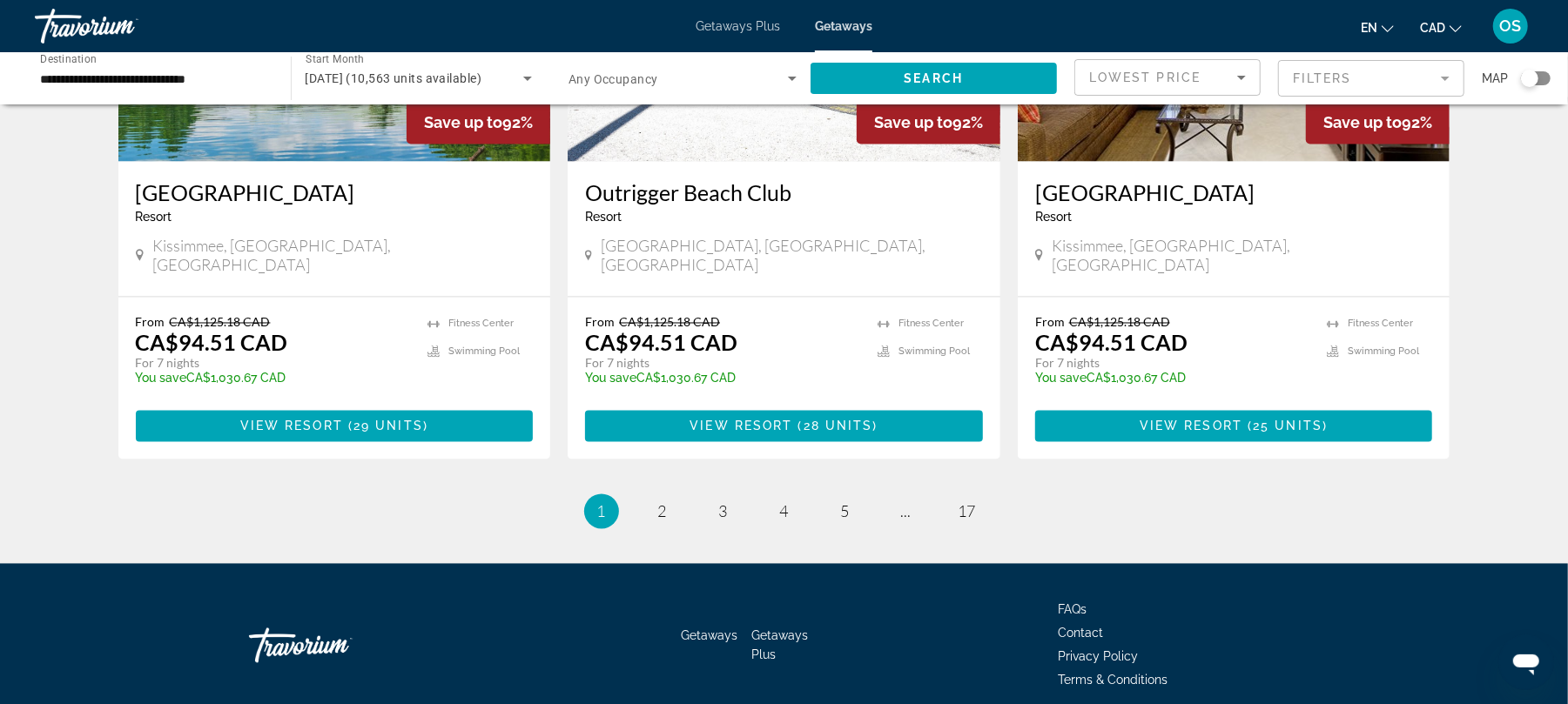
scroll to position [2138, 0]
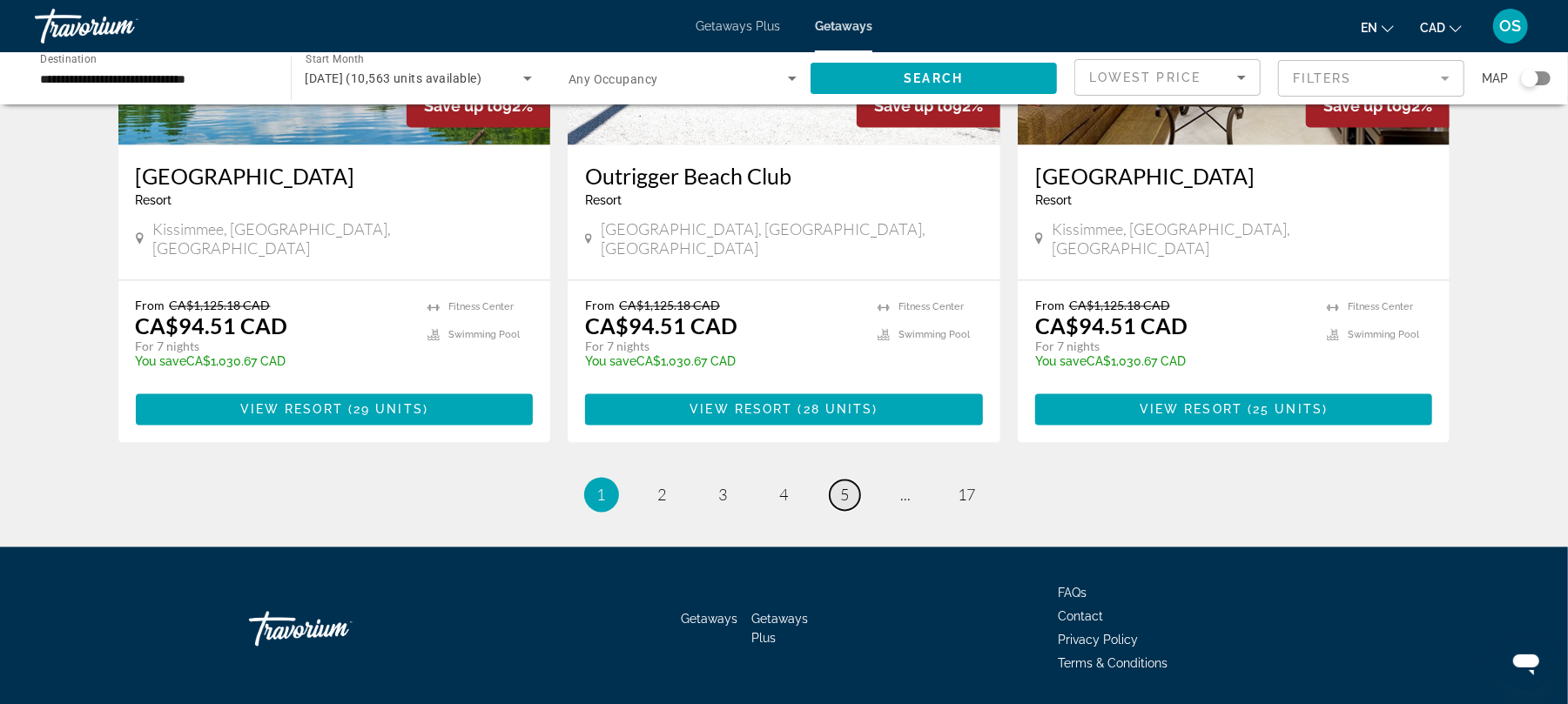
click at [843, 485] on span "5" at bounding box center [844, 495] width 9 height 19
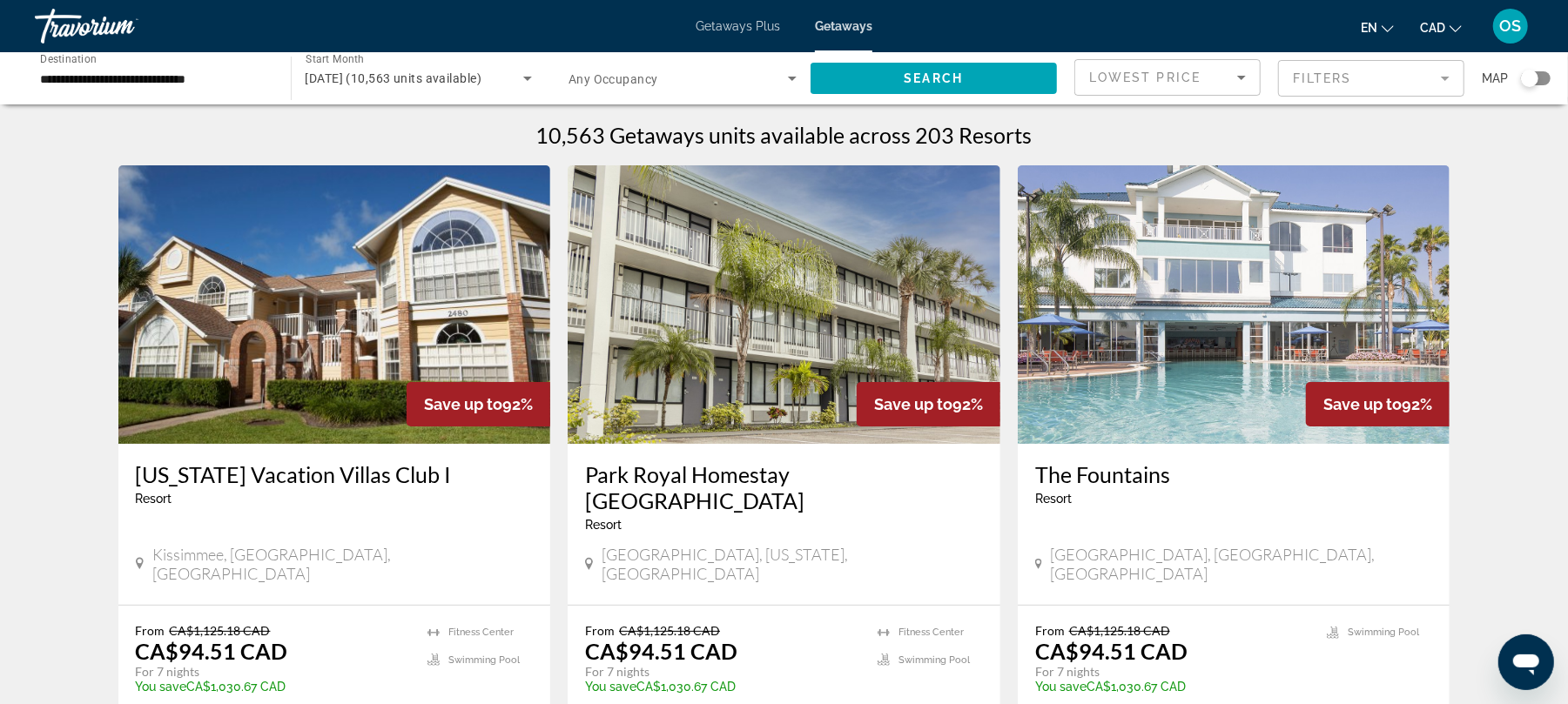
click at [843, 439] on img "Main content" at bounding box center [784, 305] width 432 height 279
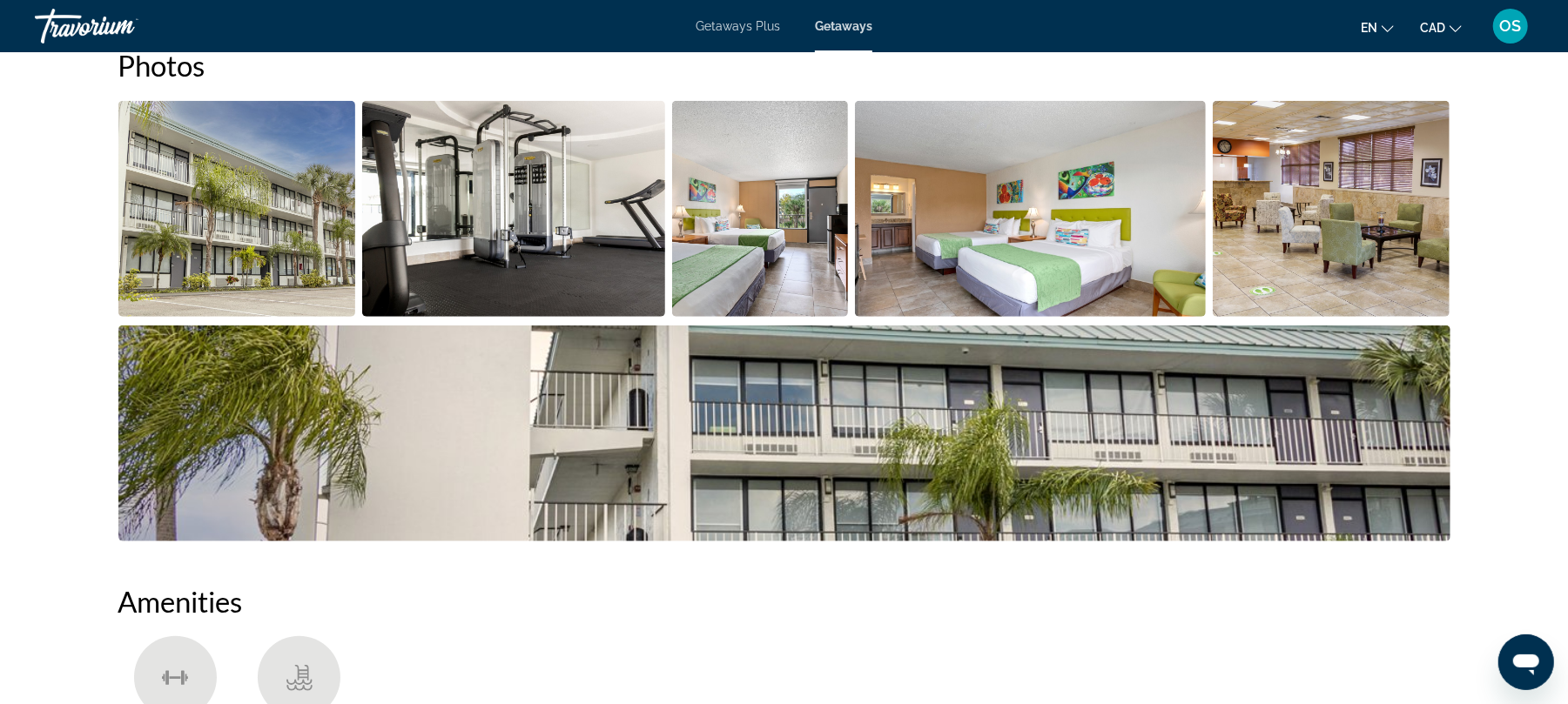
scroll to position [762, 0]
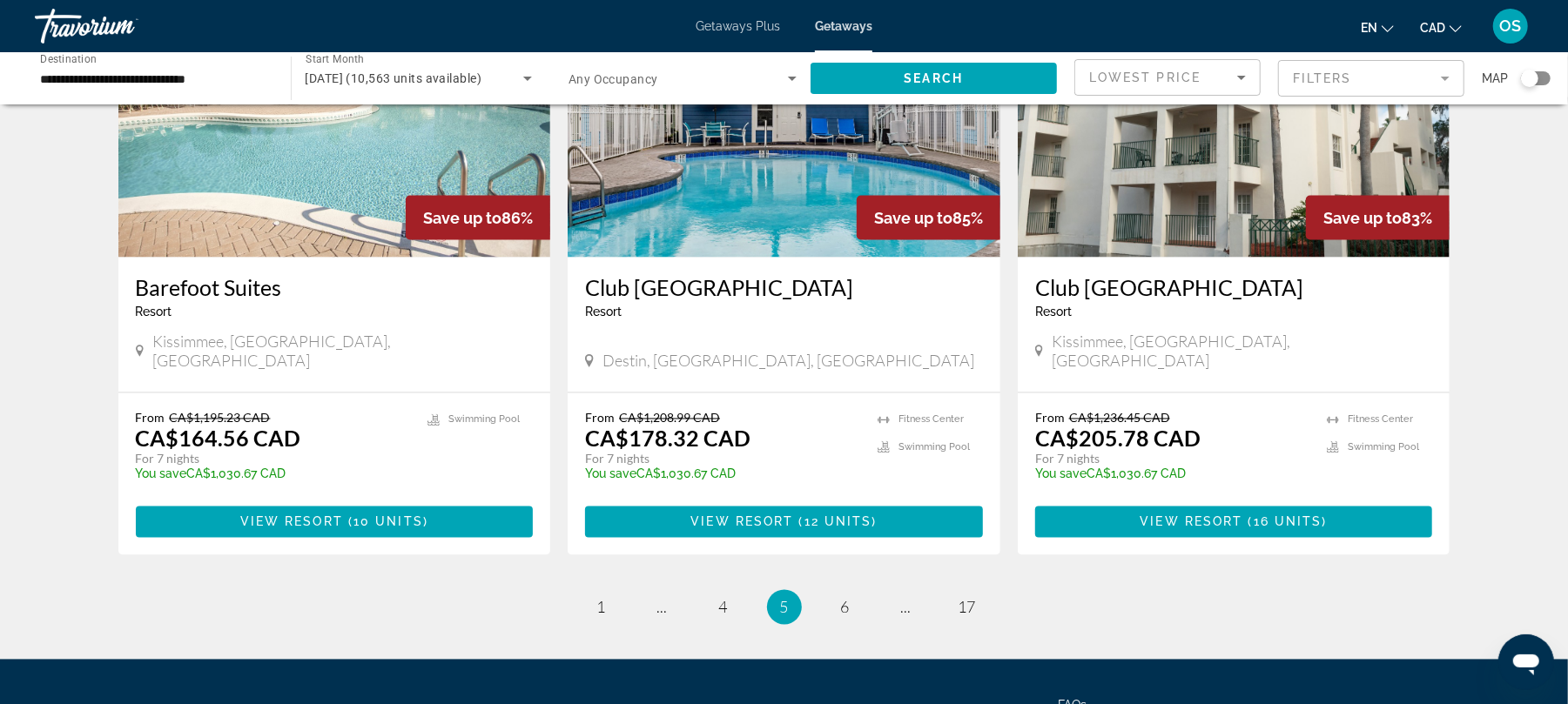
scroll to position [2113, 0]
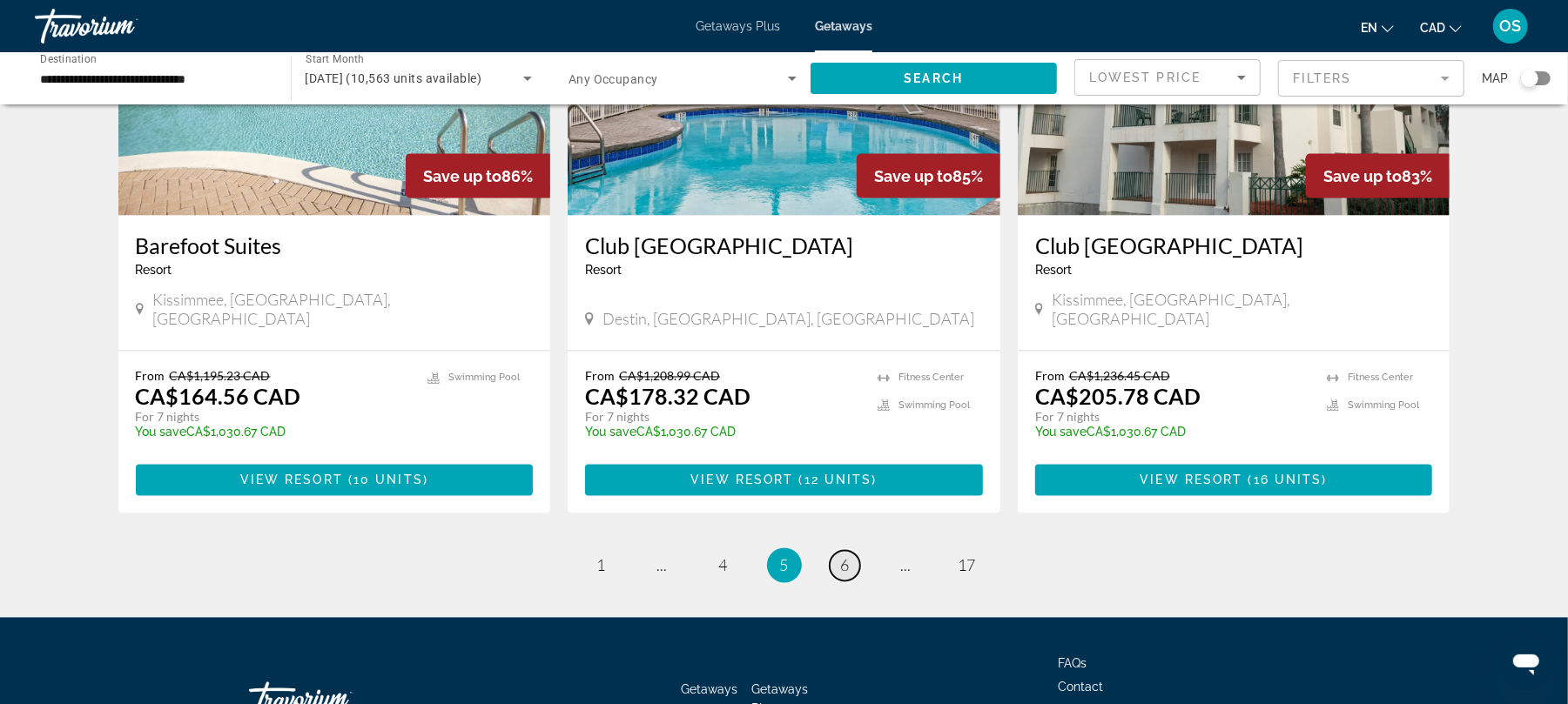
click at [844, 556] on span "6" at bounding box center [844, 566] width 9 height 19
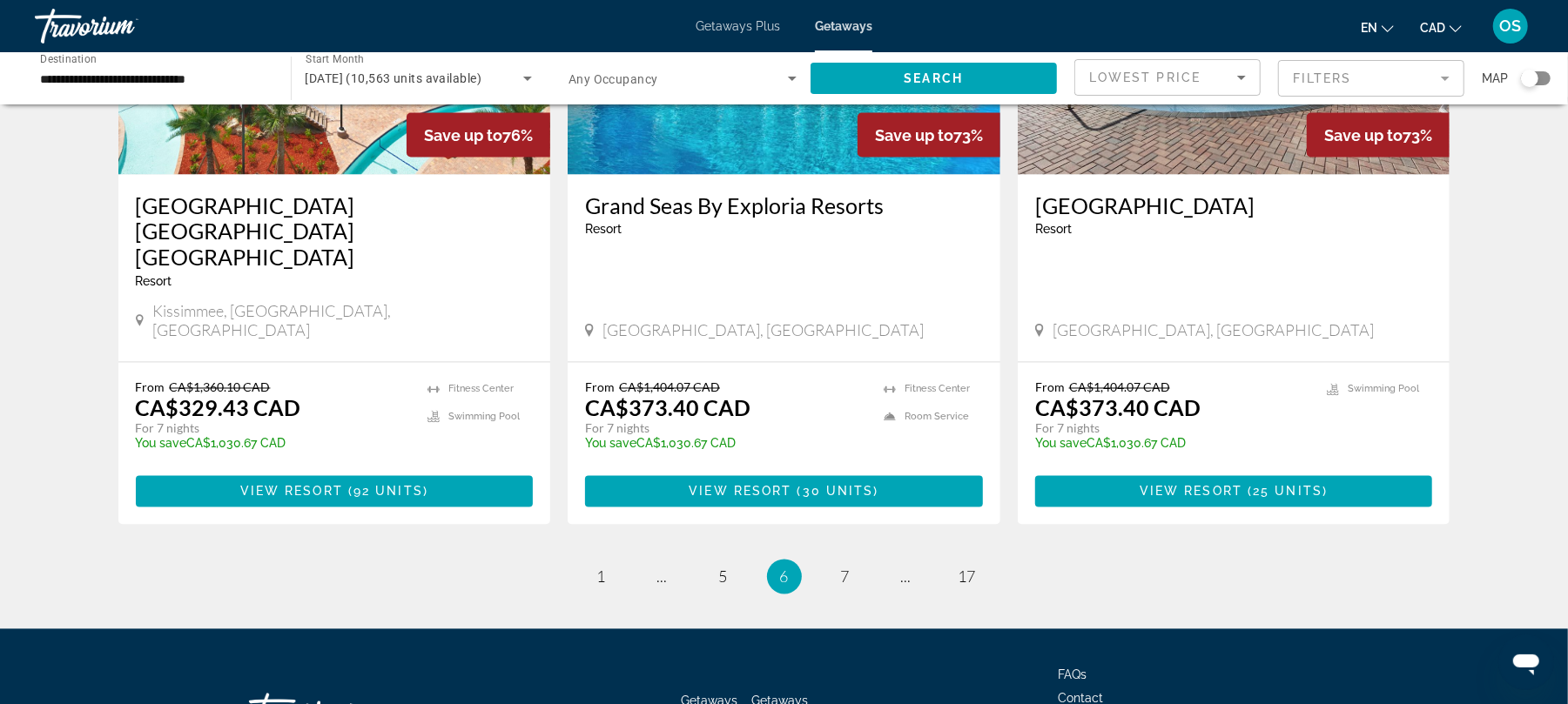
scroll to position [2165, 0]
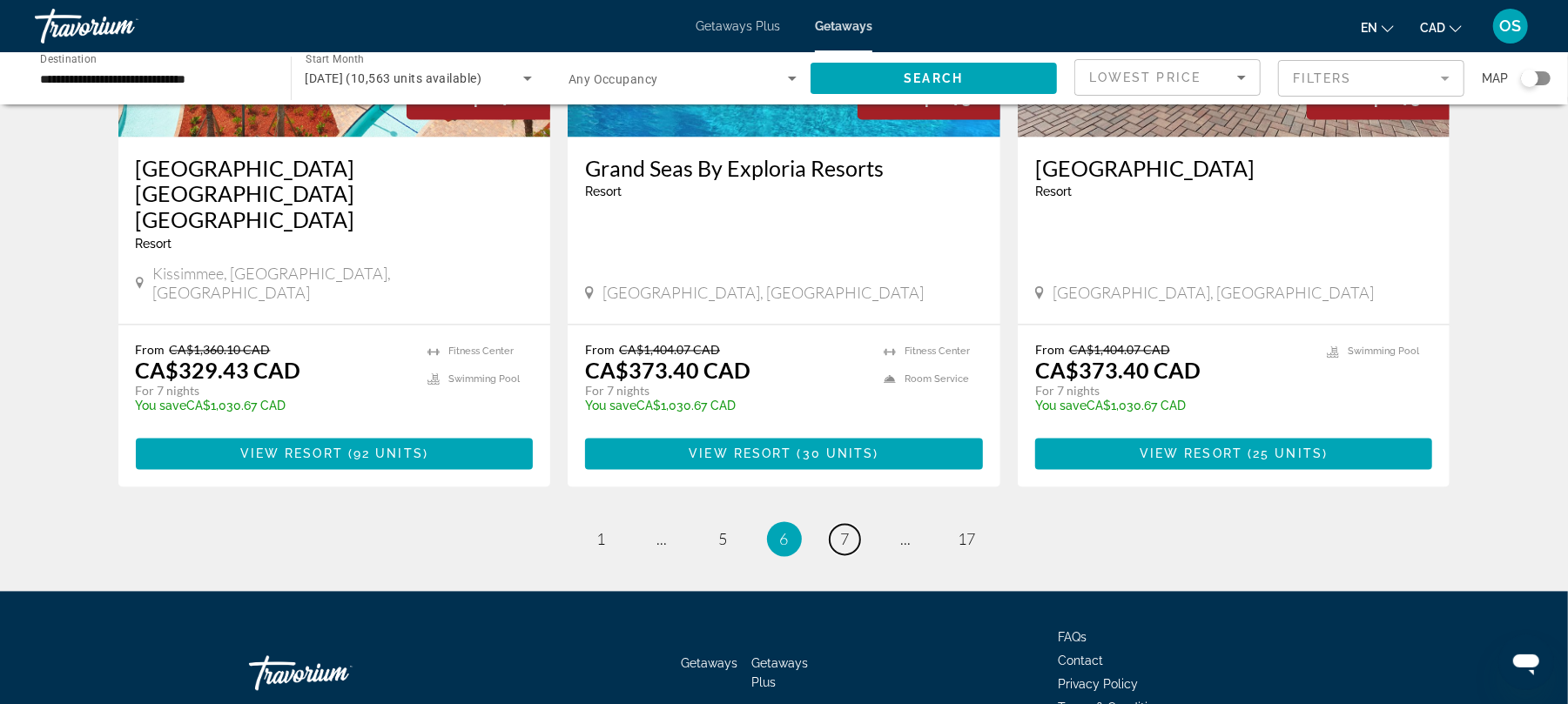
click at [844, 530] on span "7" at bounding box center [844, 540] width 9 height 19
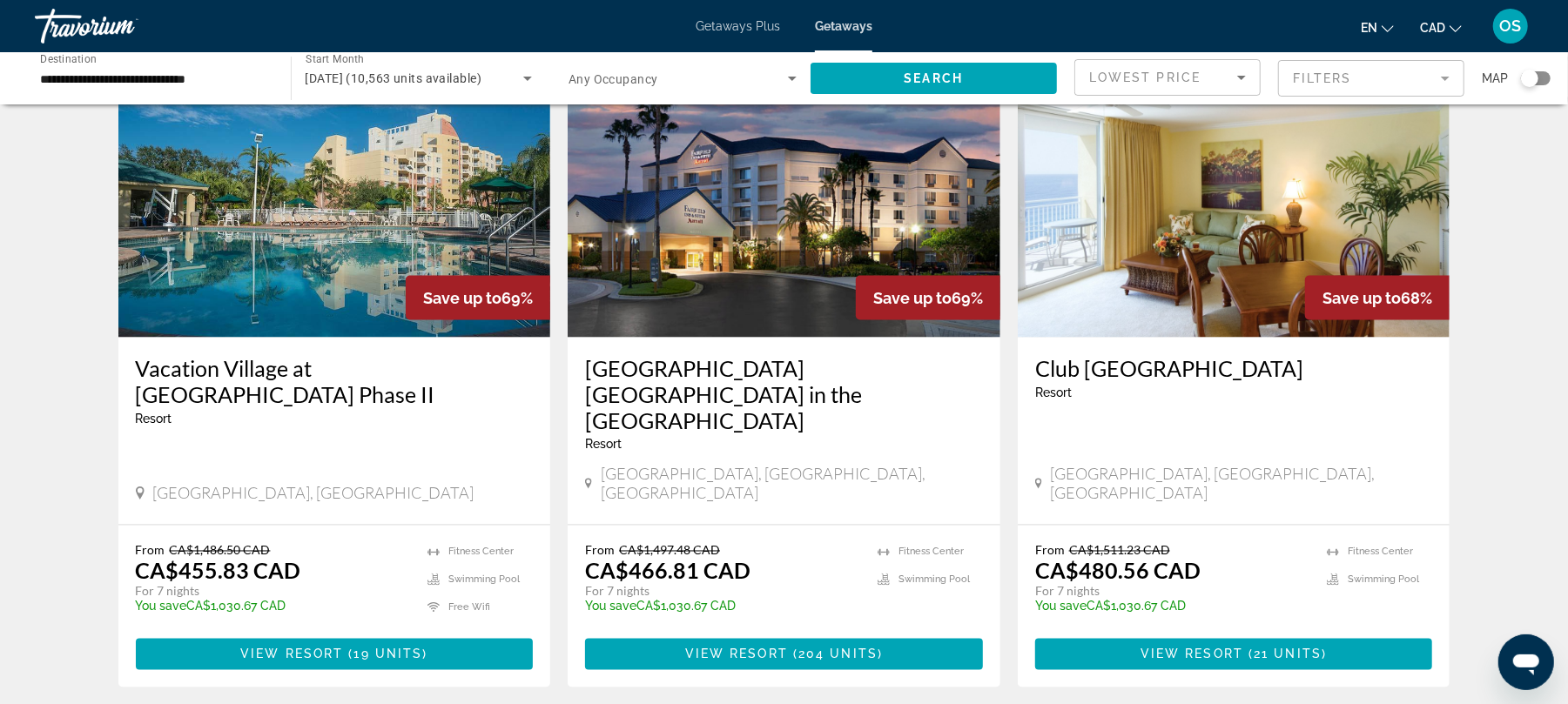
scroll to position [1993, 0]
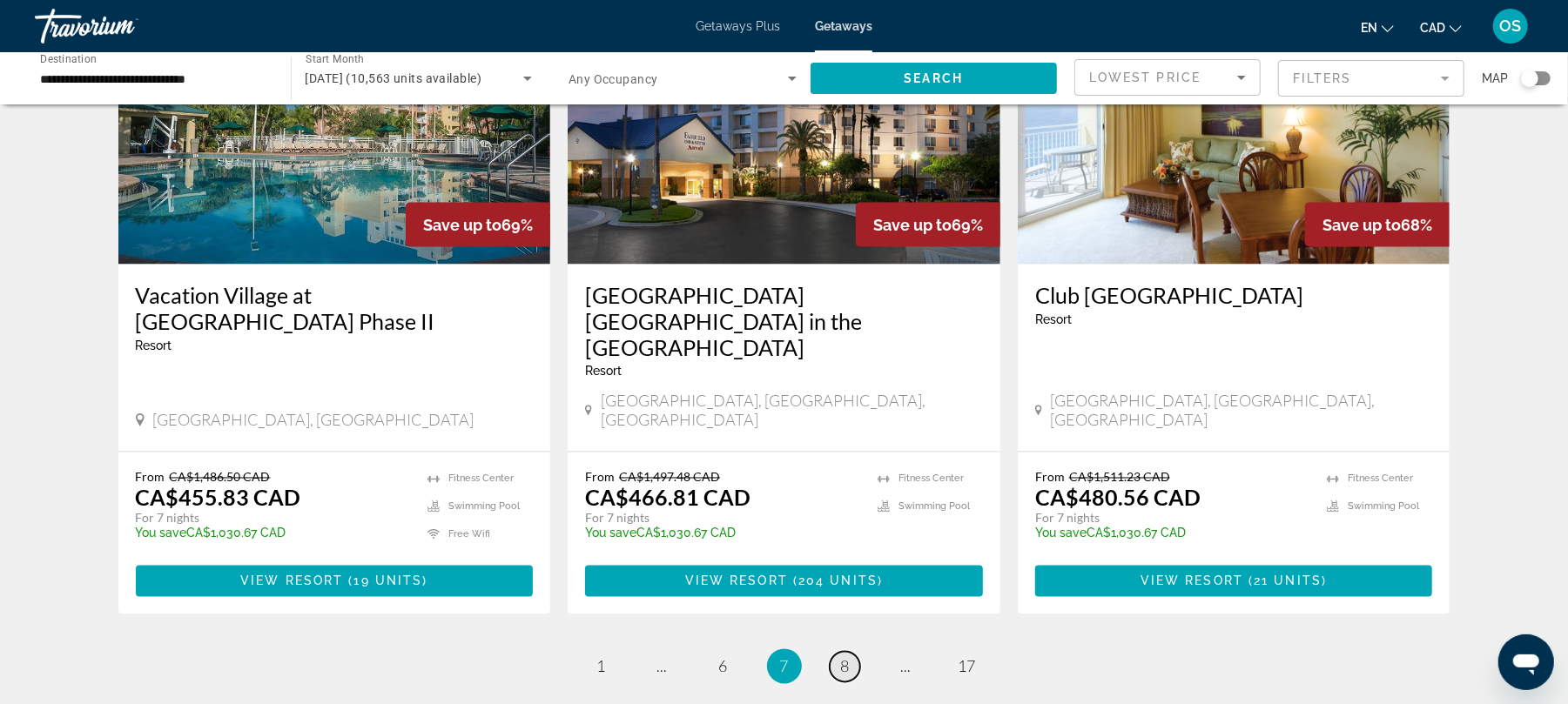
click at [844, 657] on span "8" at bounding box center [844, 666] width 9 height 19
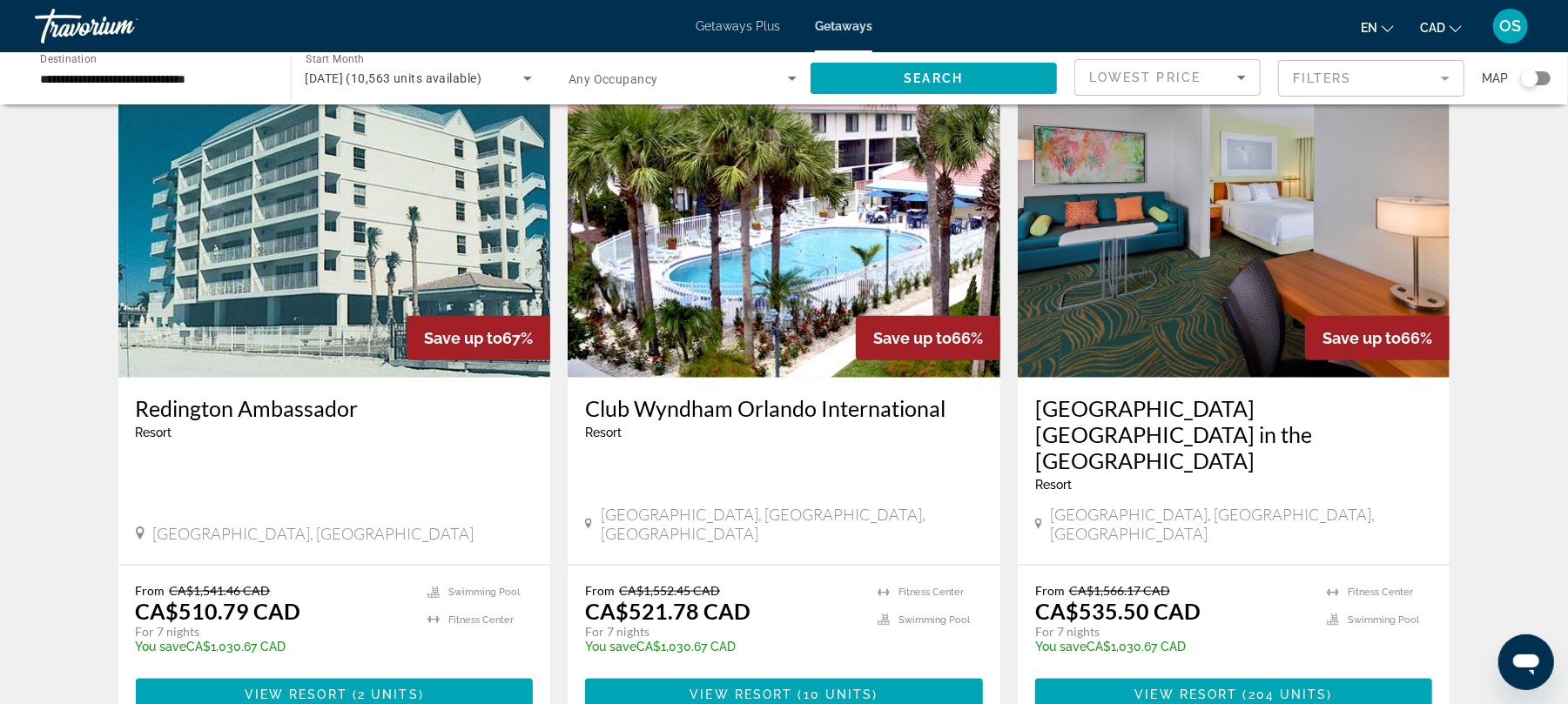
scroll to position [1327, 0]
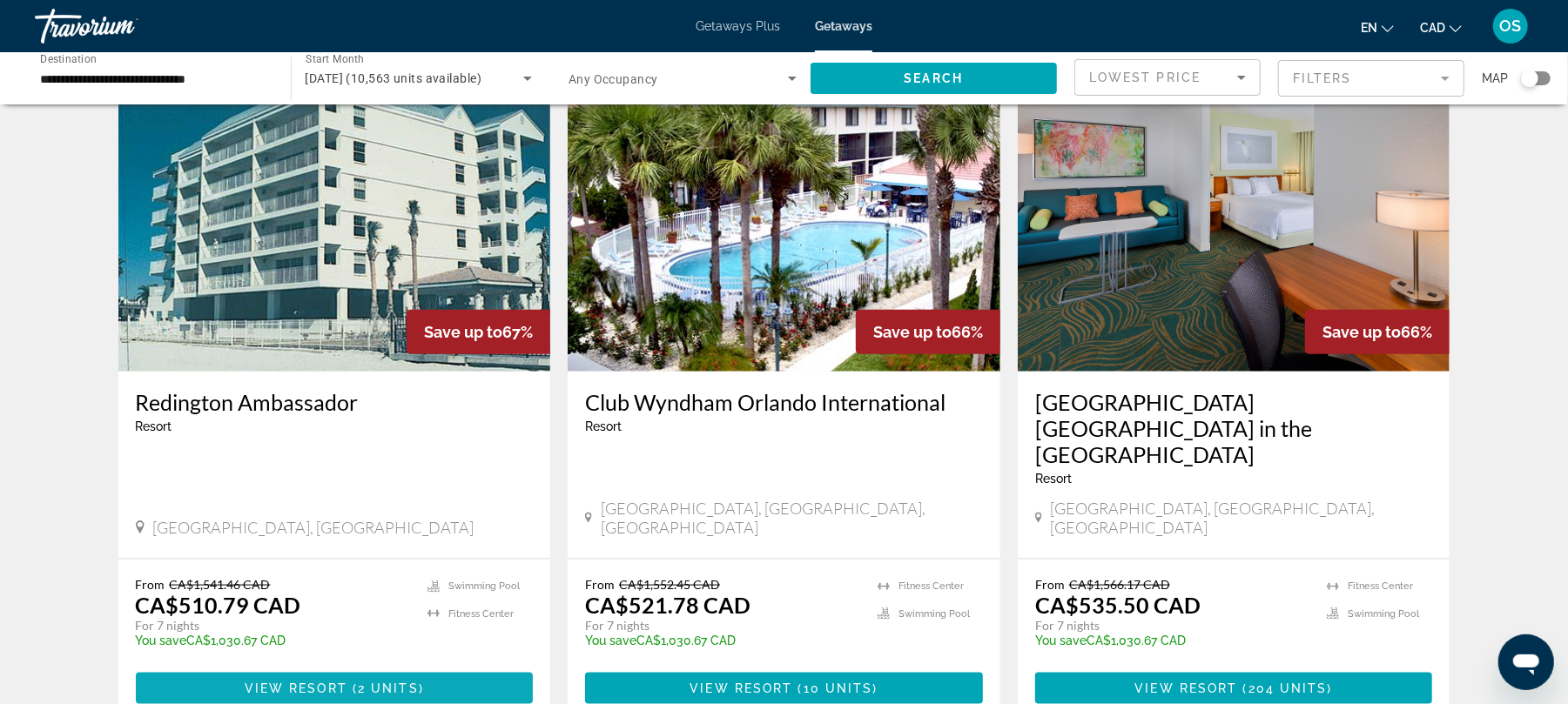
click at [300, 682] on span "View Resort" at bounding box center [296, 689] width 103 height 14
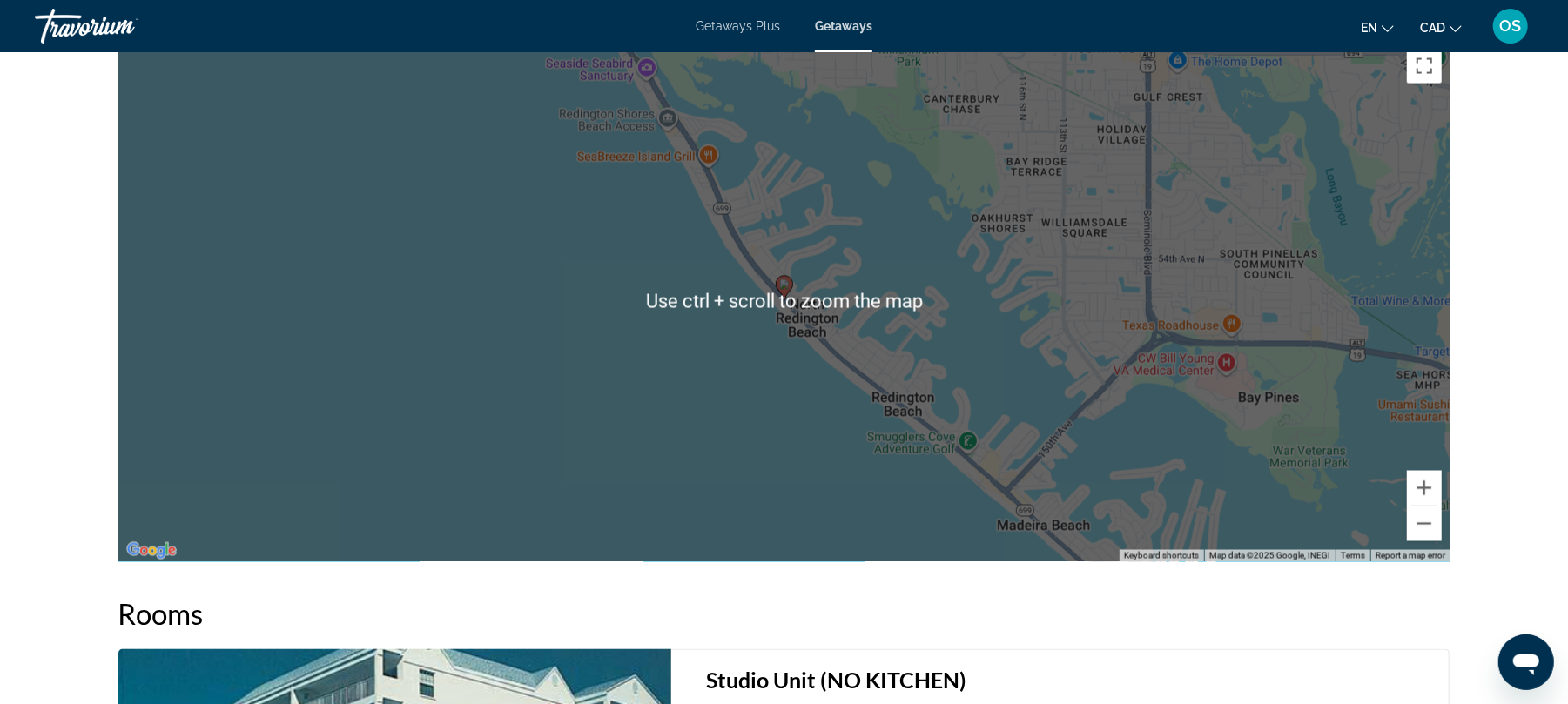
scroll to position [2017, 0]
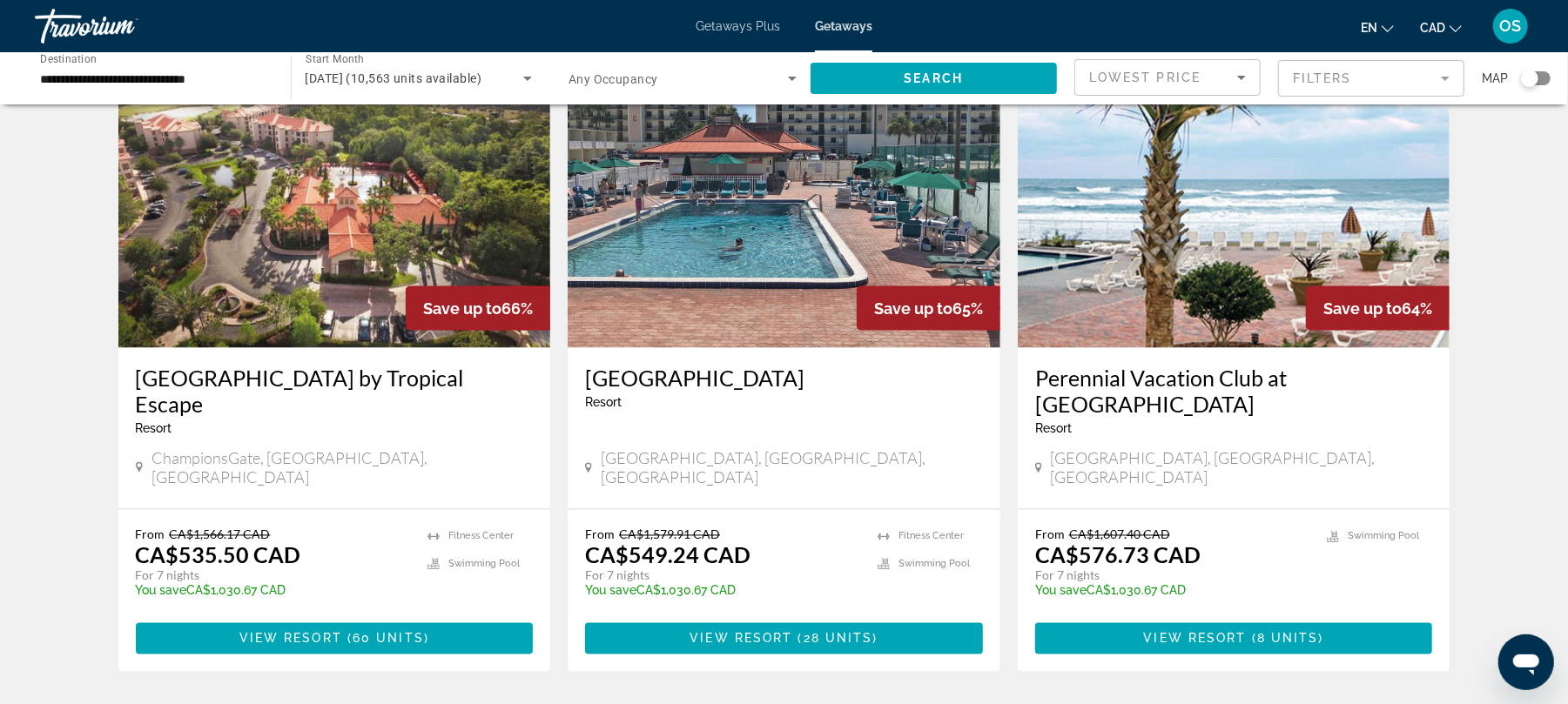
scroll to position [2016, 0]
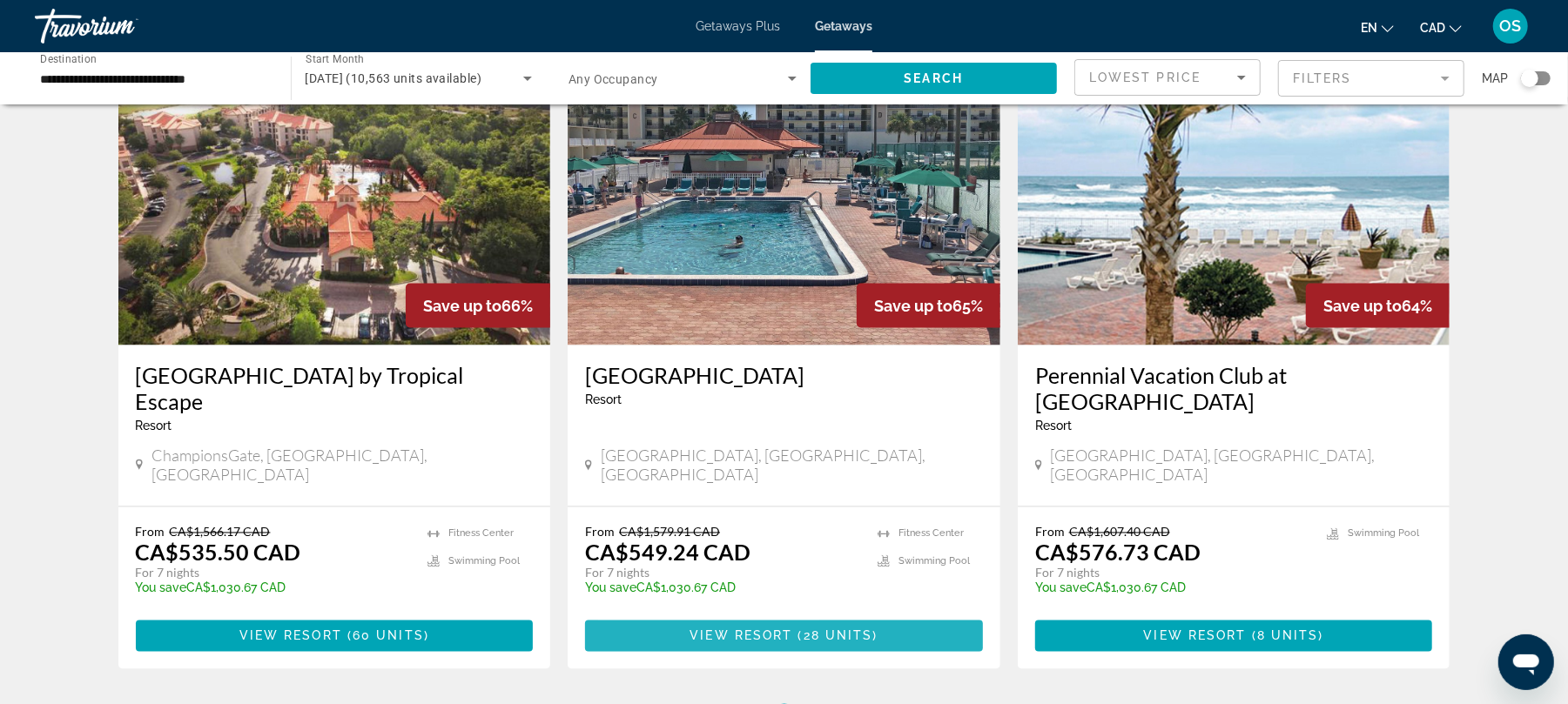
click at [680, 615] on span "Main content" at bounding box center [784, 635] width 398 height 42
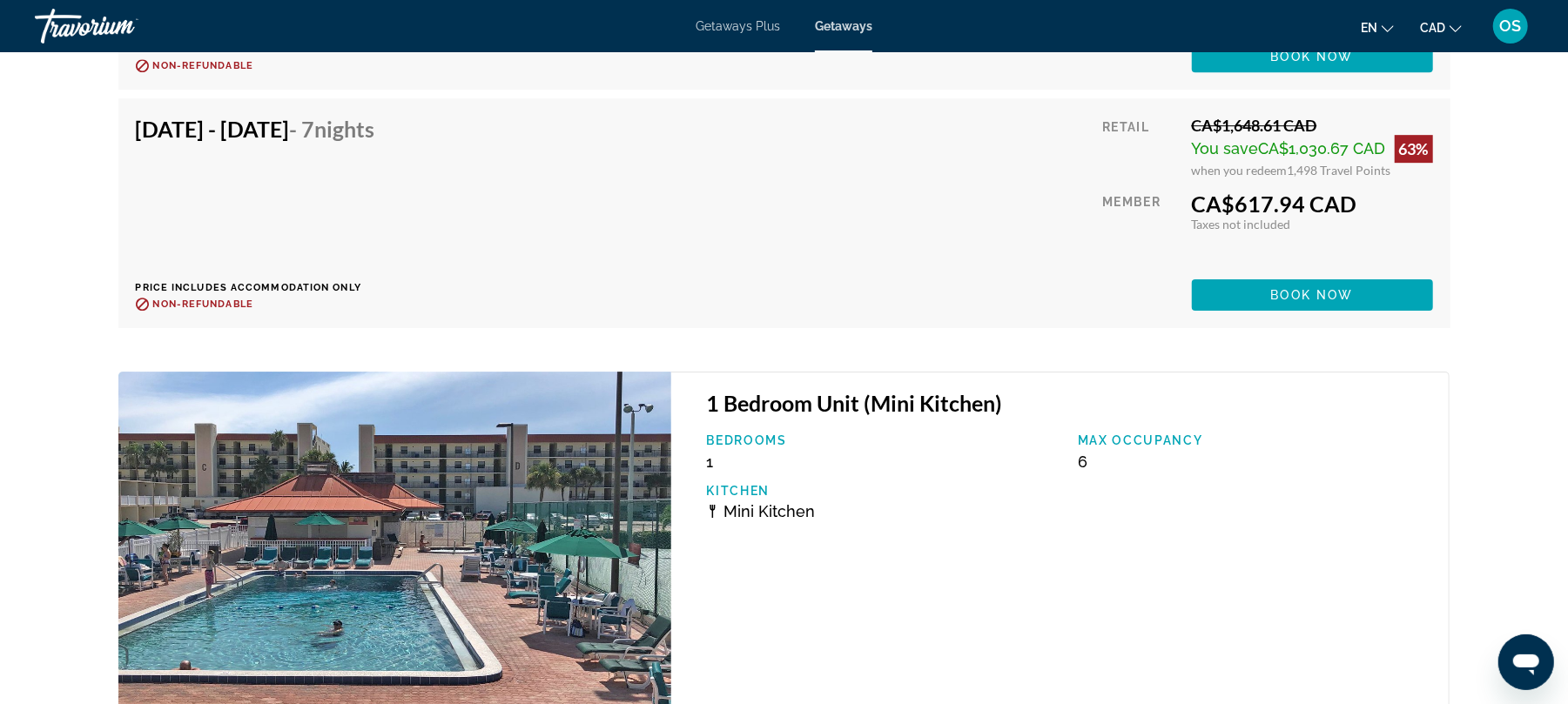
scroll to position [3840, 0]
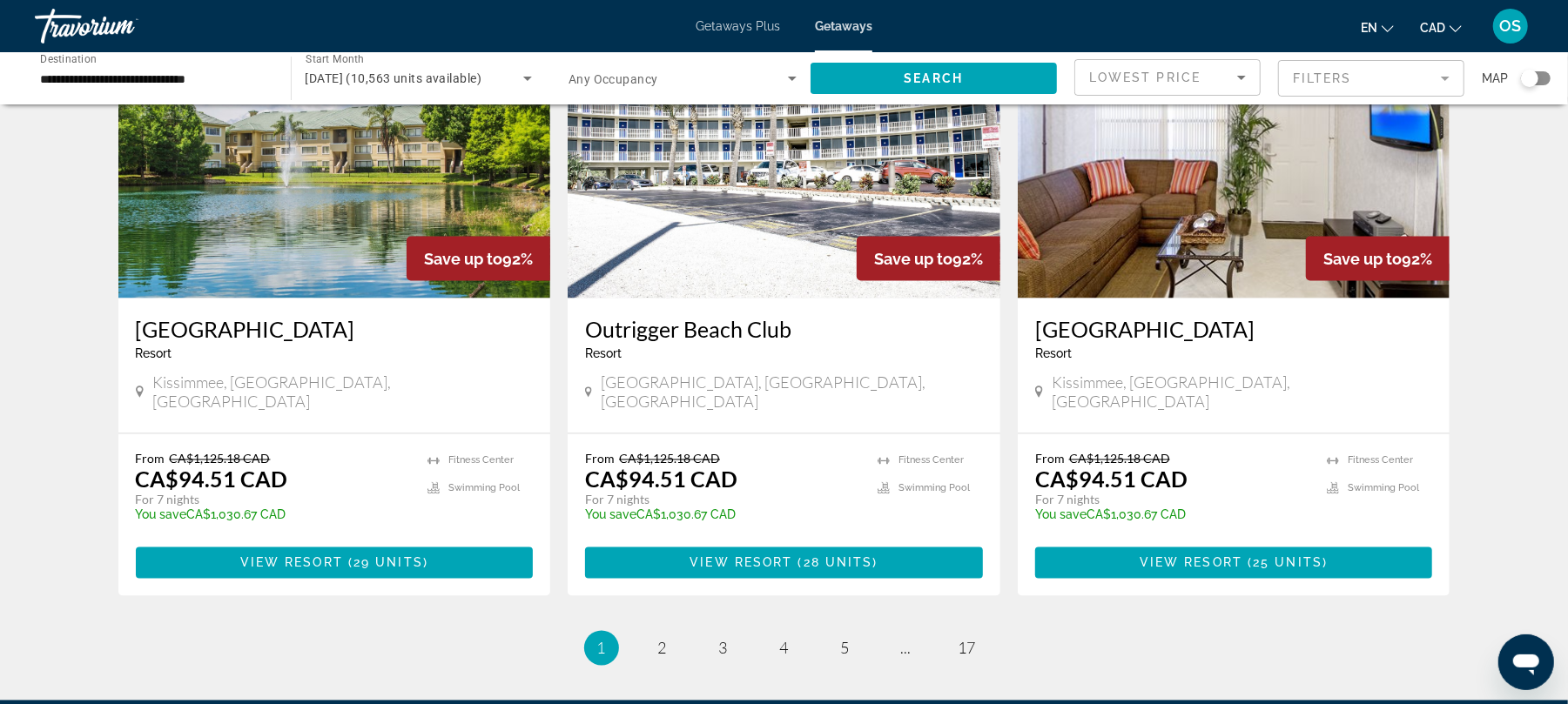
scroll to position [2138, 0]
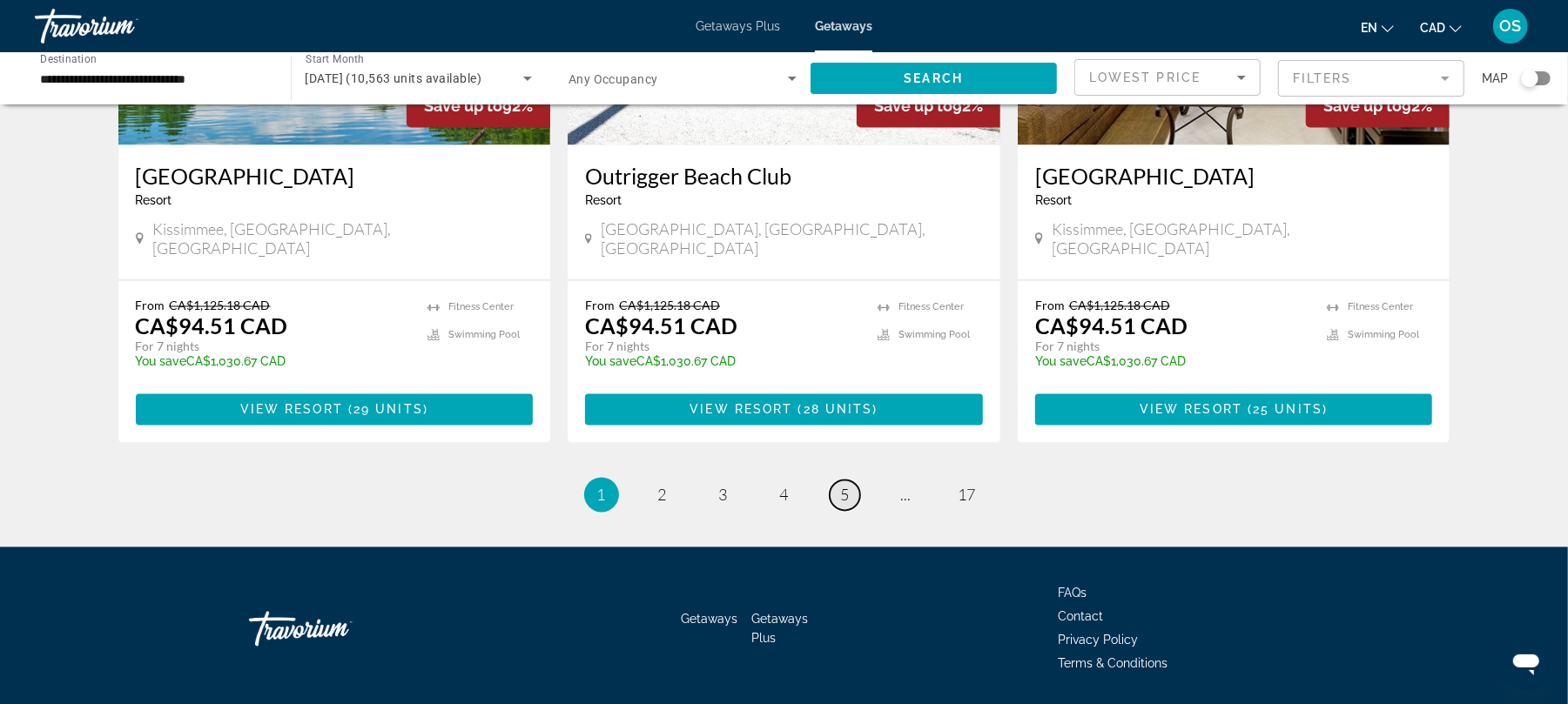
click at [847, 485] on span "5" at bounding box center [844, 495] width 9 height 19
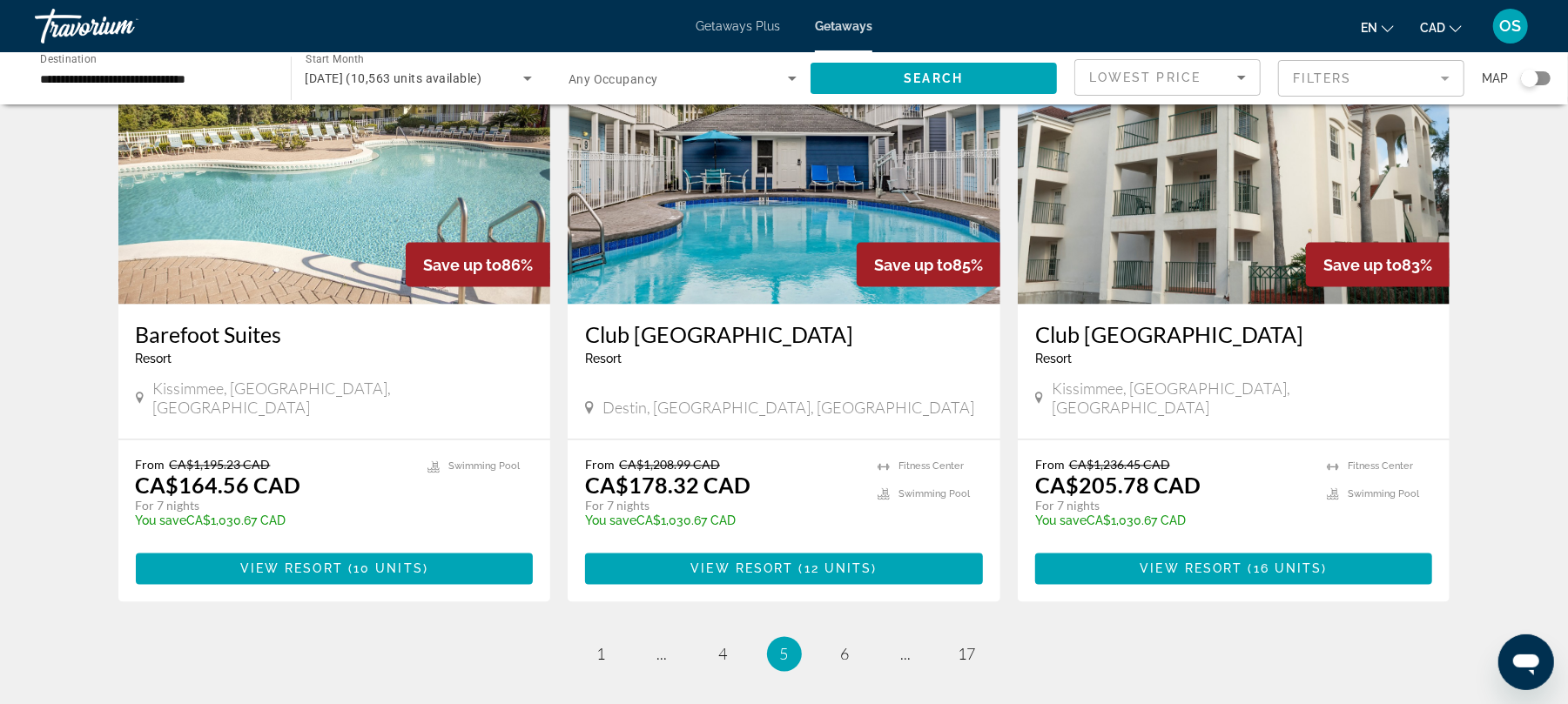
scroll to position [2113, 0]
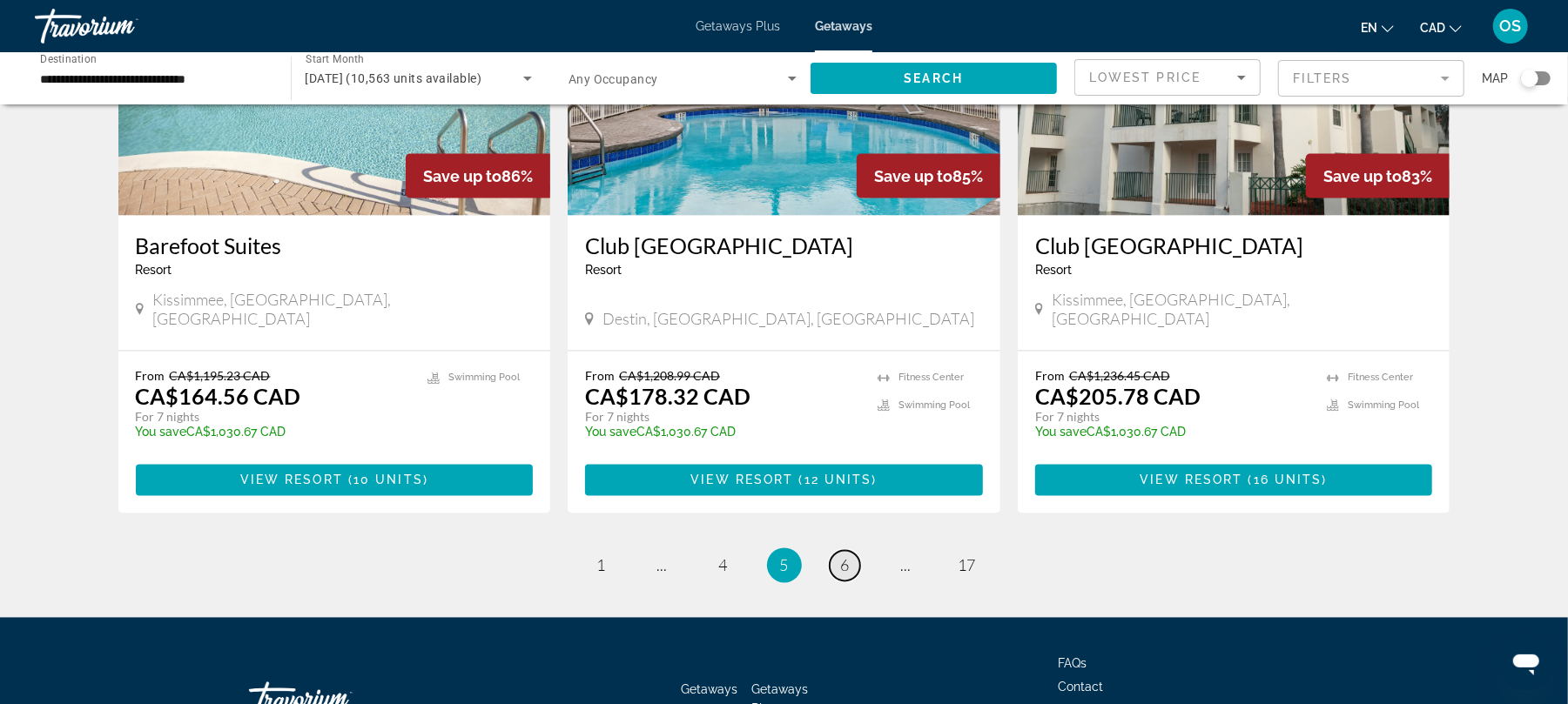
click at [846, 556] on span "6" at bounding box center [844, 566] width 9 height 19
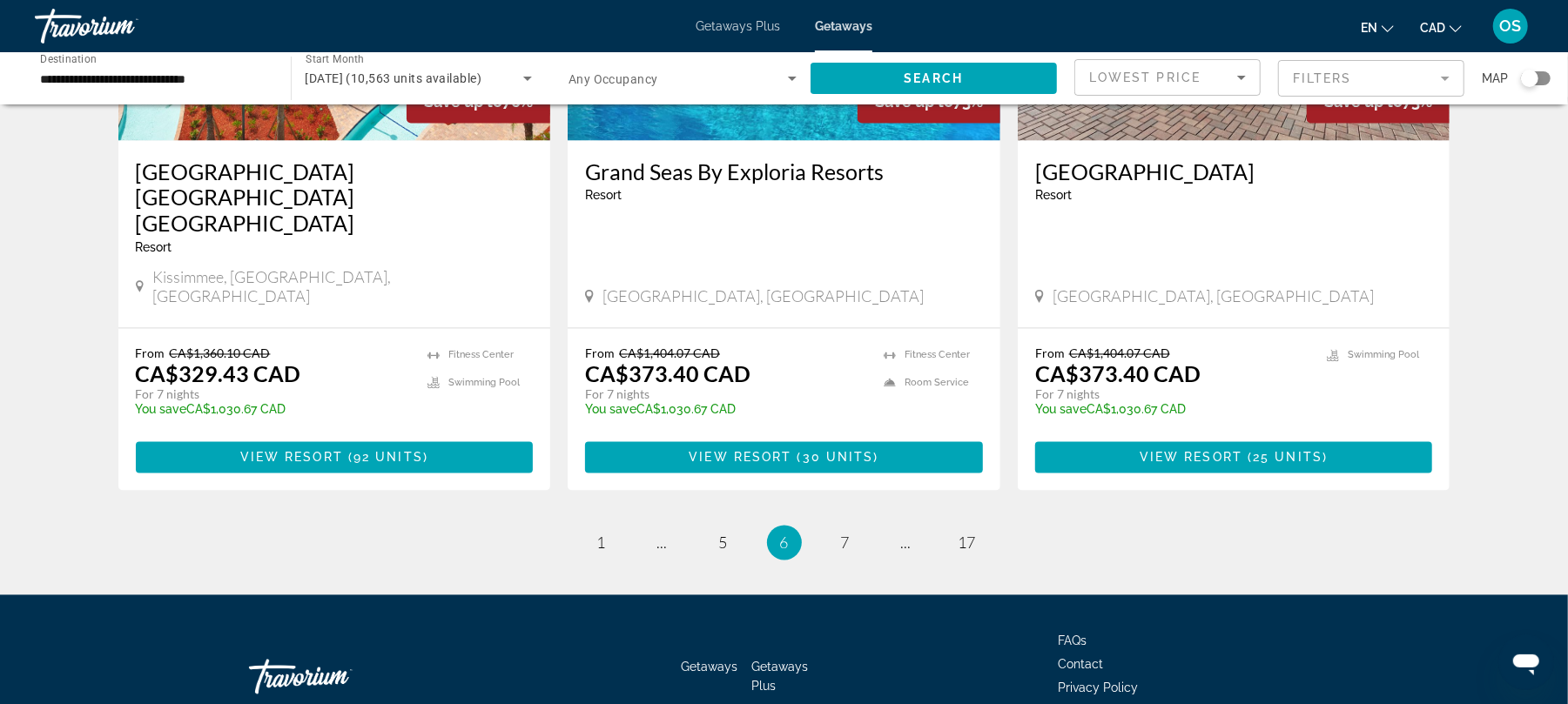
scroll to position [2165, 0]
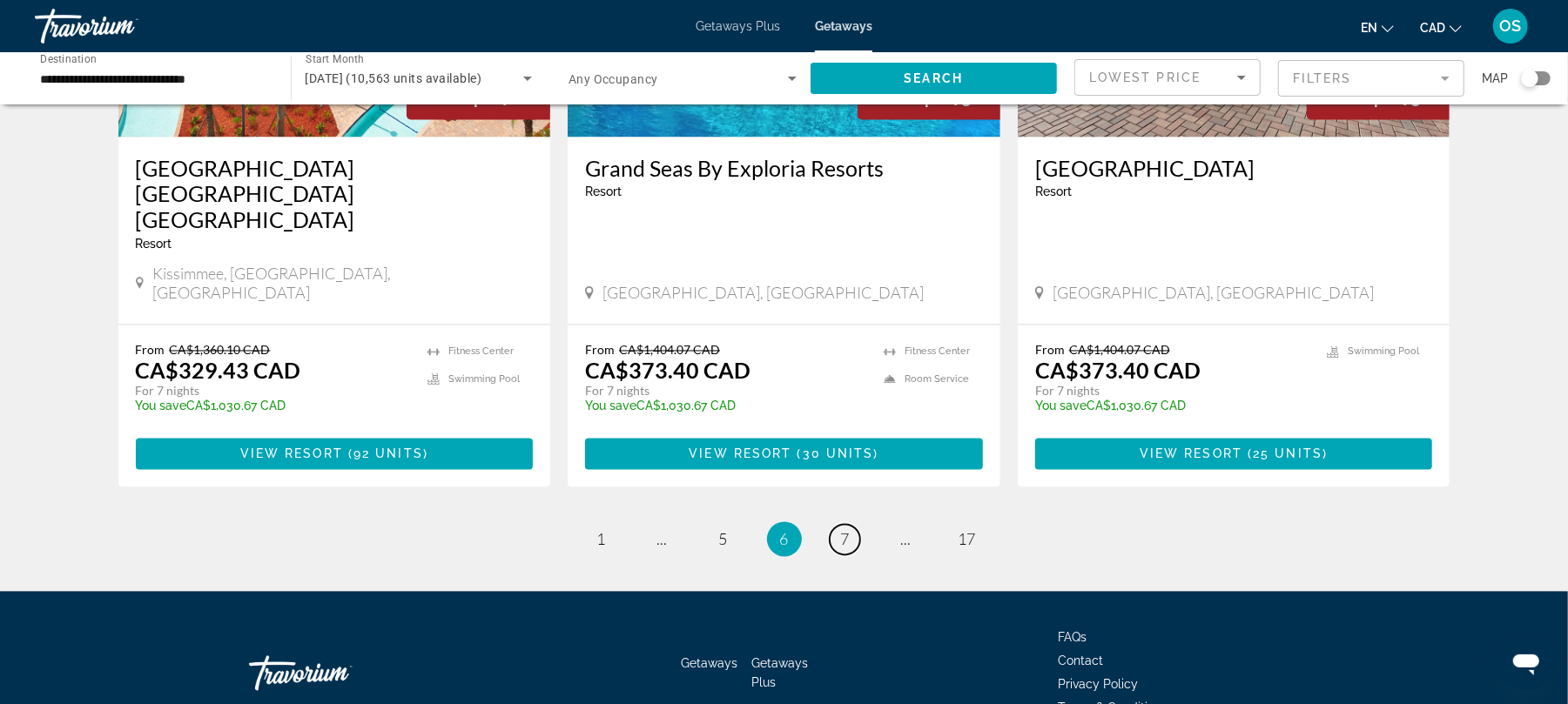
click at [846, 530] on span "7" at bounding box center [844, 540] width 9 height 19
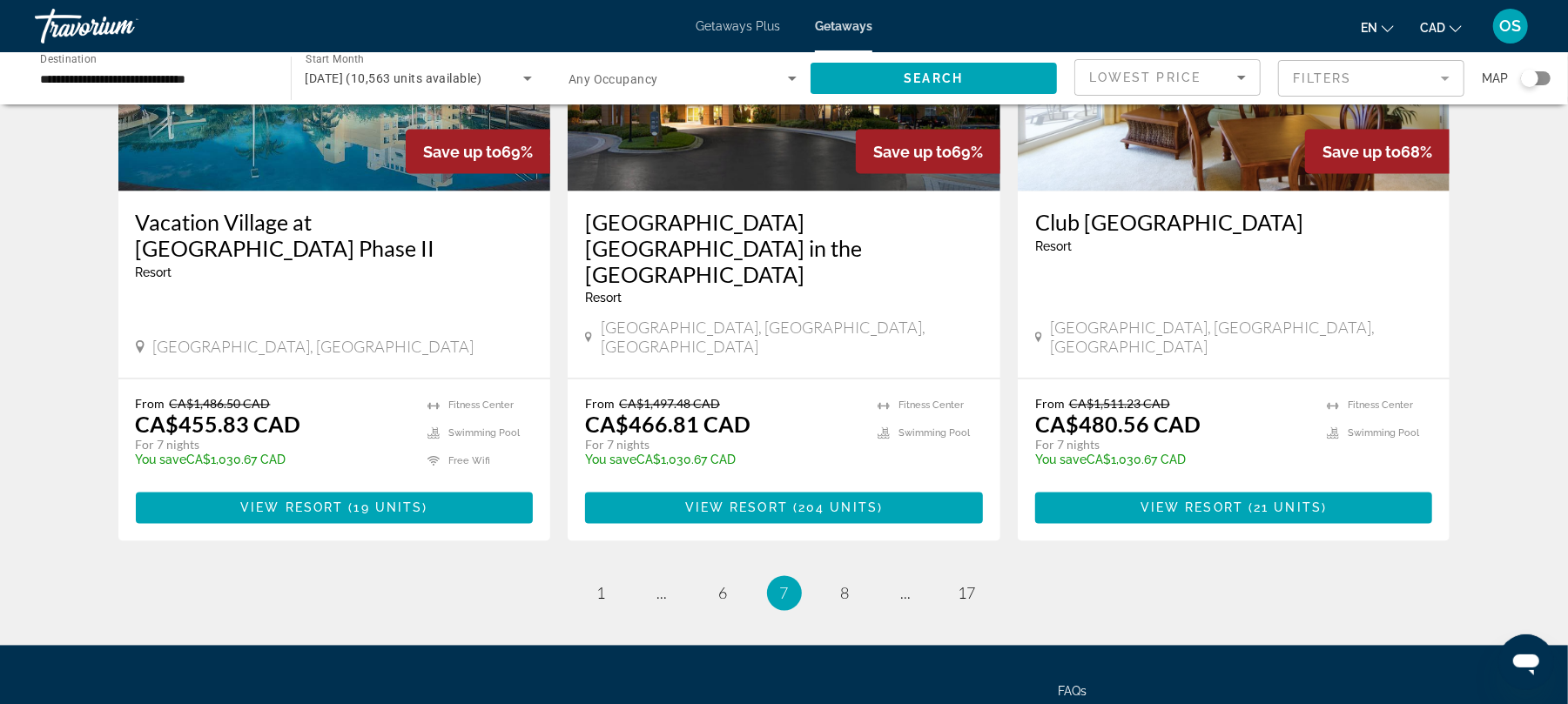
scroll to position [2138, 0]
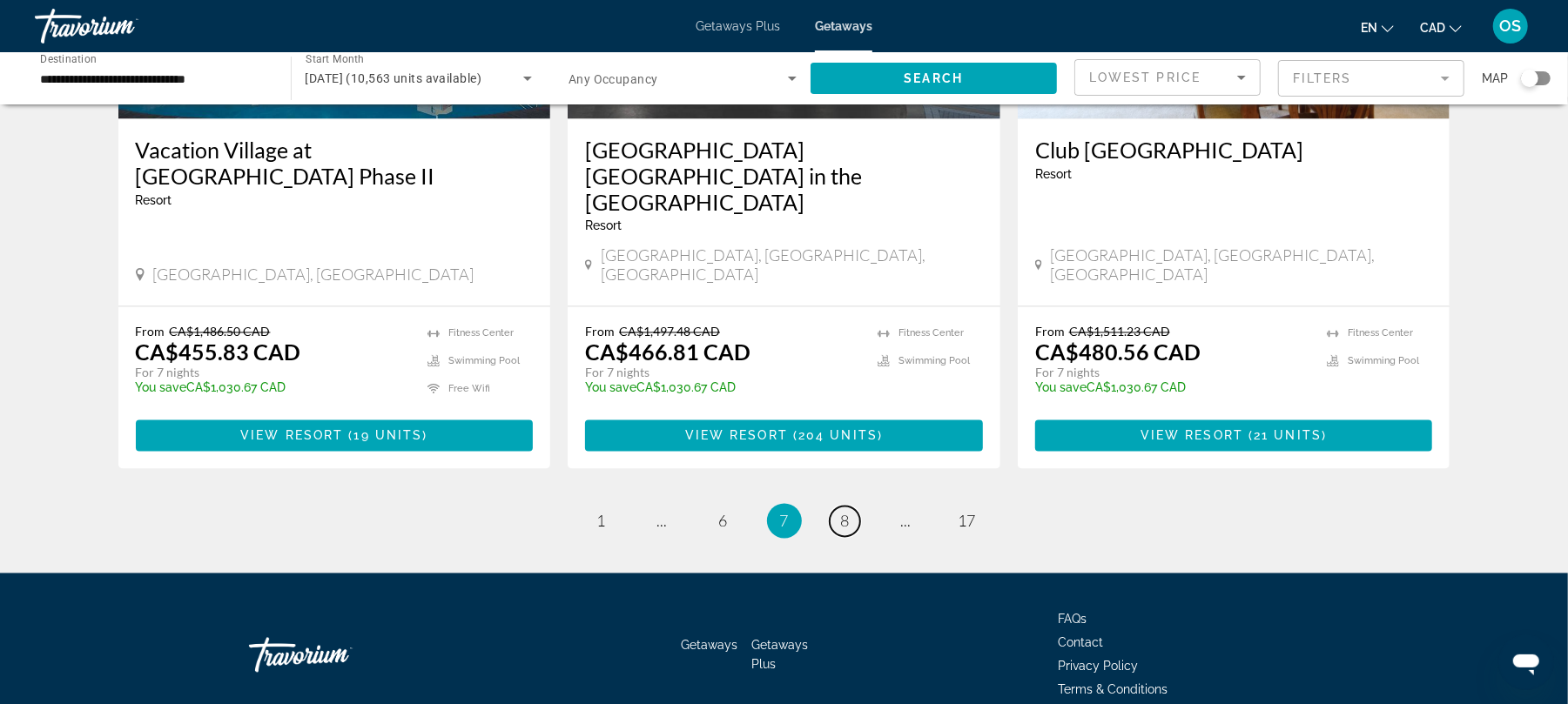
click at [846, 512] on span "8" at bounding box center [844, 521] width 9 height 19
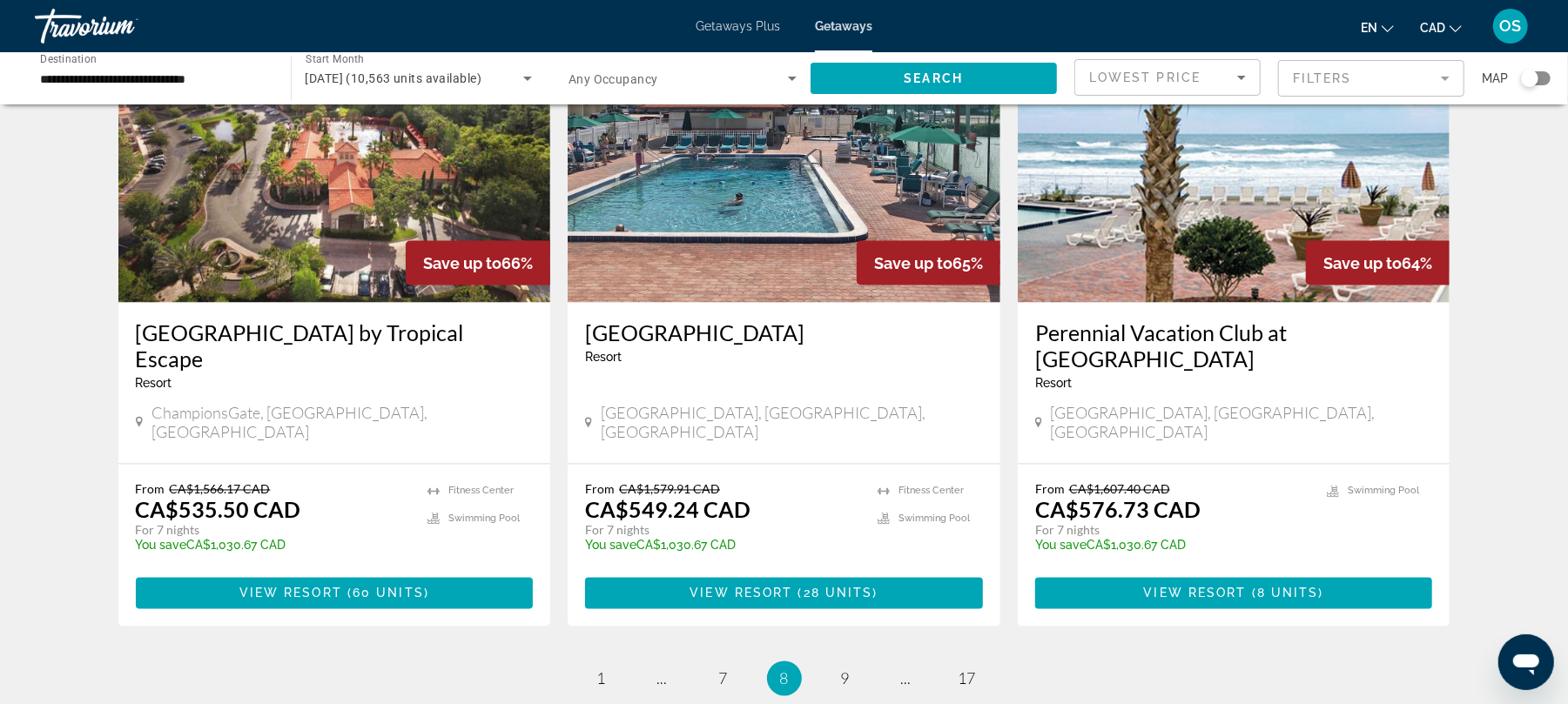
scroll to position [2217, 0]
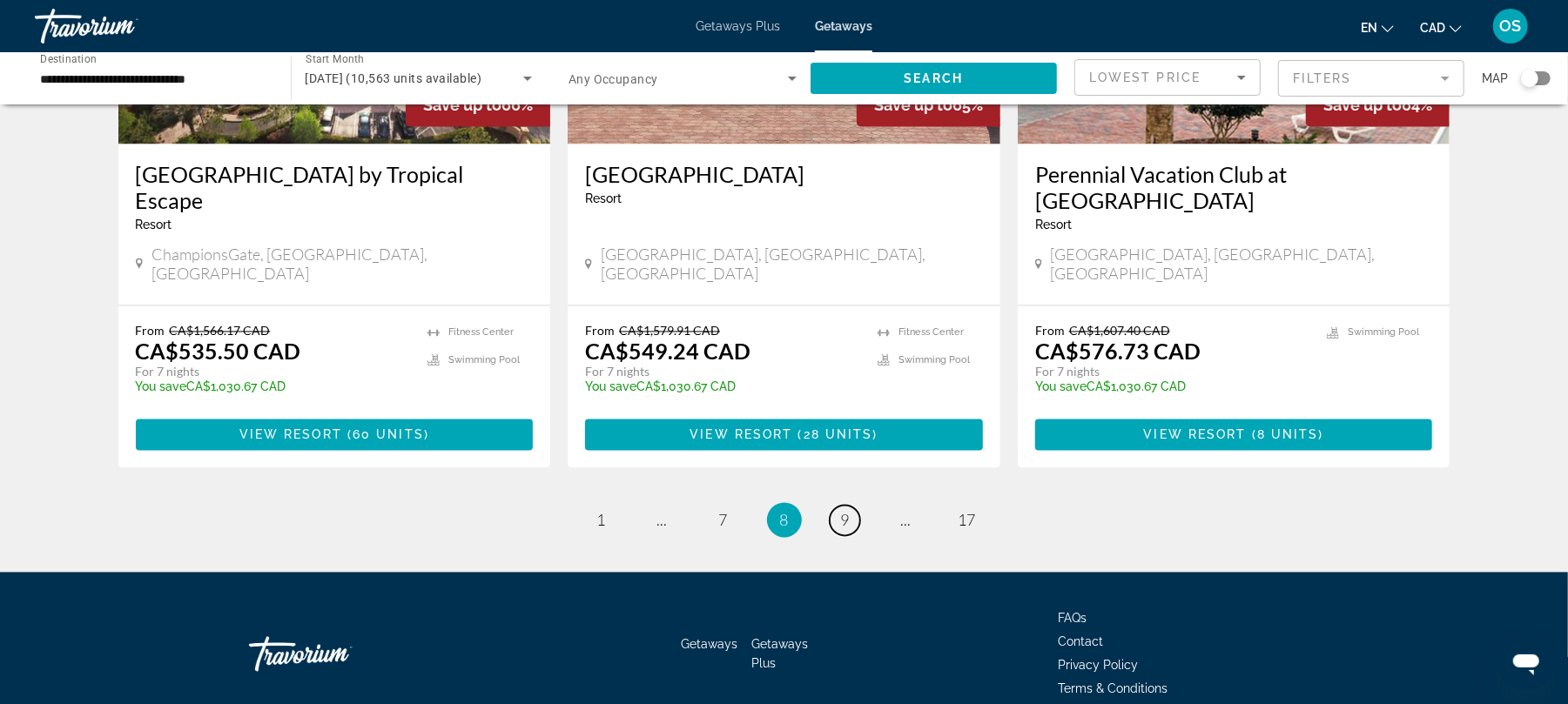
click at [846, 511] on span "9" at bounding box center [844, 520] width 9 height 19
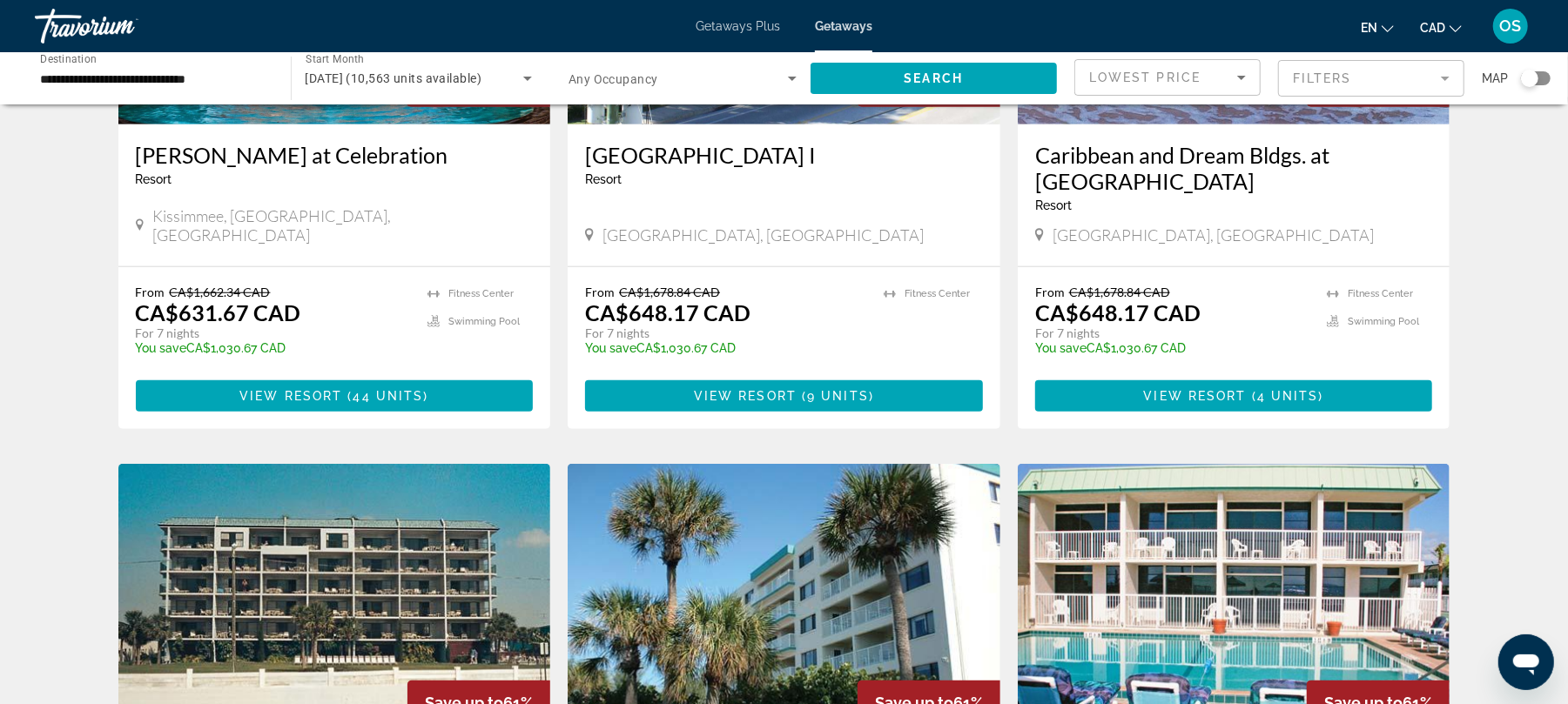
scroll to position [926, 0]
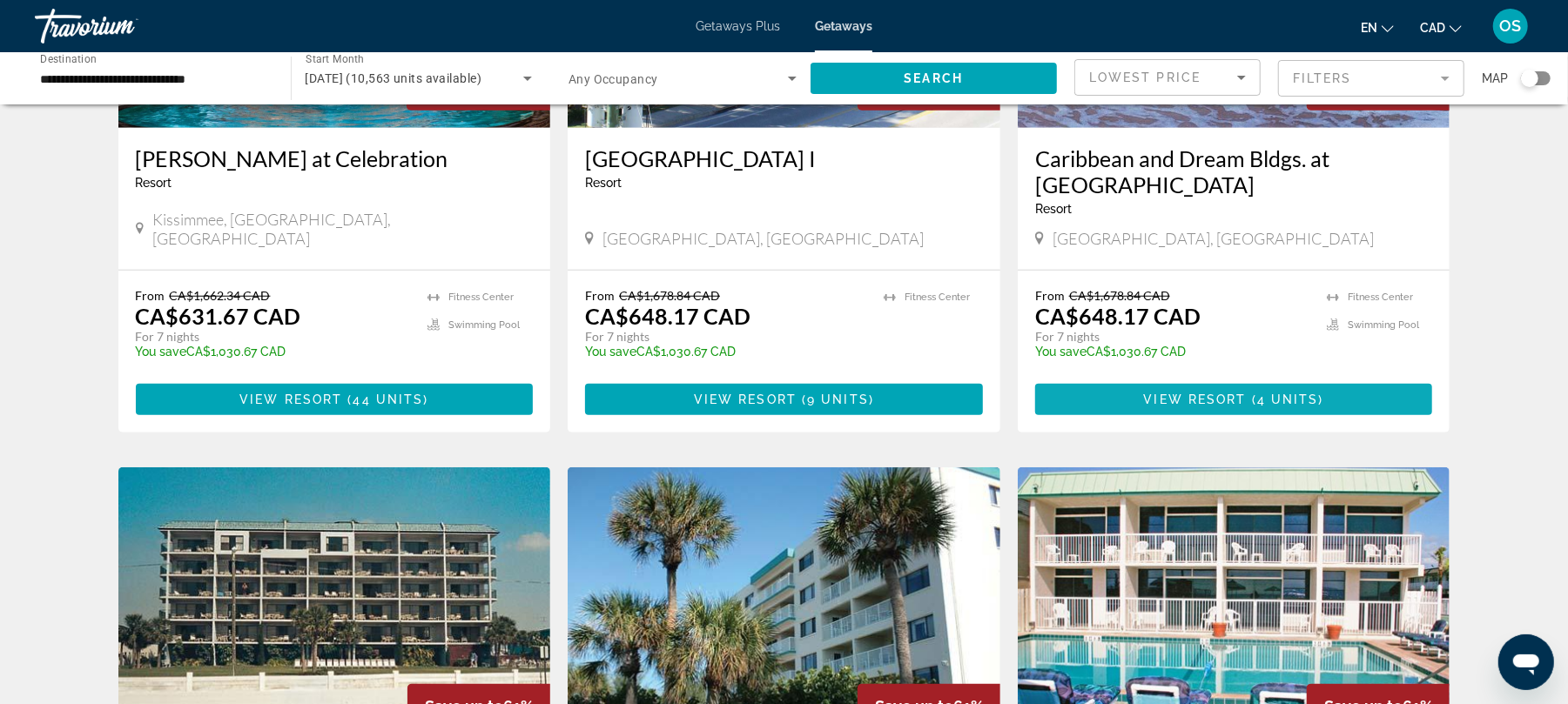
click at [1257, 393] on span "4 units" at bounding box center [1287, 399] width 62 height 14
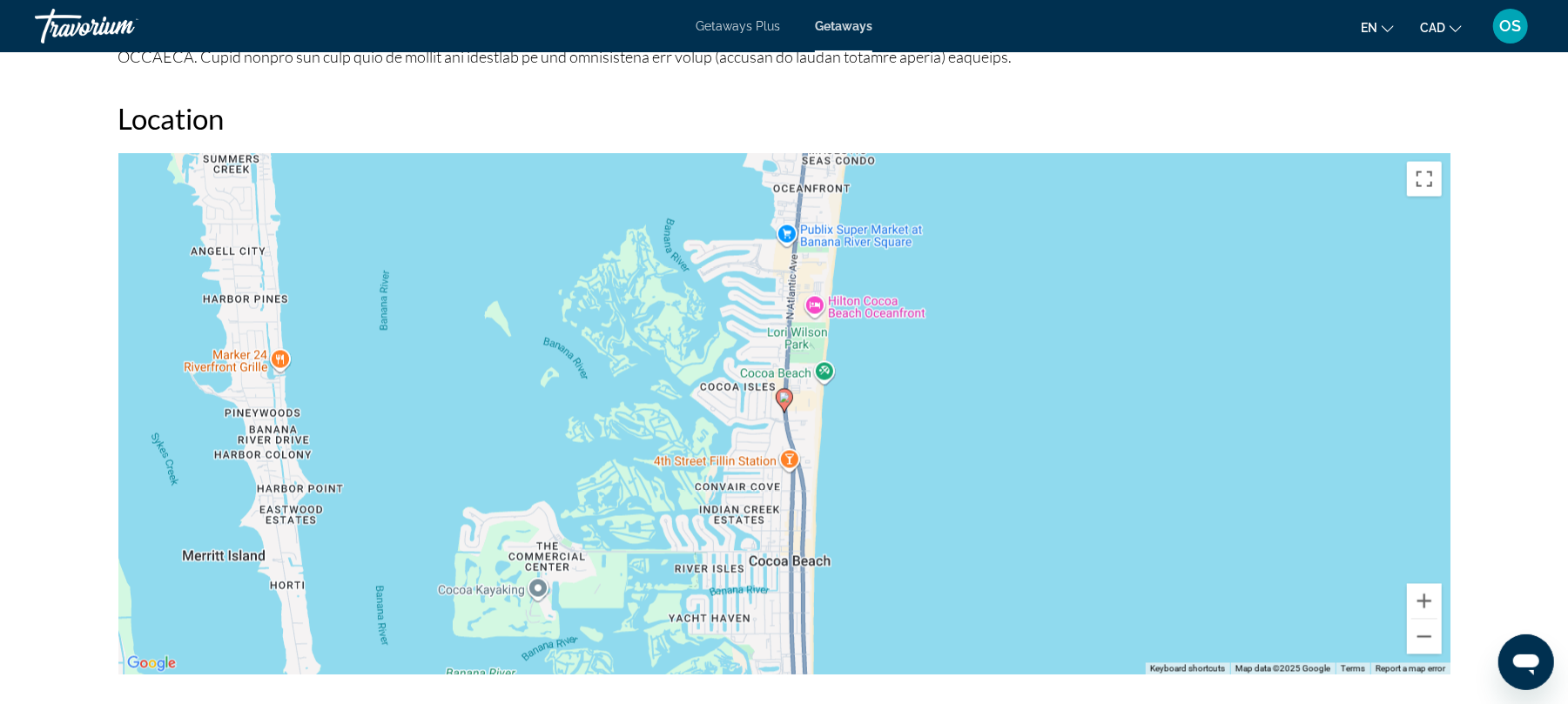
scroll to position [2044, 0]
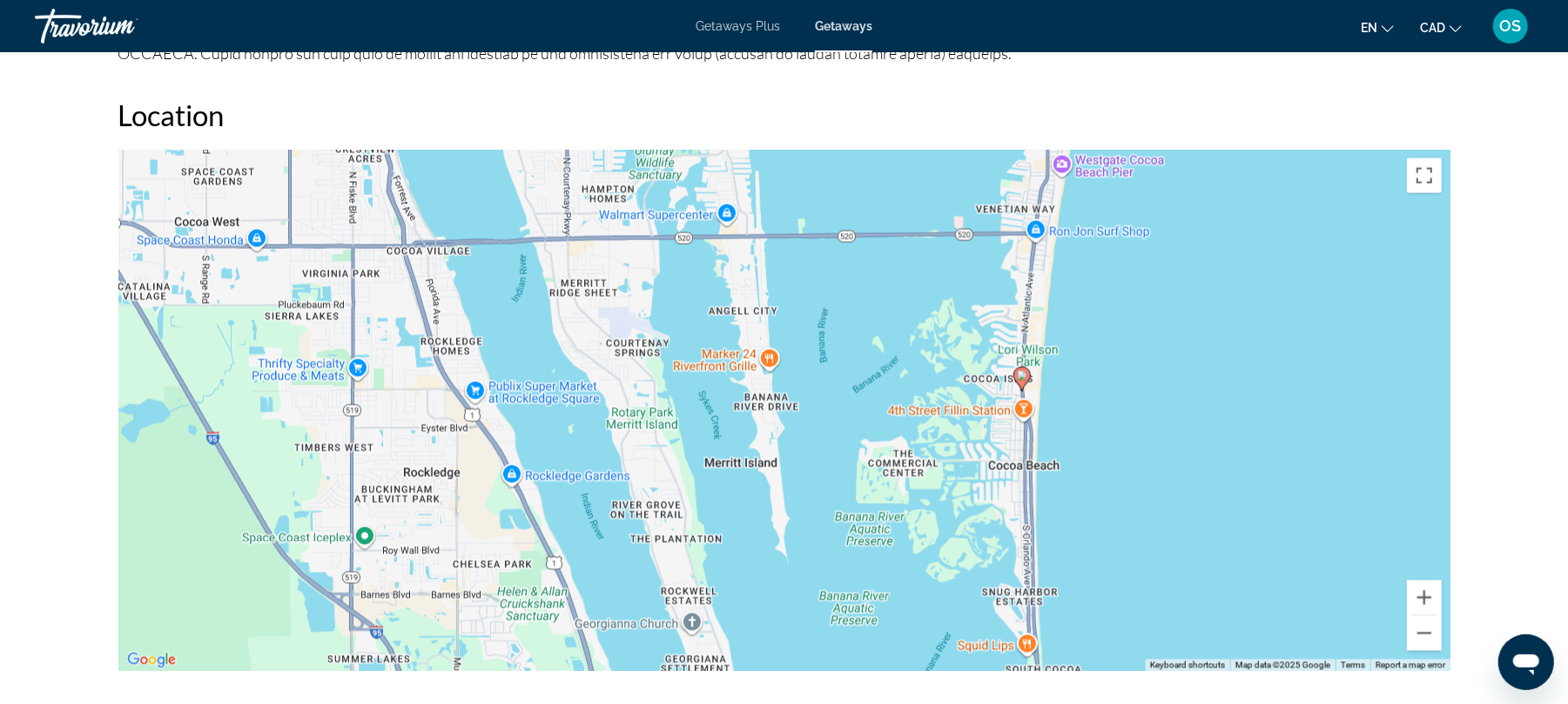
click at [1257, 374] on div "To activate drag with keyboard, press Alt + Enter. Once in keyboard drag state,…" at bounding box center [784, 411] width 1332 height 522
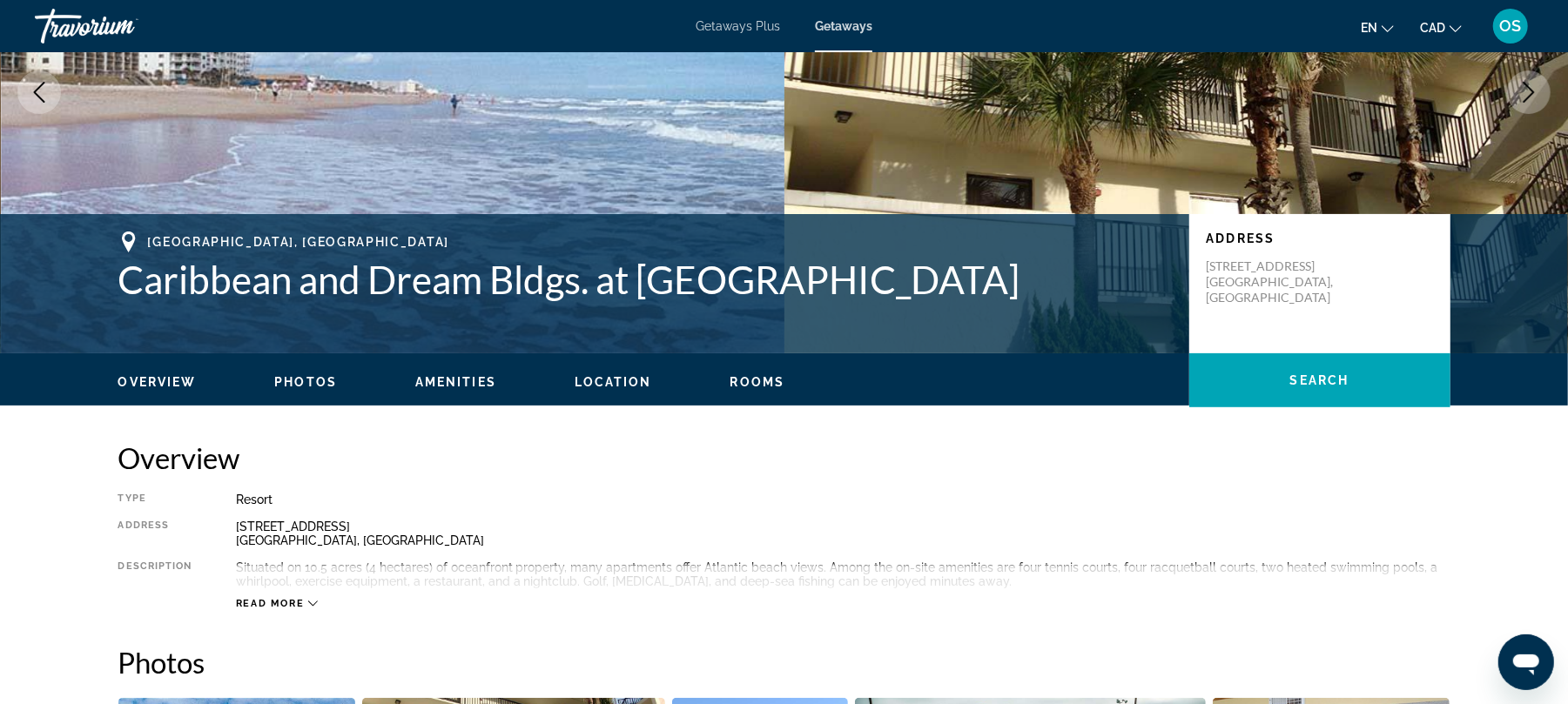
scroll to position [216, 0]
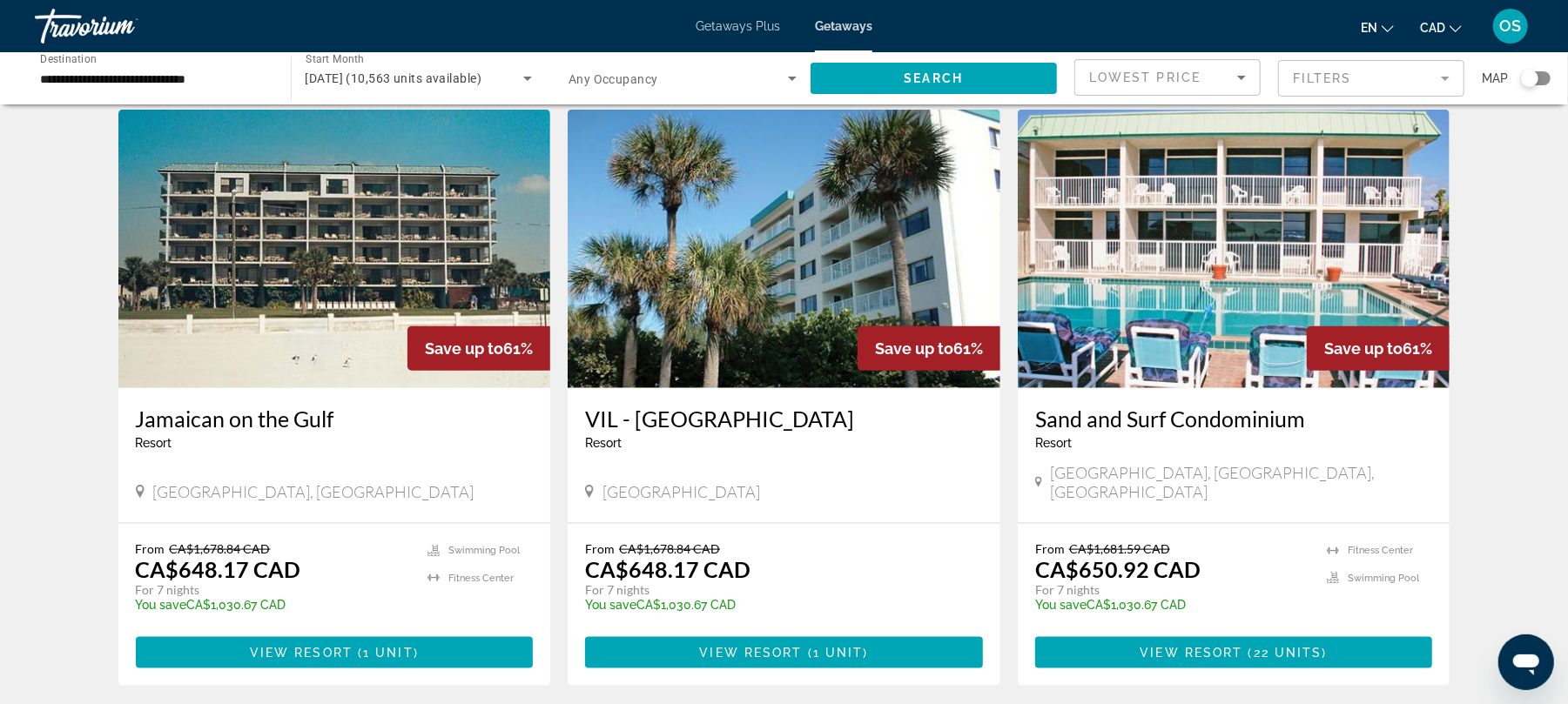
scroll to position [1285, 0]
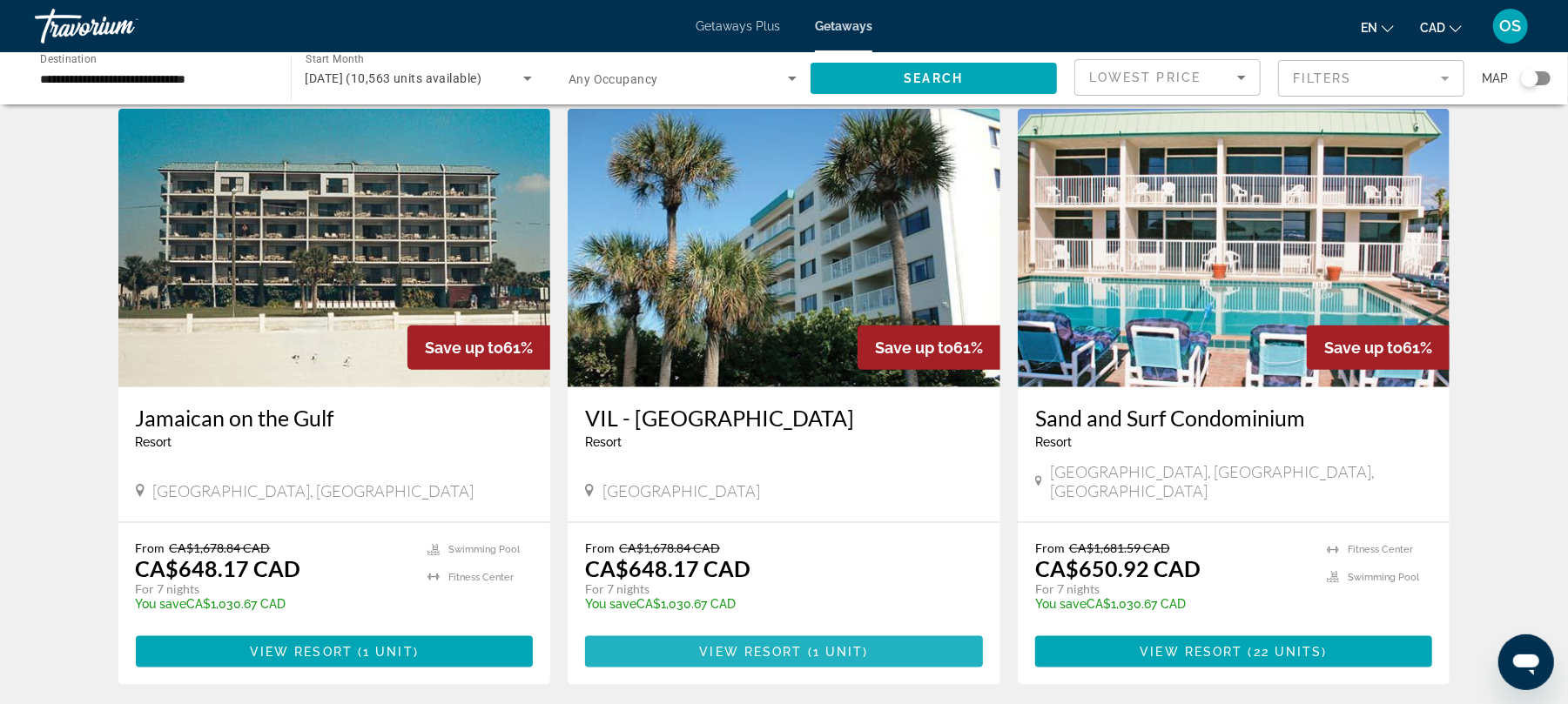
click at [729, 645] on span "View Resort" at bounding box center [751, 652] width 103 height 14
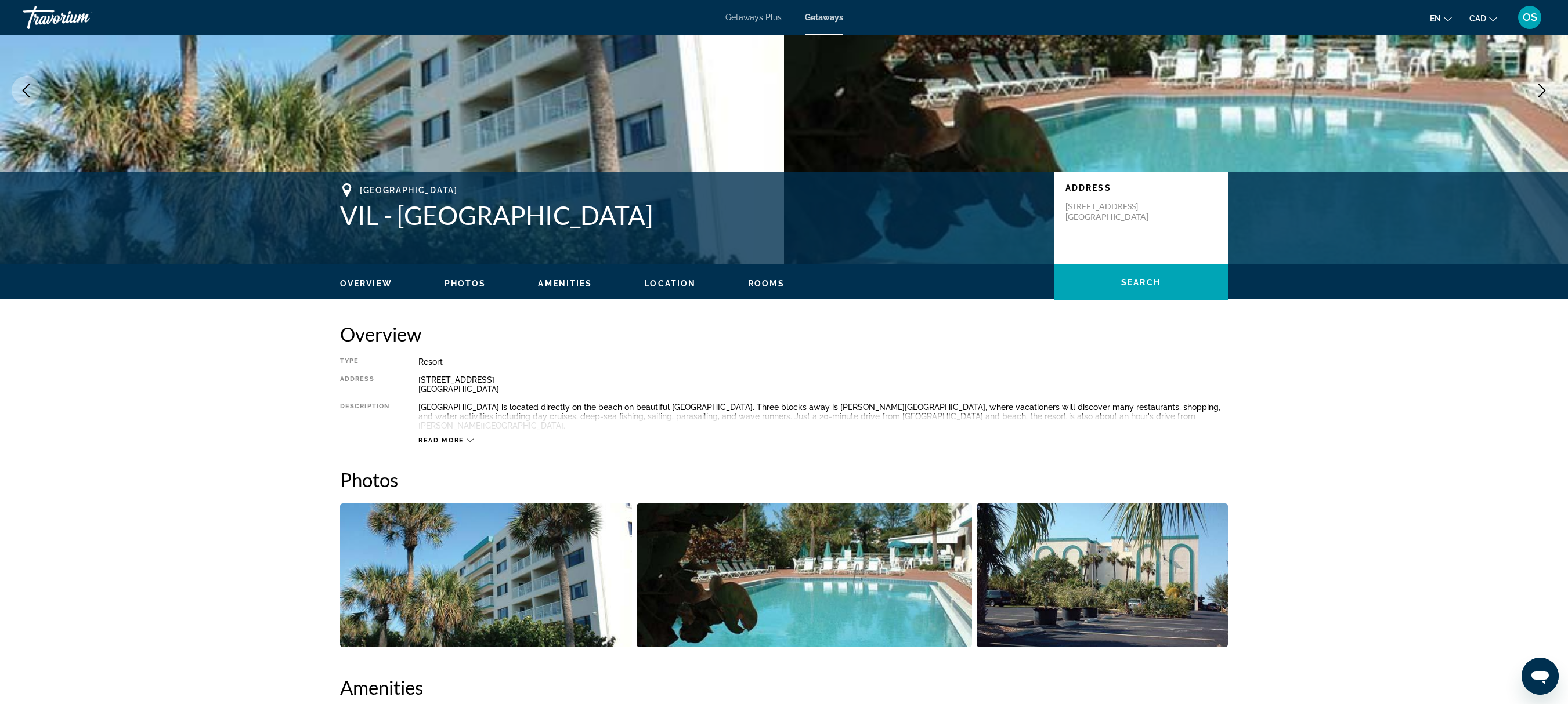
scroll to position [117, 0]
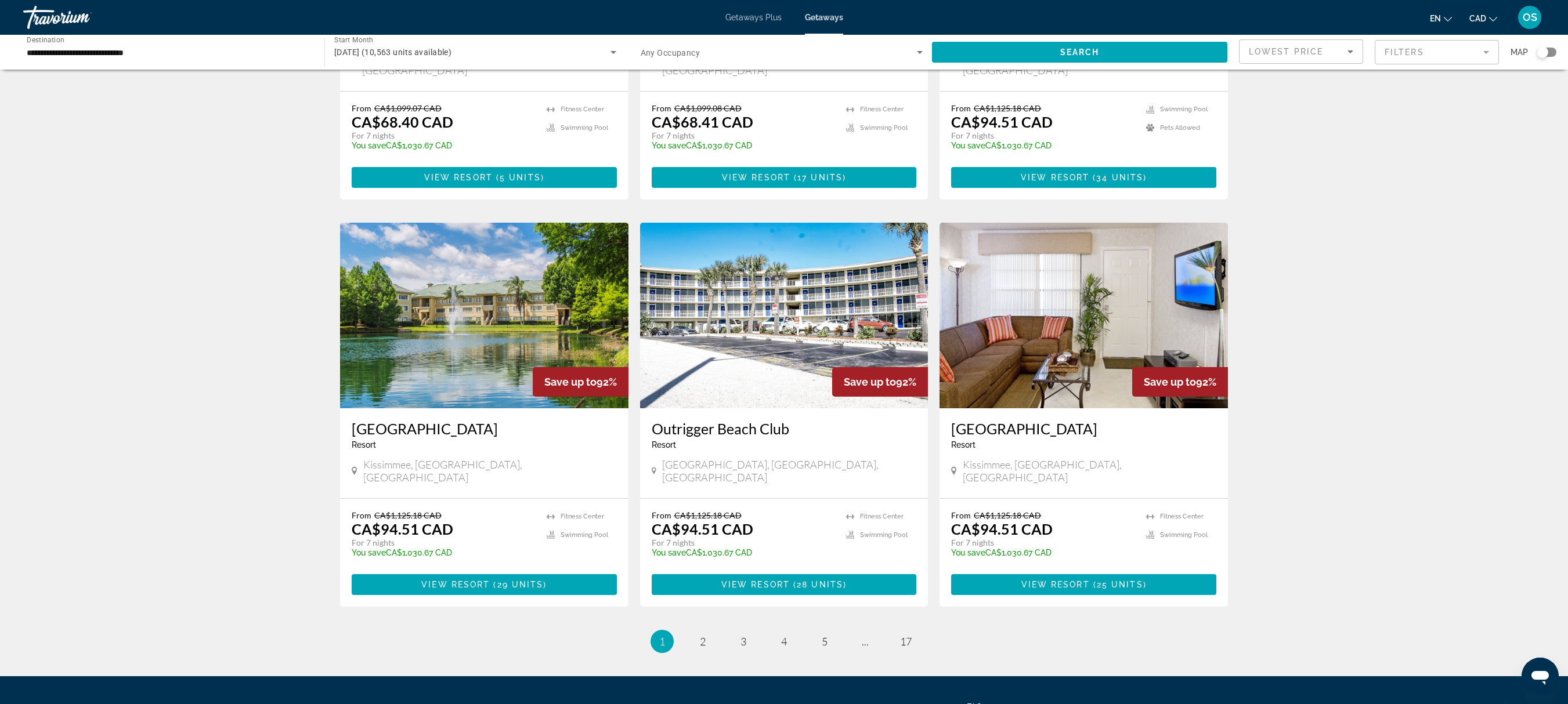
scroll to position [1115, 0]
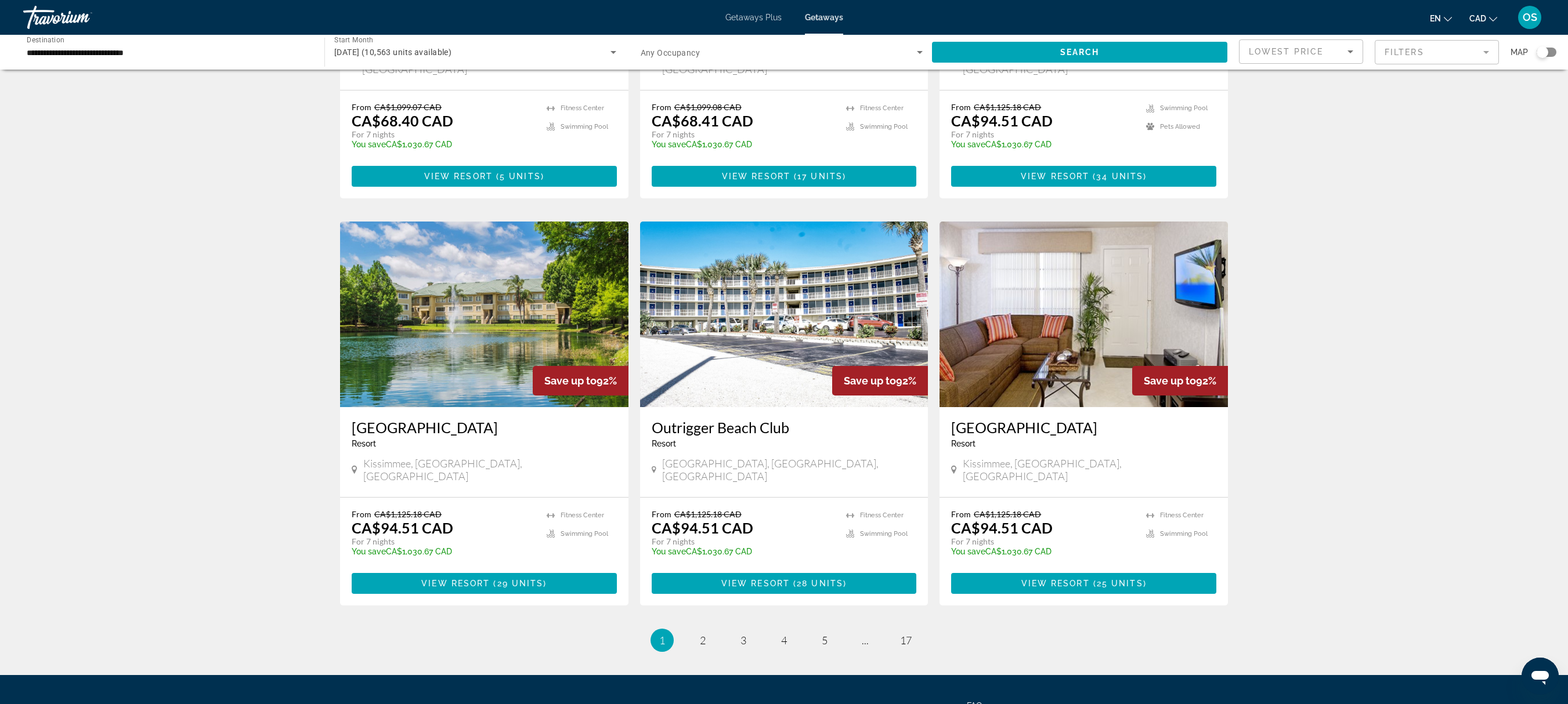
click at [547, 247] on img "Main content" at bounding box center [484, 315] width 288 height 186
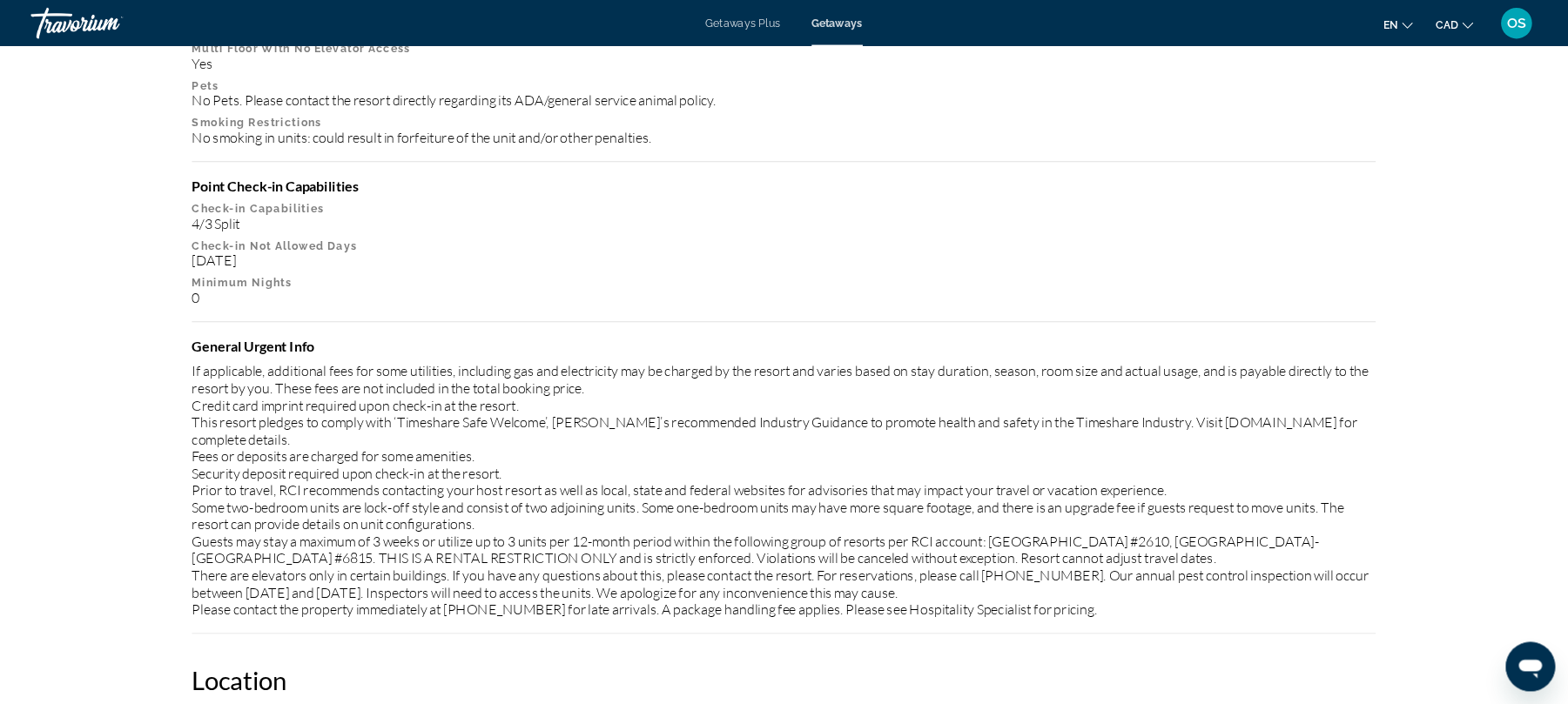
scroll to position [2115, 0]
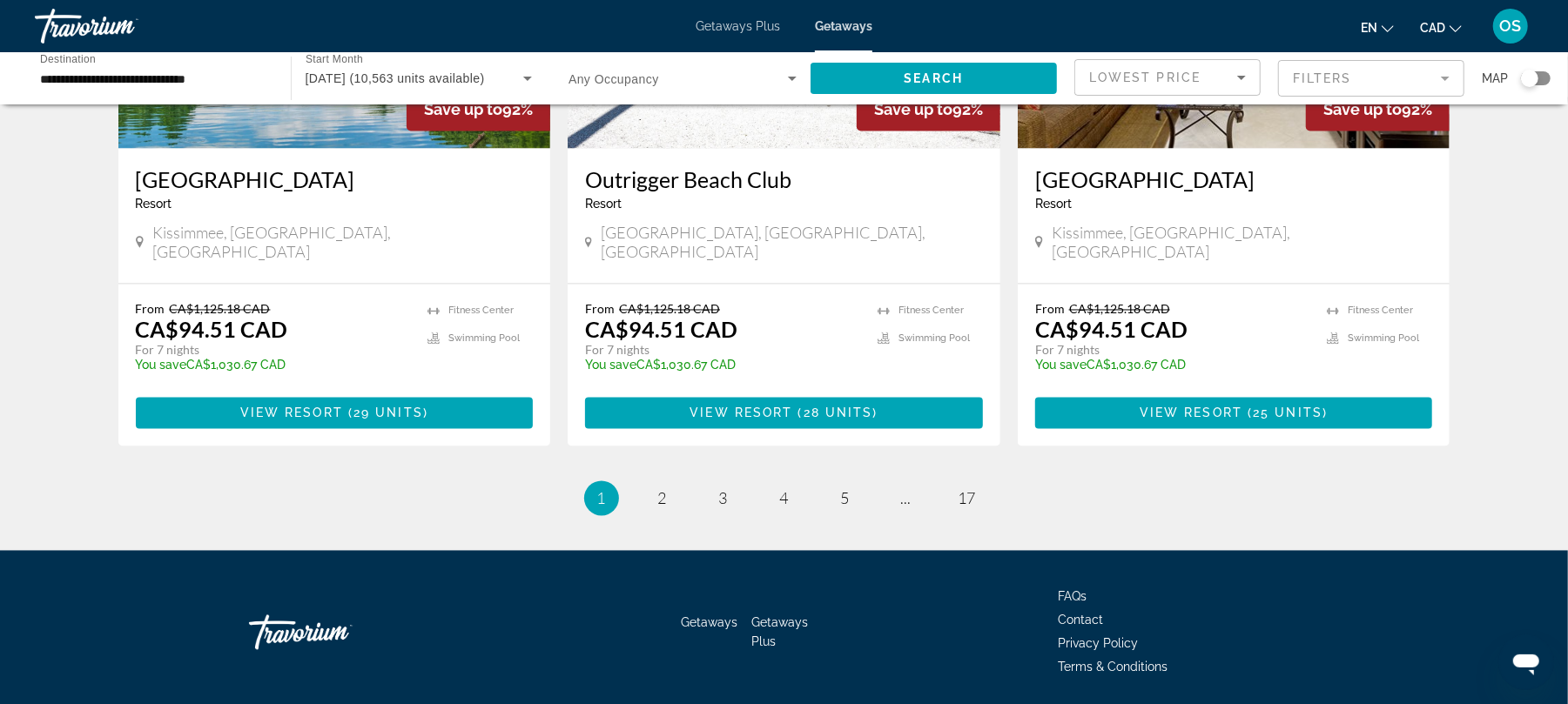
scroll to position [2138, 0]
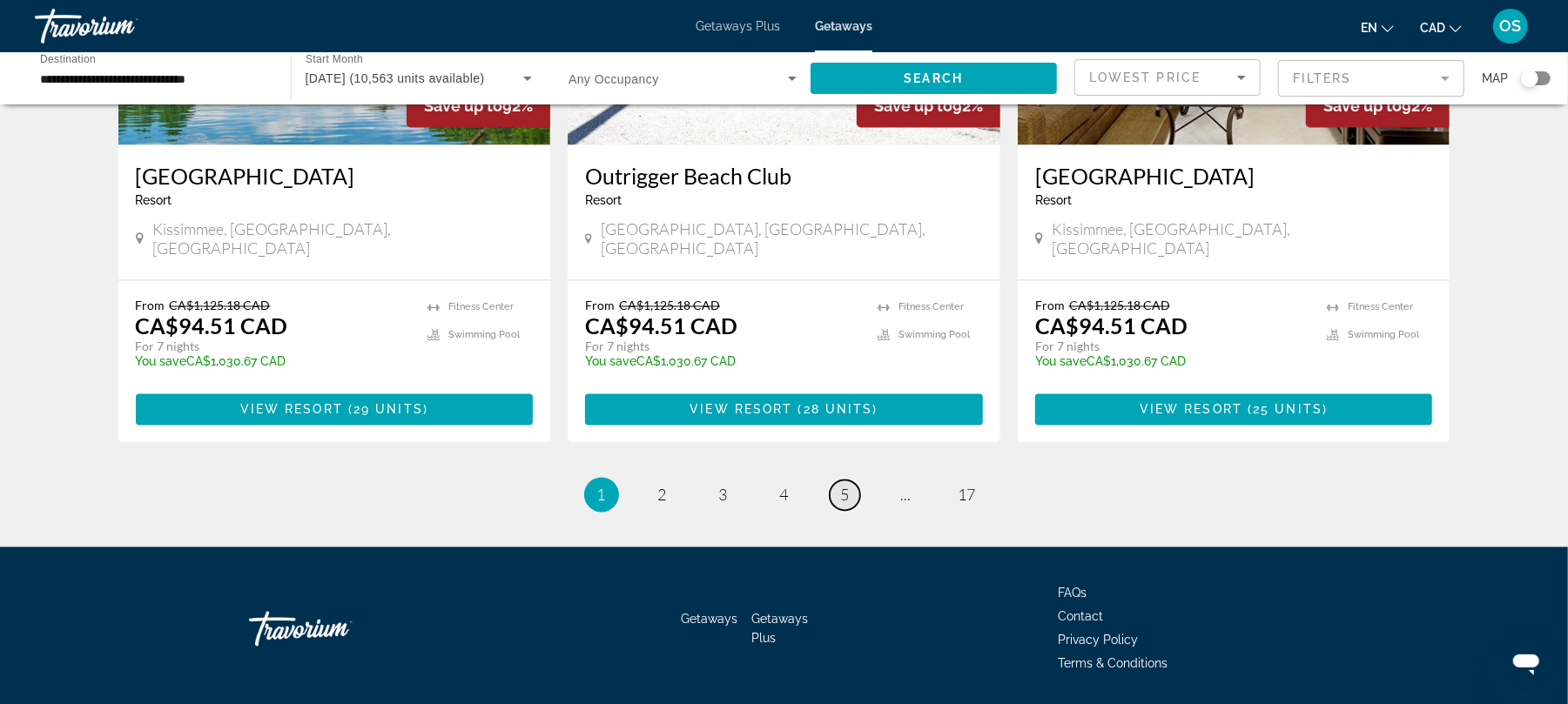
click at [843, 485] on span "5" at bounding box center [844, 495] width 9 height 19
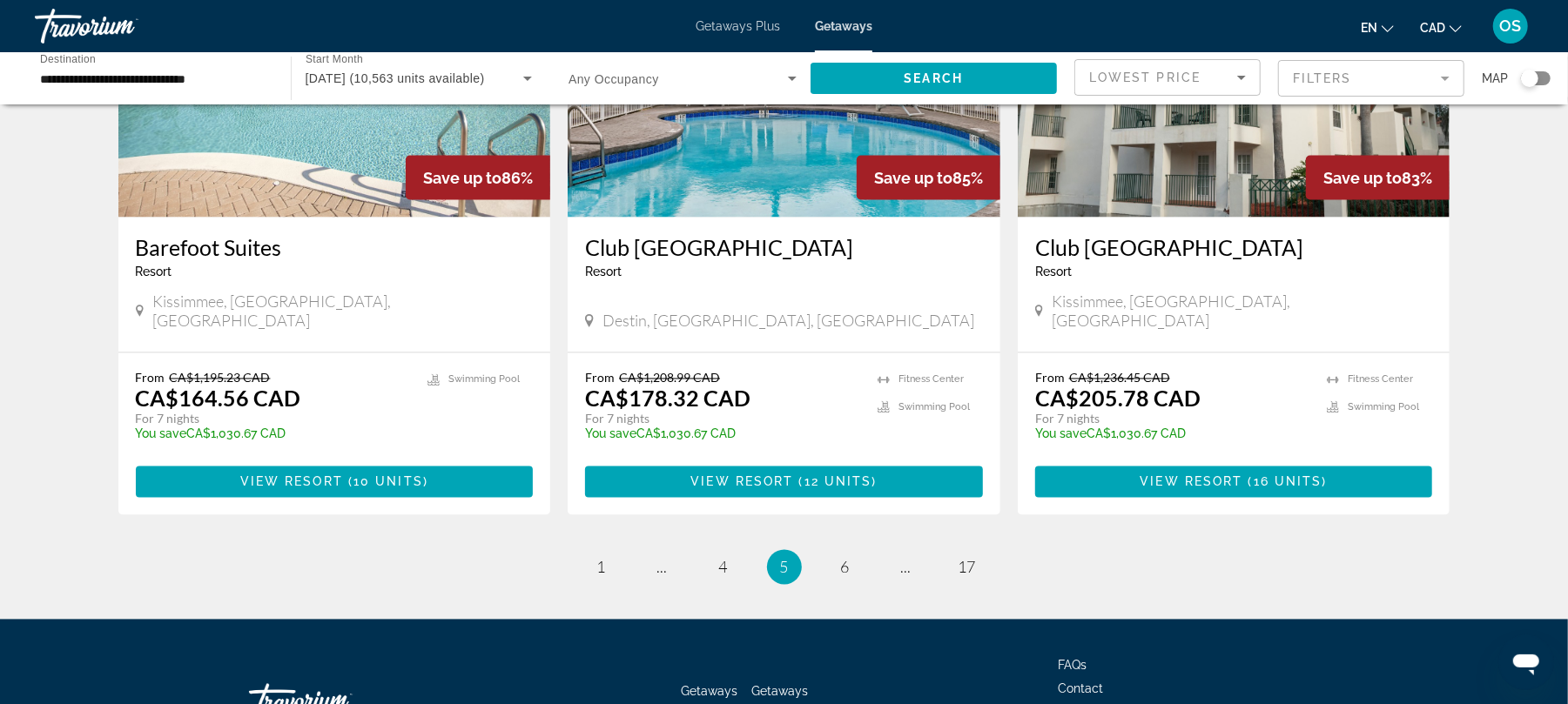
scroll to position [2113, 0]
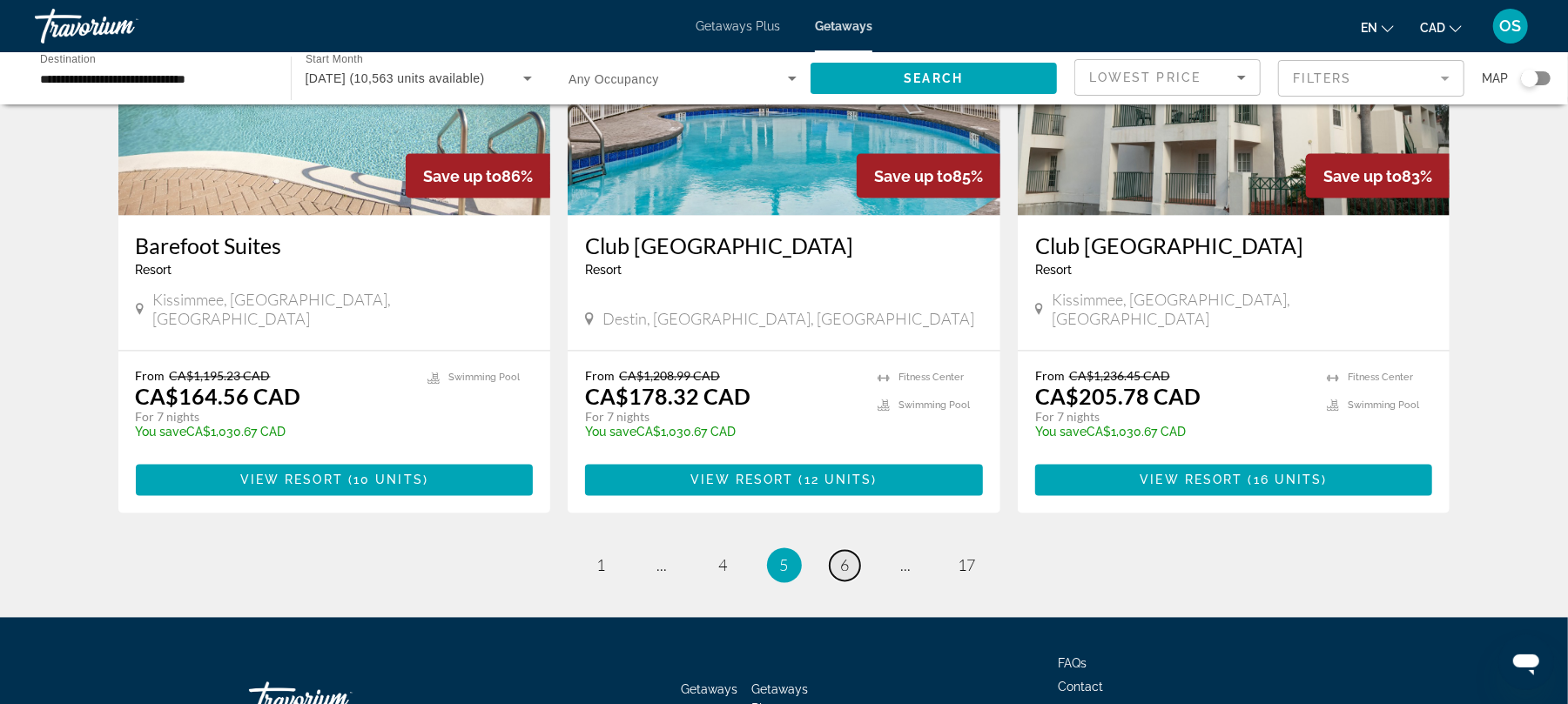
click at [843, 556] on span "6" at bounding box center [844, 566] width 9 height 19
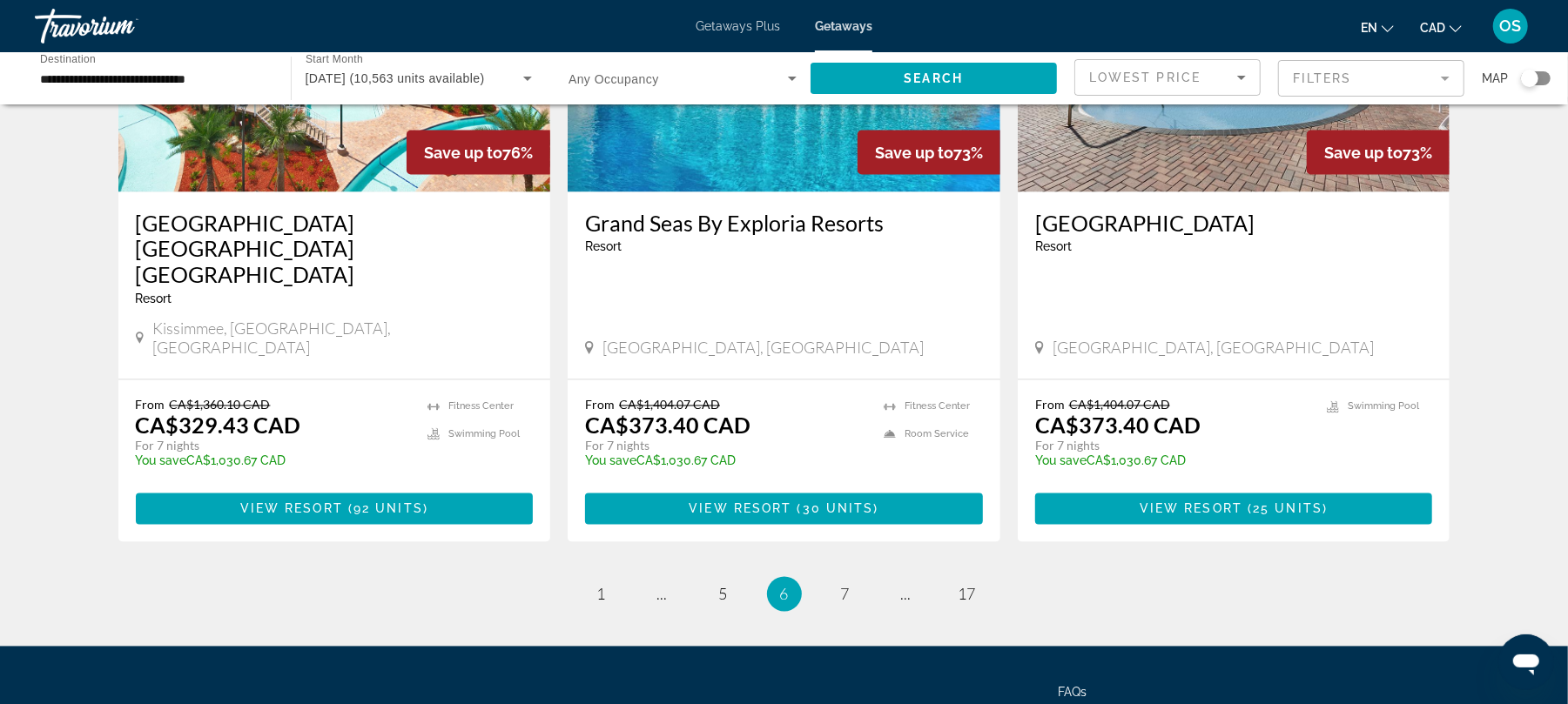
scroll to position [2165, 0]
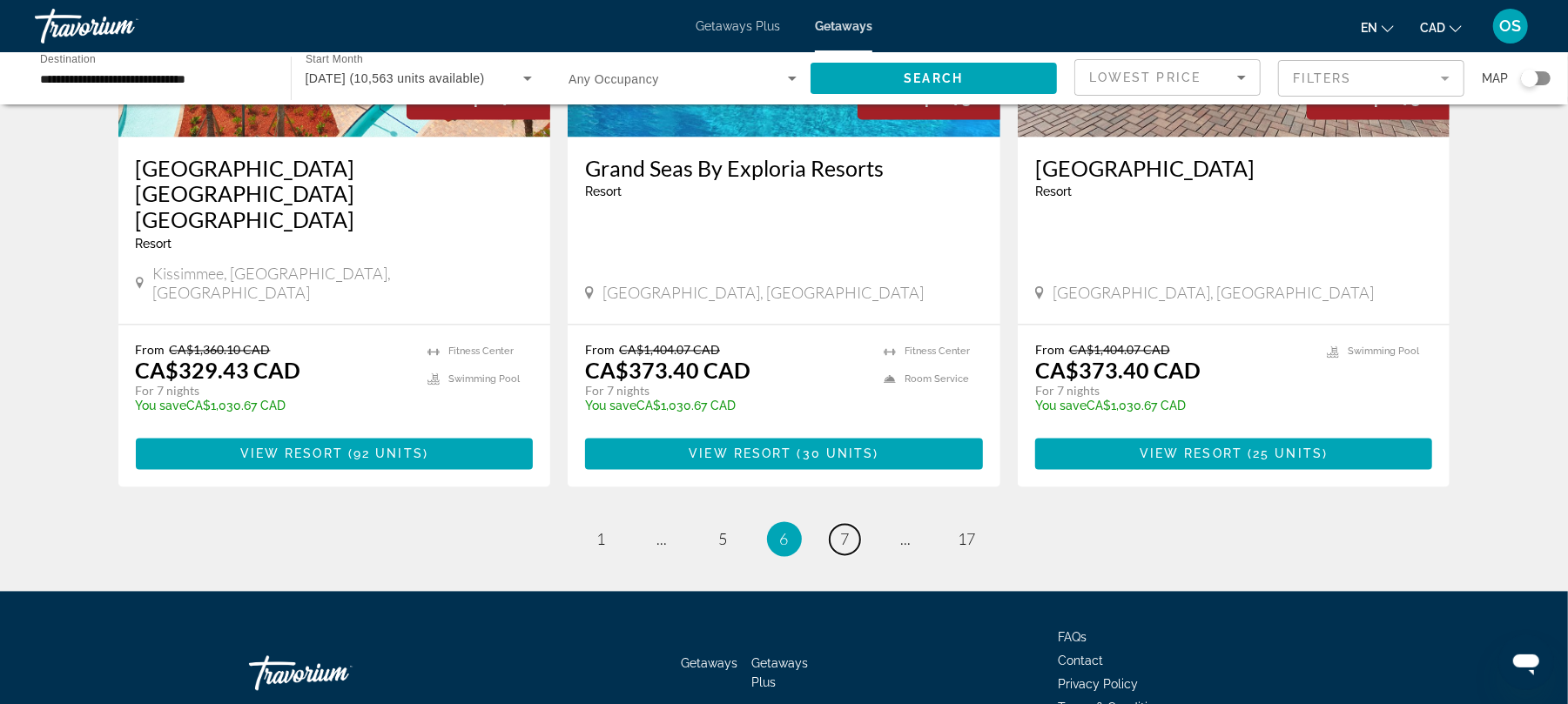
click at [843, 530] on span "7" at bounding box center [844, 540] width 9 height 19
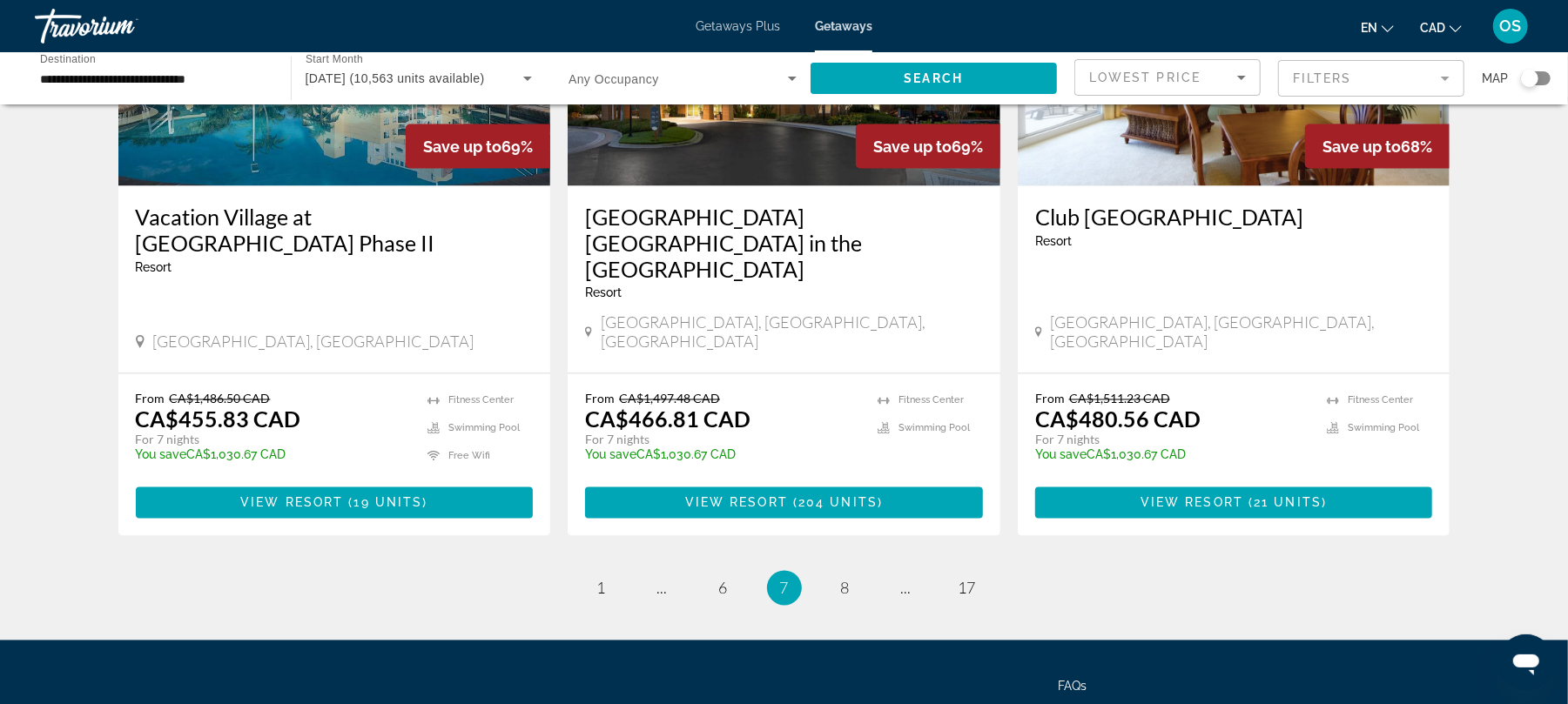
scroll to position [2138, 0]
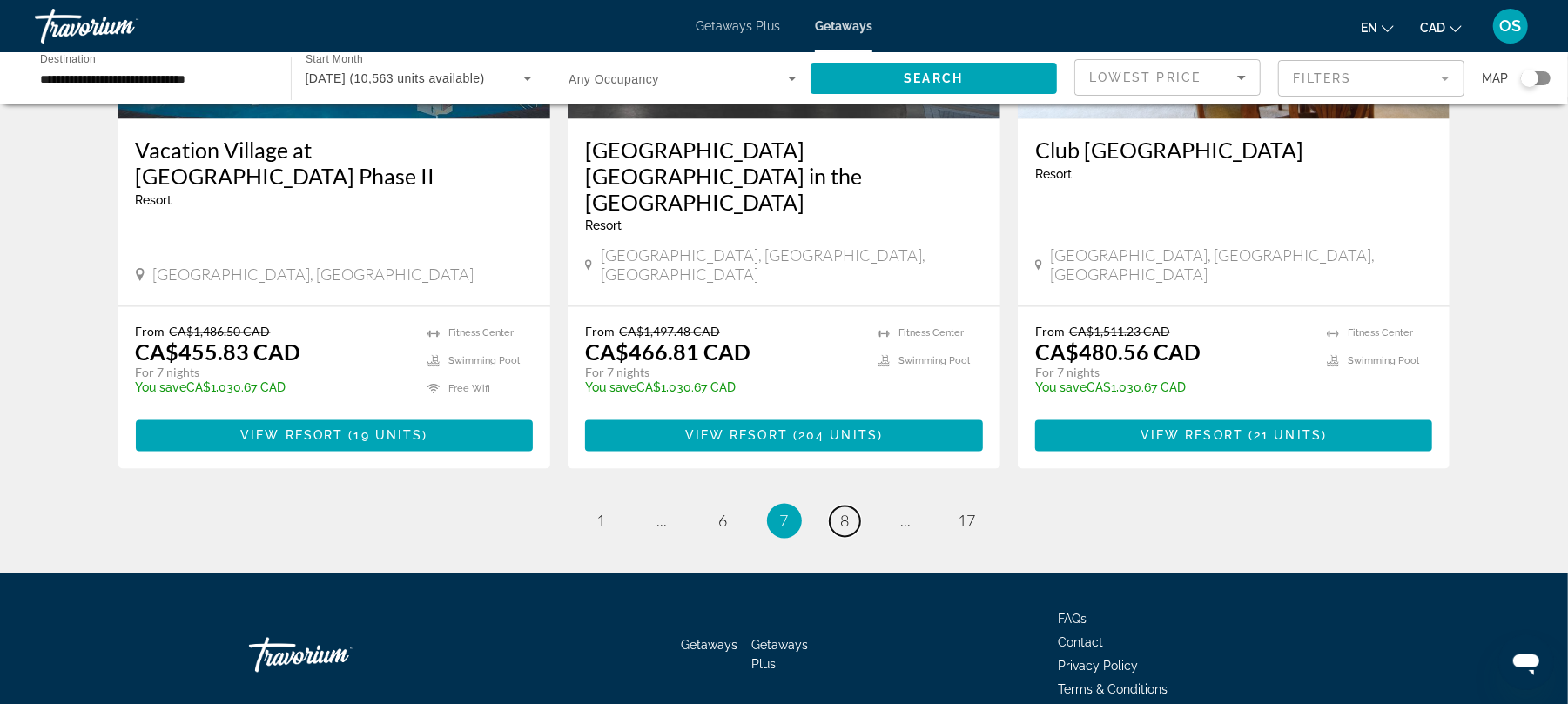
click at [843, 512] on span "8" at bounding box center [844, 521] width 9 height 19
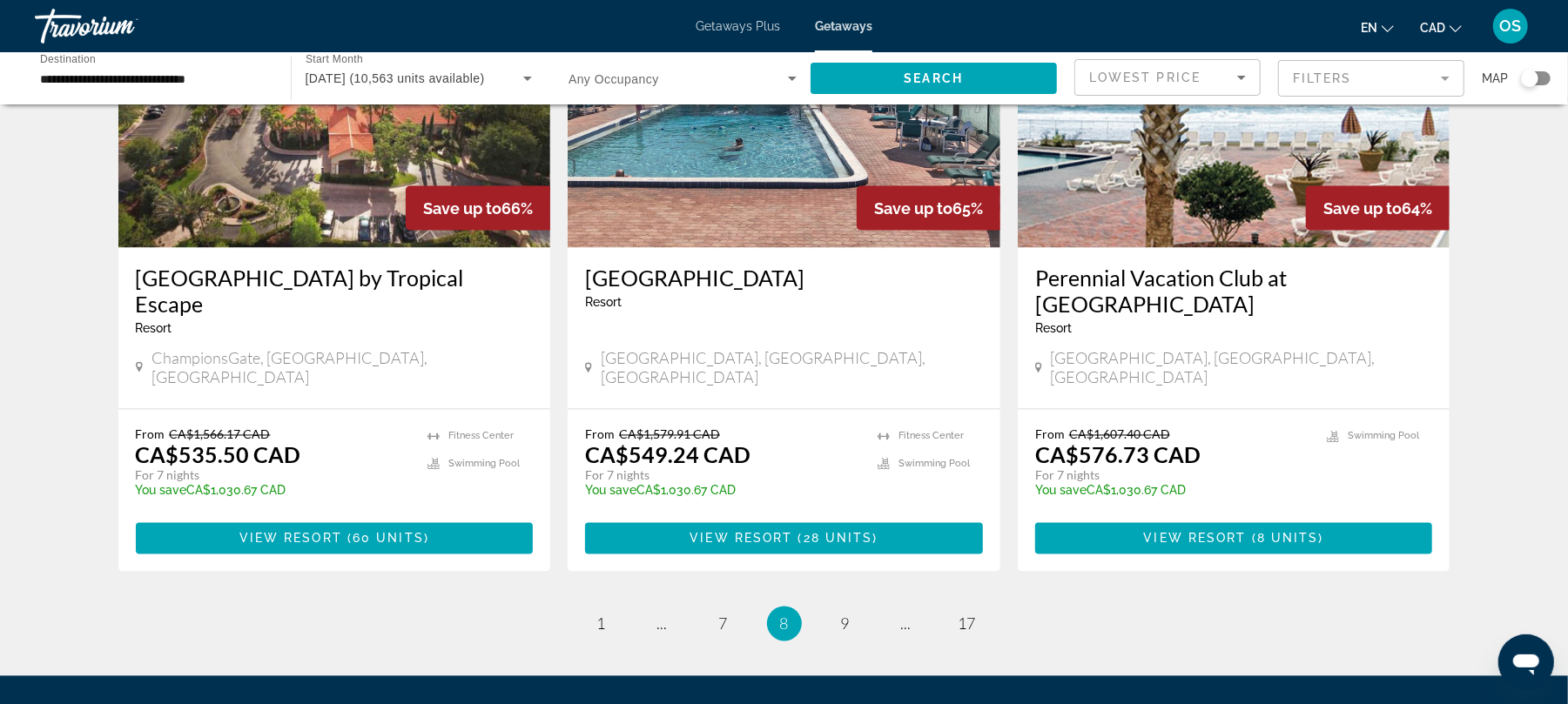
scroll to position [2113, 0]
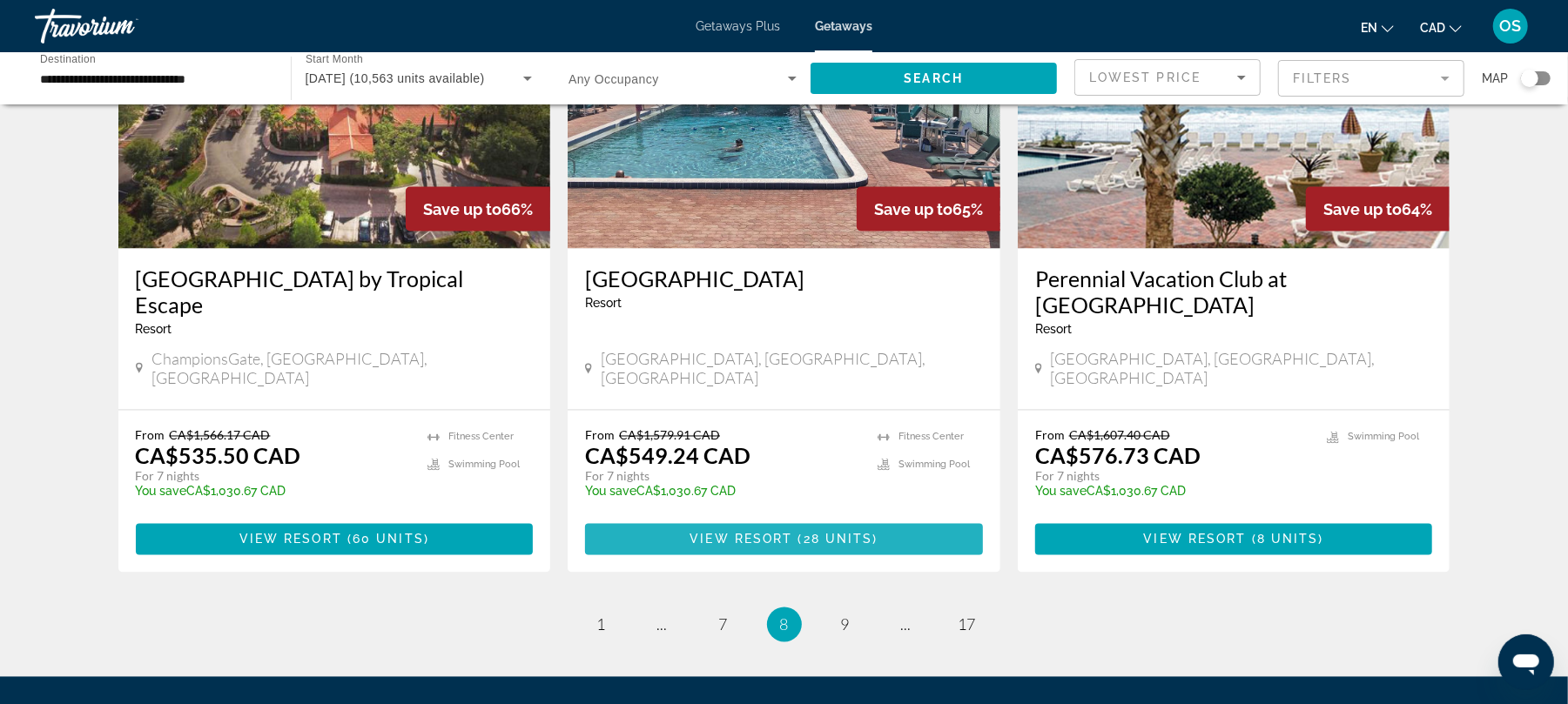
click at [861, 533] on span "28 units" at bounding box center [839, 540] width 70 height 14
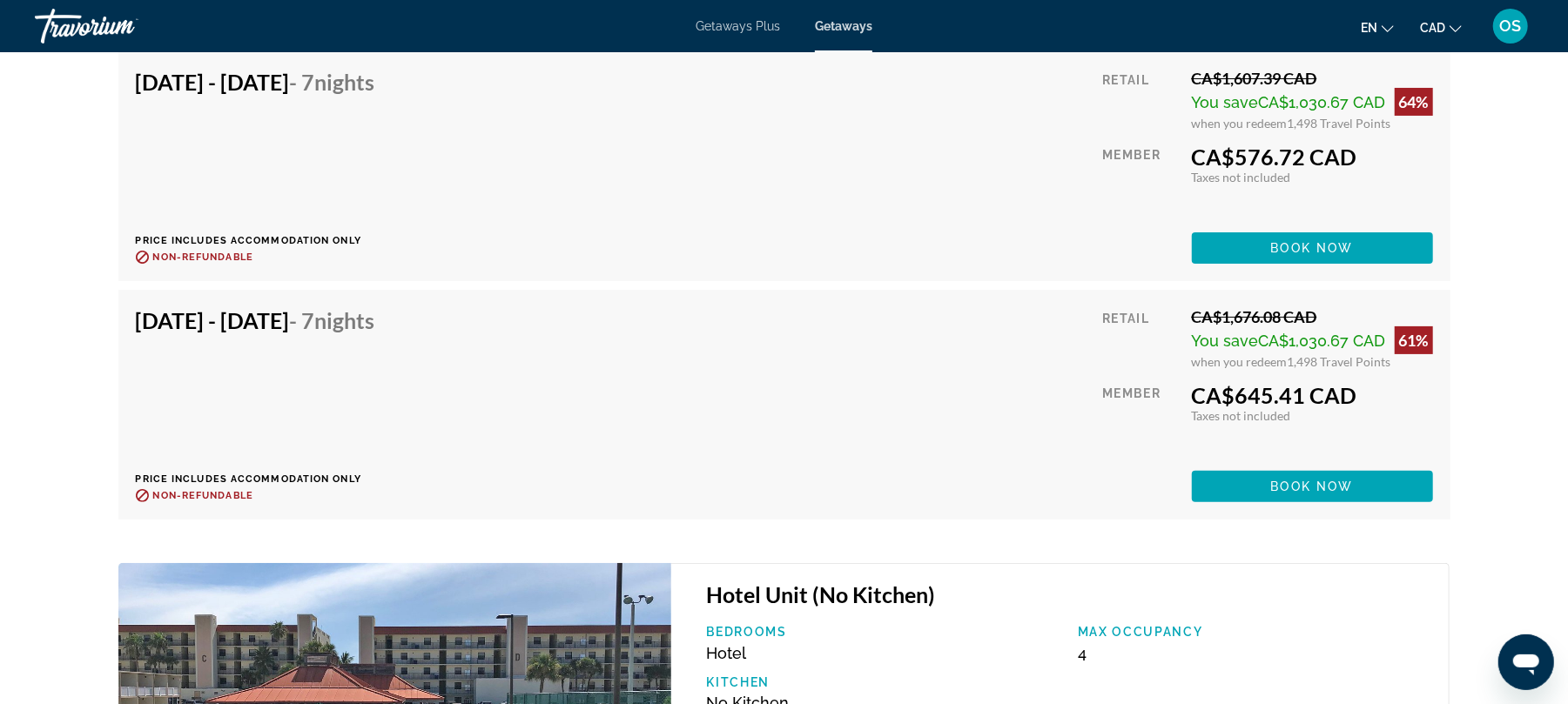
scroll to position [4823, 0]
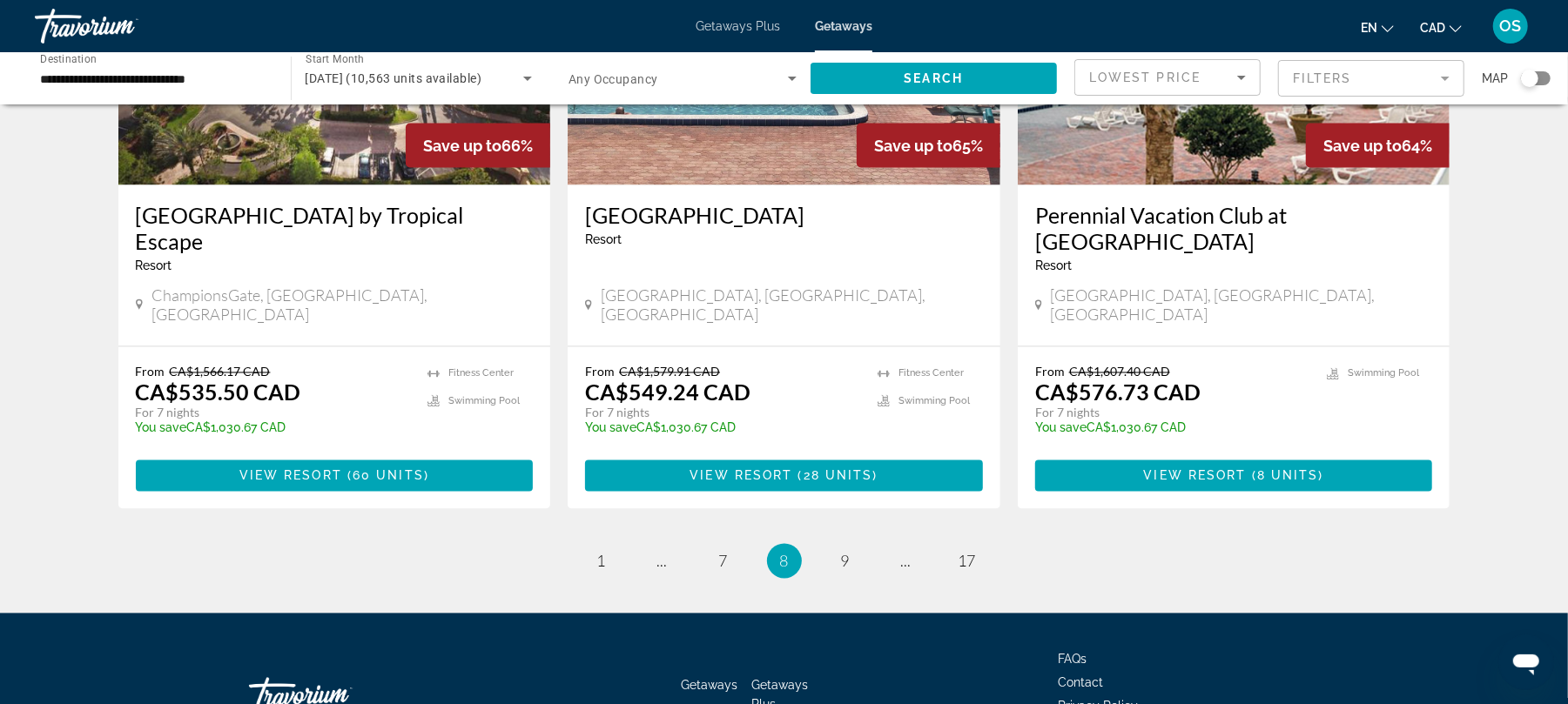
scroll to position [2180, 0]
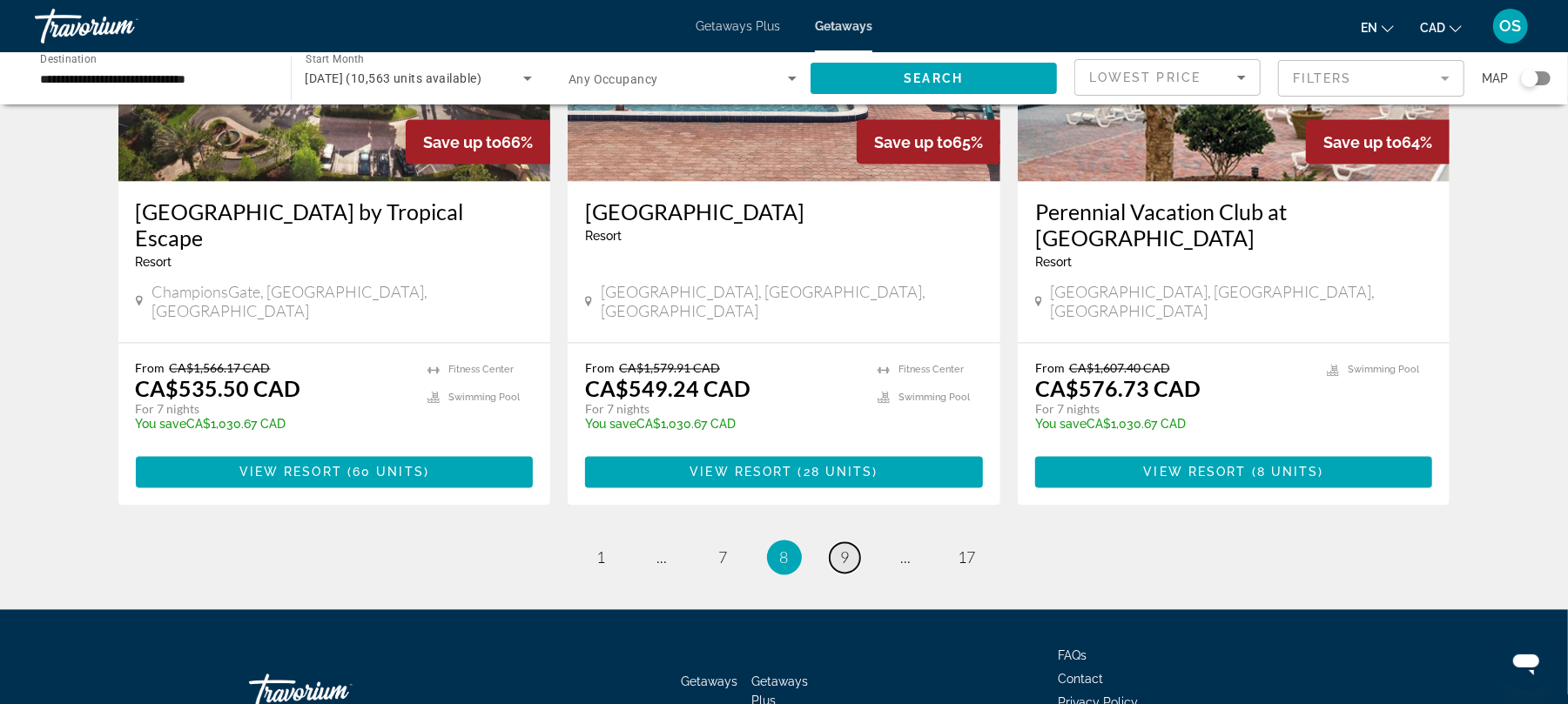
click at [844, 548] on span "9" at bounding box center [844, 558] width 9 height 19
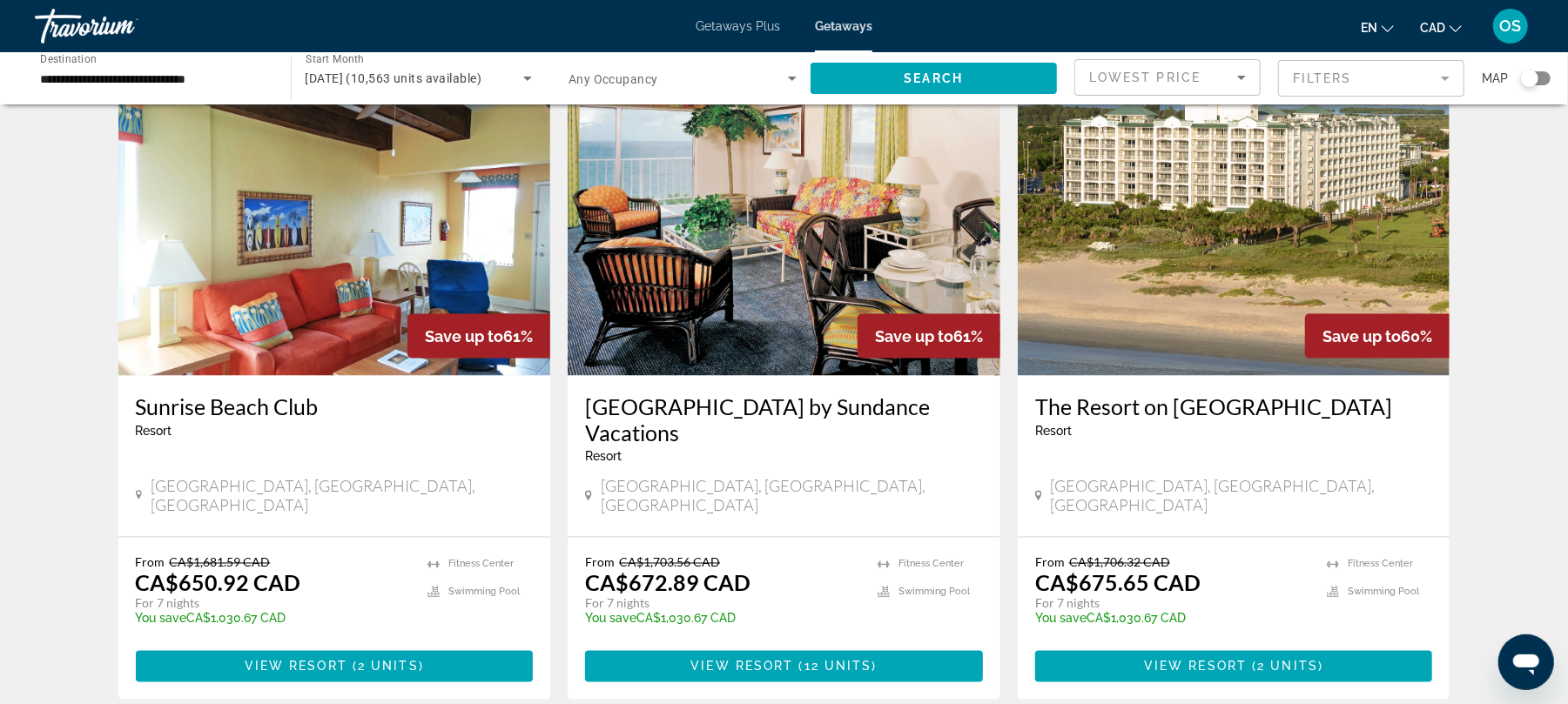
scroll to position [1908, 0]
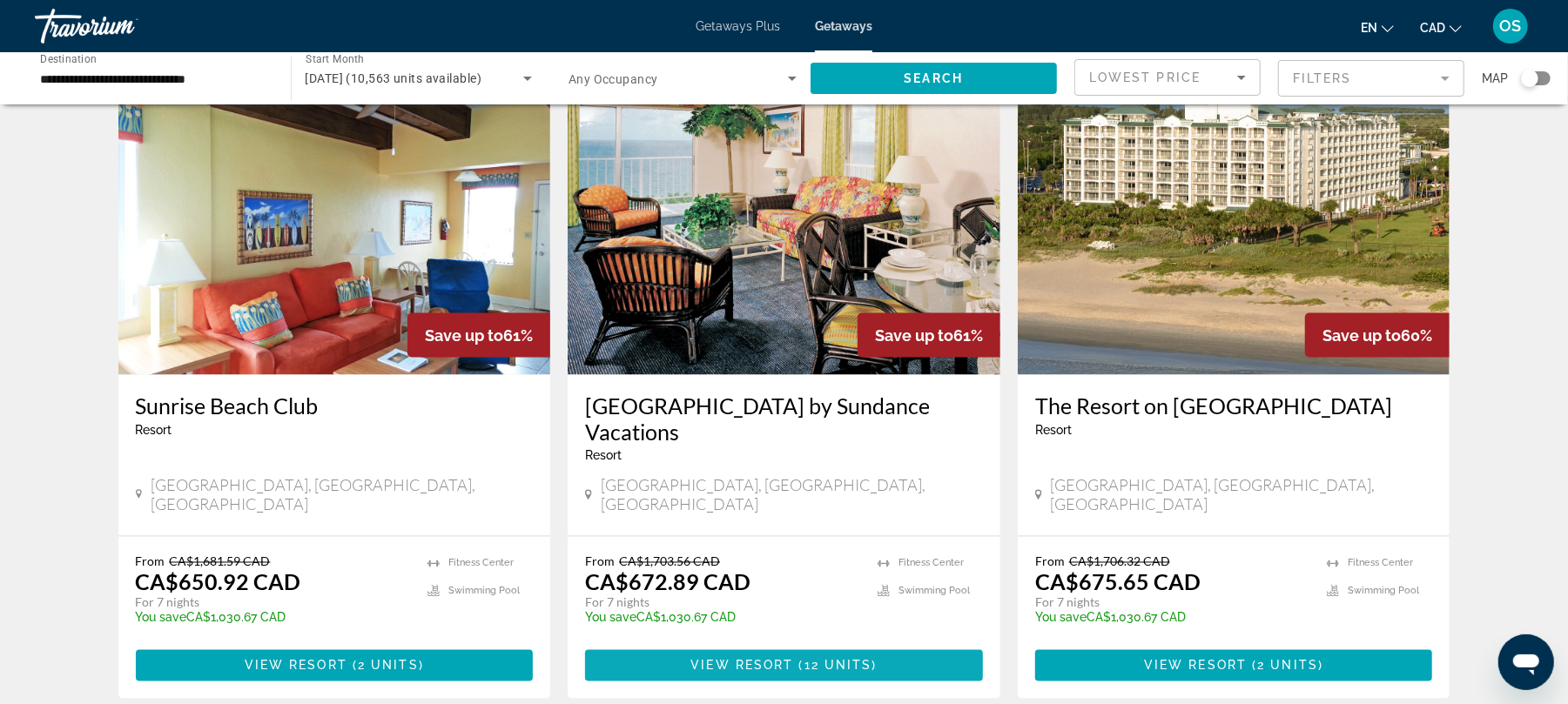
click at [771, 659] on span "View Resort" at bounding box center [742, 665] width 103 height 14
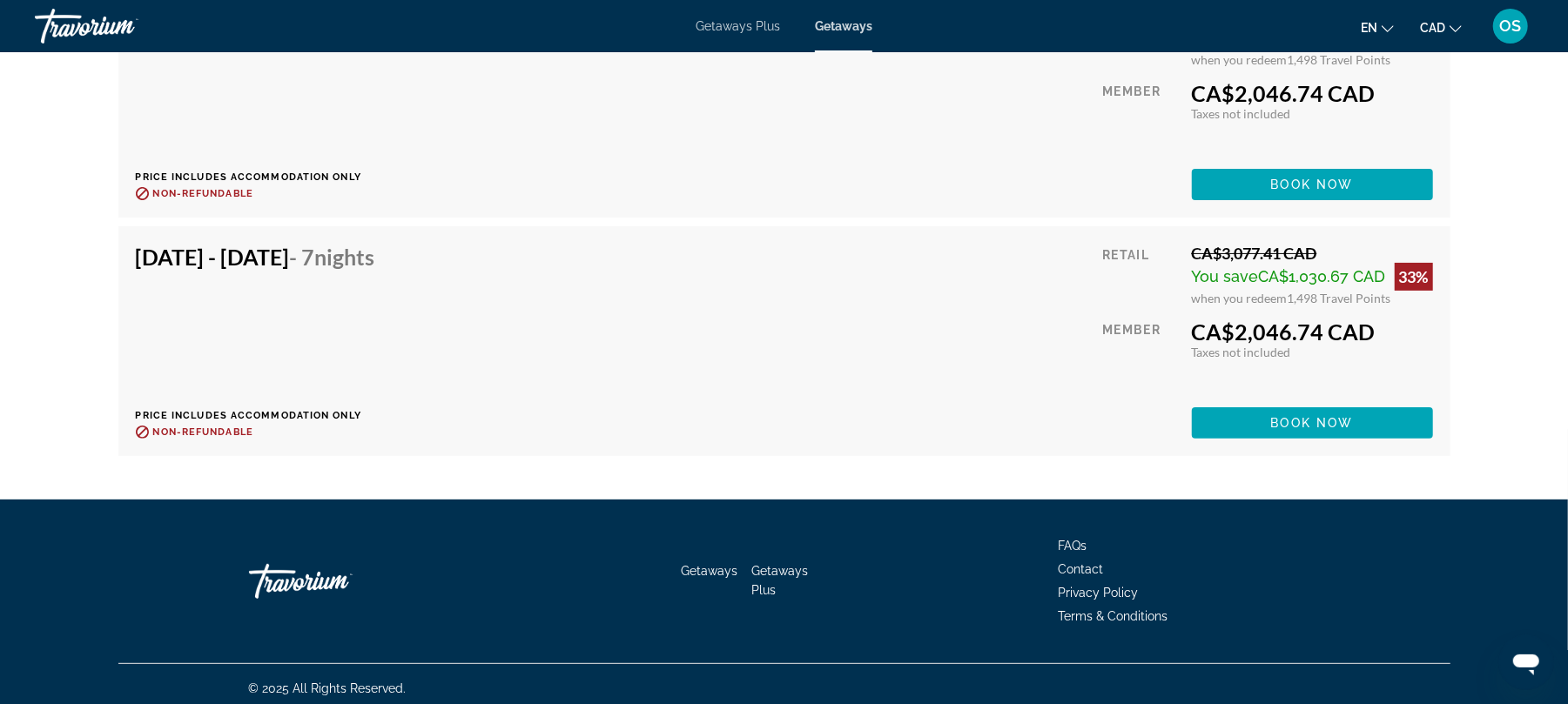
scroll to position [4884, 0]
